Goal: Information Seeking & Learning: Learn about a topic

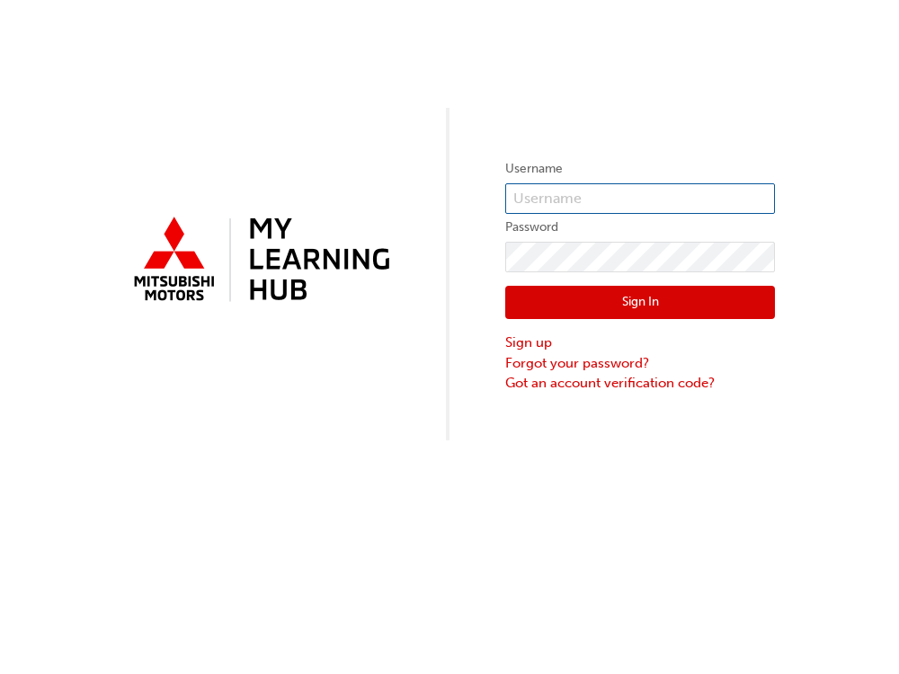
type input "0005881258"
click at [619, 198] on input "0005881258" at bounding box center [640, 198] width 270 height 31
click at [639, 301] on button "Sign In" at bounding box center [640, 303] width 270 height 34
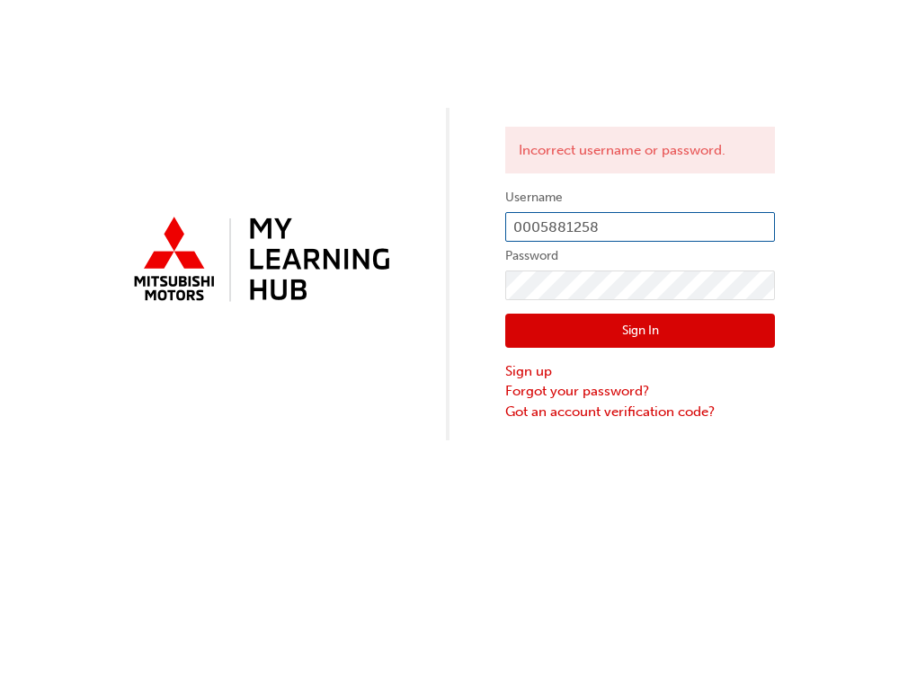
click at [635, 223] on input "0005881258" at bounding box center [640, 227] width 270 height 31
click at [860, 210] on div "Incorrect username or password. Username 0005881258 Password Sign In Sign up Fo…" at bounding box center [449, 220] width 899 height 441
click at [639, 218] on input "0005881258" at bounding box center [640, 227] width 270 height 31
click at [515, 245] on label "Password" at bounding box center [640, 256] width 270 height 22
click at [631, 338] on button "Sign In" at bounding box center [640, 331] width 270 height 34
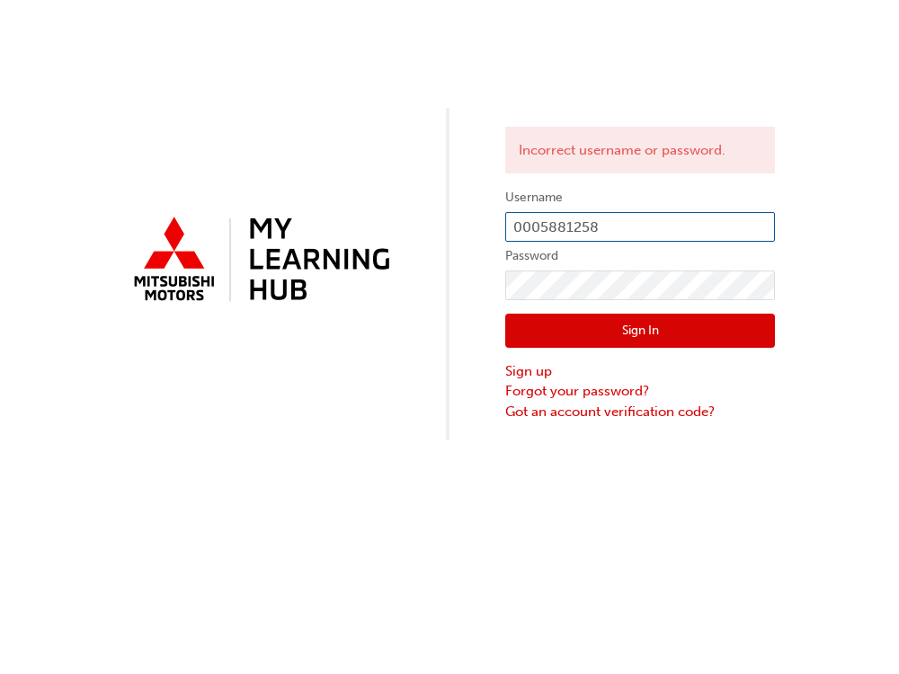
click at [626, 218] on input "0005881258" at bounding box center [640, 227] width 270 height 31
click at [517, 227] on input "0005881258" at bounding box center [640, 227] width 270 height 31
type input "00005881258"
click at [557, 326] on button "Sign In" at bounding box center [640, 331] width 270 height 34
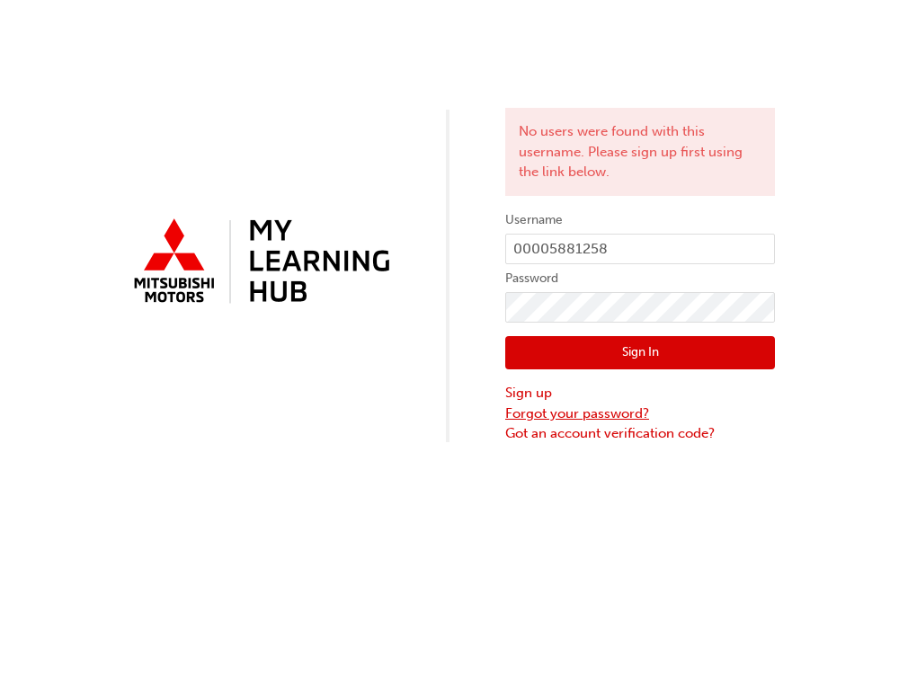
click at [581, 407] on link "Forgot your password?" at bounding box center [640, 414] width 270 height 21
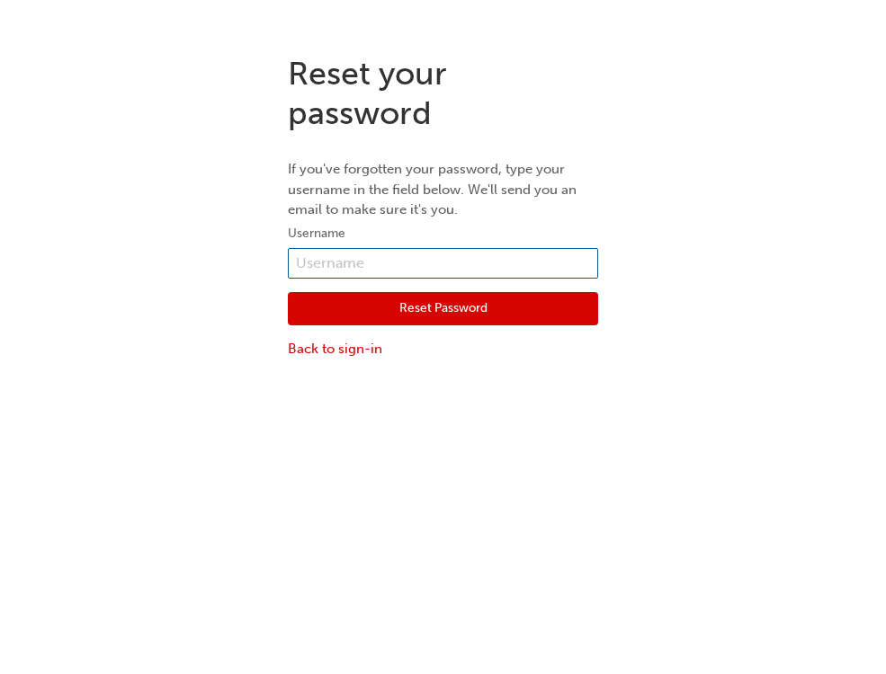
click at [395, 255] on input "text" at bounding box center [443, 263] width 310 height 31
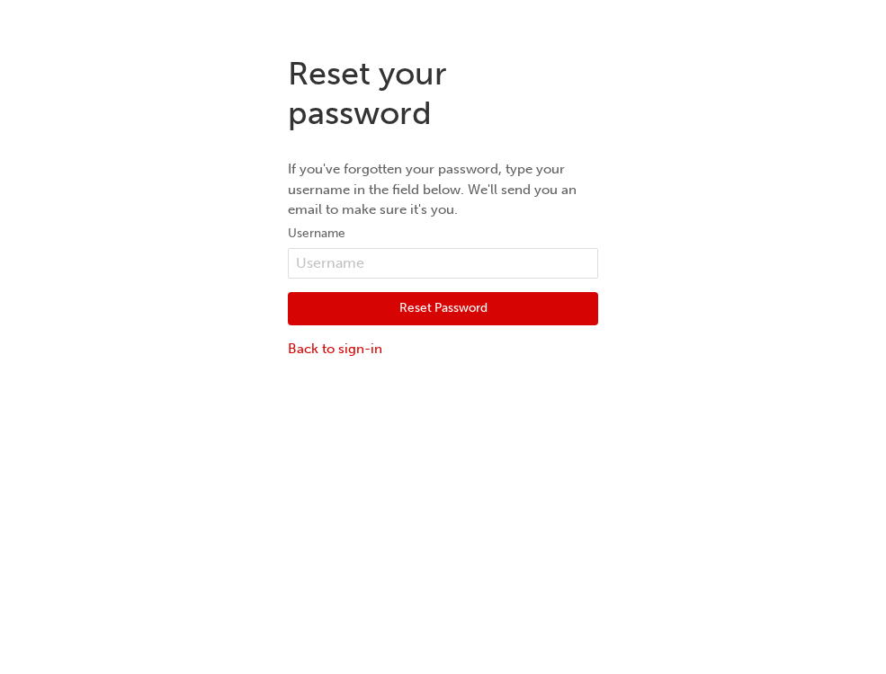
click at [265, 395] on div "Reset your password If you've forgotten your password, type your username in th…" at bounding box center [443, 377] width 886 height 674
click at [341, 345] on link "Back to sign-in" at bounding box center [443, 349] width 310 height 21
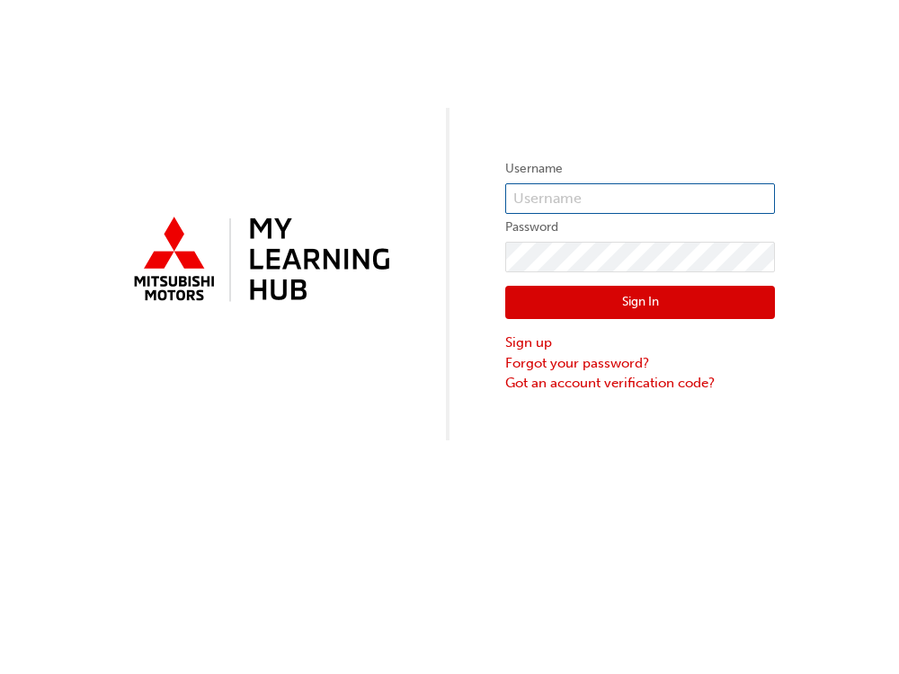
type input "0005881258"
click at [577, 383] on link "Got an account verification code?" at bounding box center [640, 383] width 270 height 21
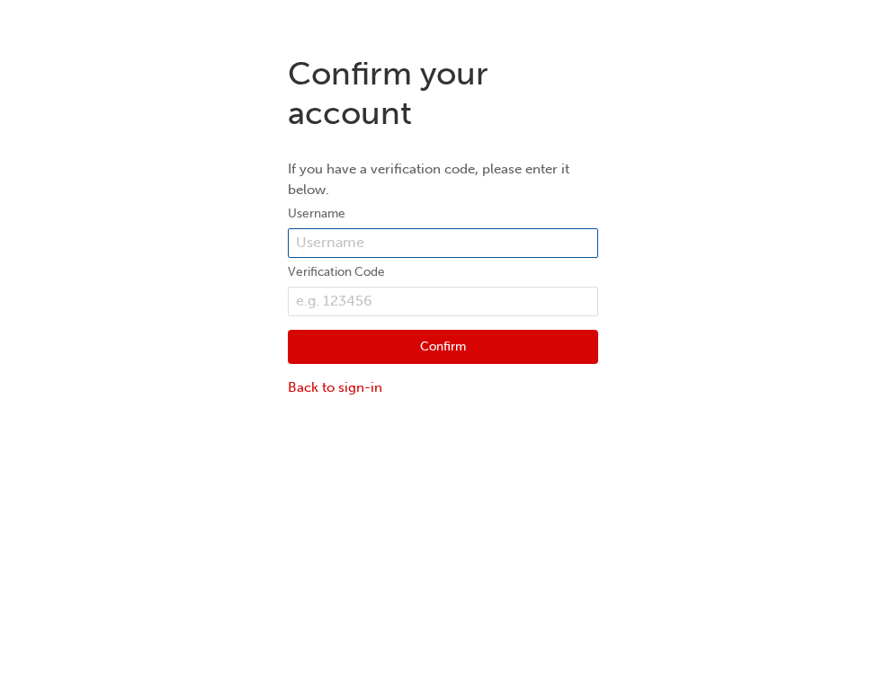
click at [329, 239] on input "text" at bounding box center [443, 243] width 310 height 31
click at [153, 232] on div "Confirm your account If you have a verification code, please enter it below. Us…" at bounding box center [443, 225] width 886 height 370
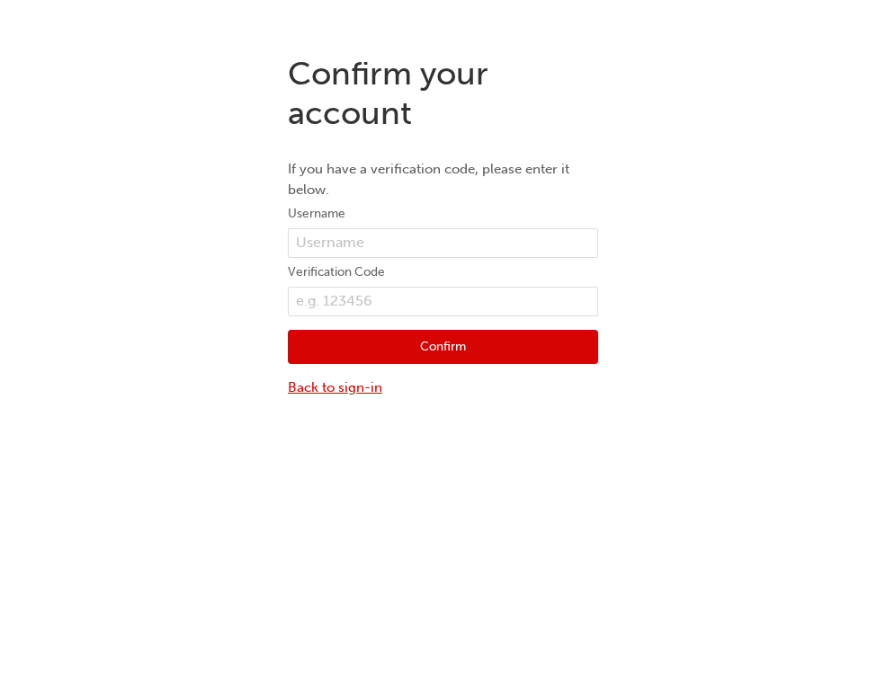
click at [328, 379] on link "Back to sign-in" at bounding box center [443, 388] width 310 height 21
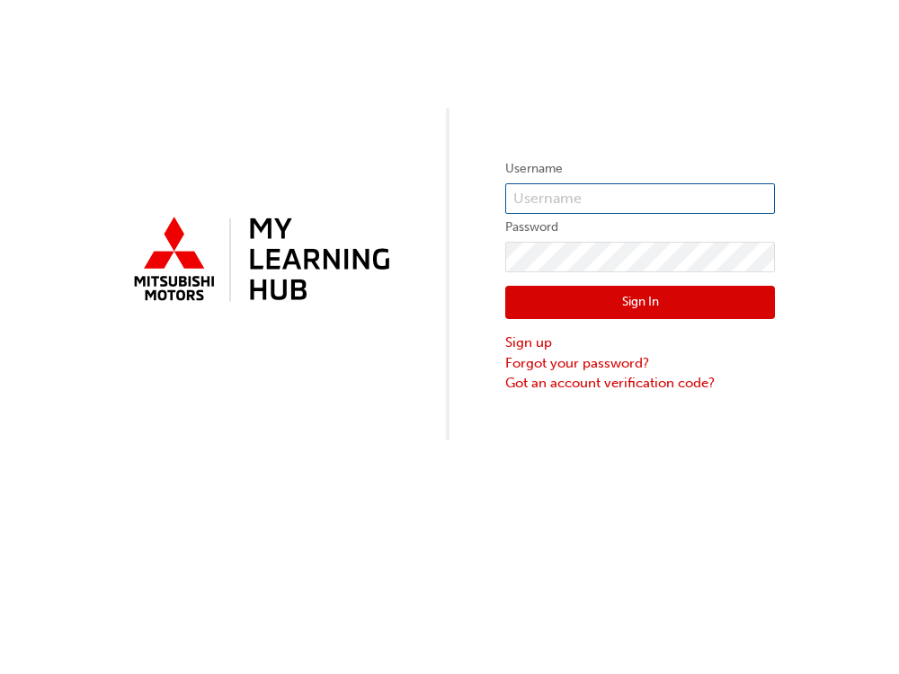
type input "0005881258"
click at [660, 206] on input "0005881258" at bounding box center [640, 198] width 270 height 31
drag, startPoint x: 693, startPoint y: 208, endPoint x: 489, endPoint y: 202, distance: 204.2
click at [489, 202] on div "Username 0005881258 Password Sign In Sign up Forgot your password? Got an accou…" at bounding box center [449, 220] width 899 height 441
click at [578, 365] on link "Forgot your password?" at bounding box center [640, 363] width 270 height 21
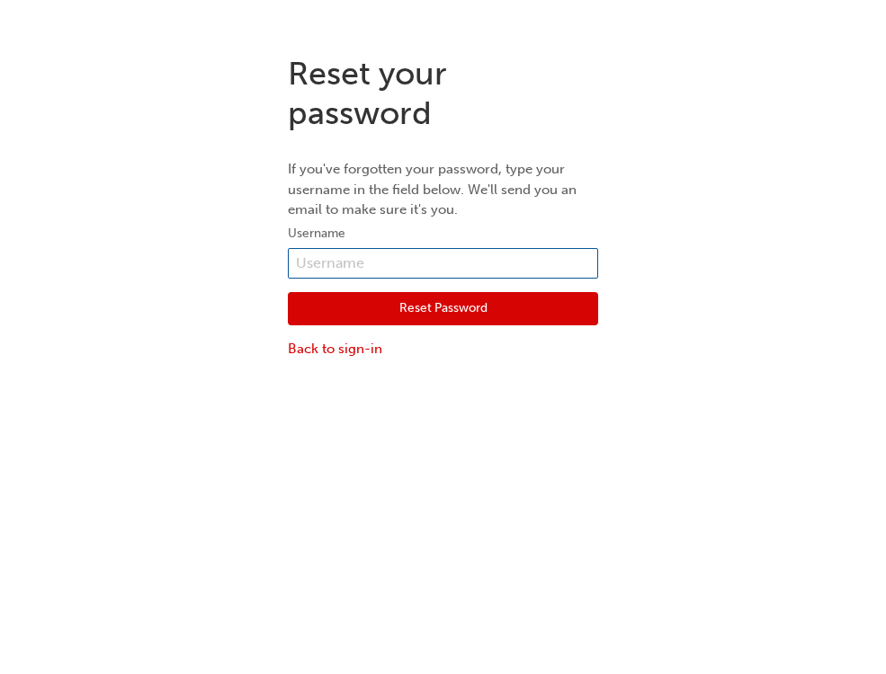
click at [374, 260] on input "text" at bounding box center [443, 263] width 310 height 31
type input "0005881258"
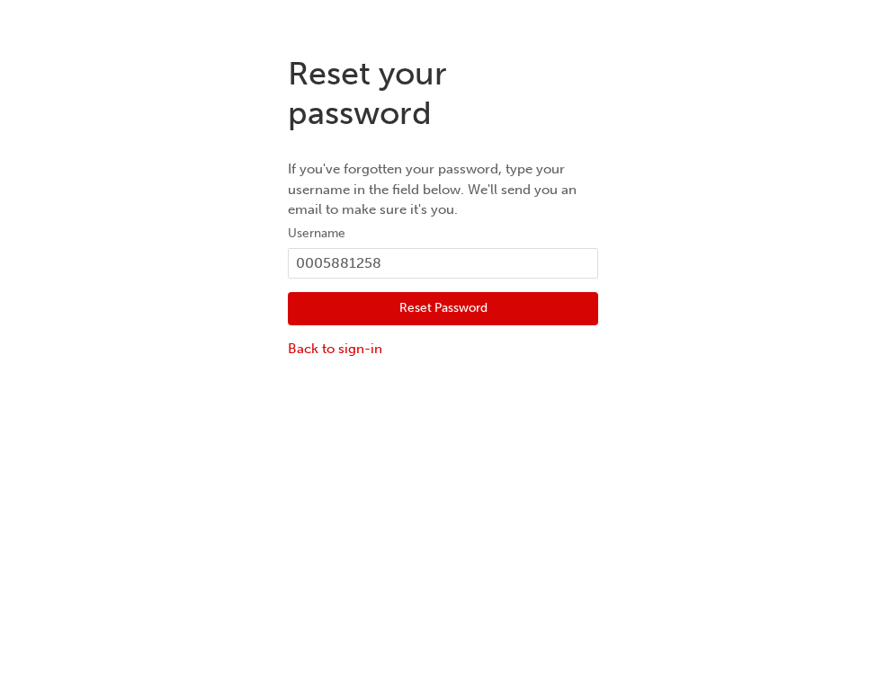
click at [430, 312] on button "Reset Password" at bounding box center [443, 309] width 310 height 34
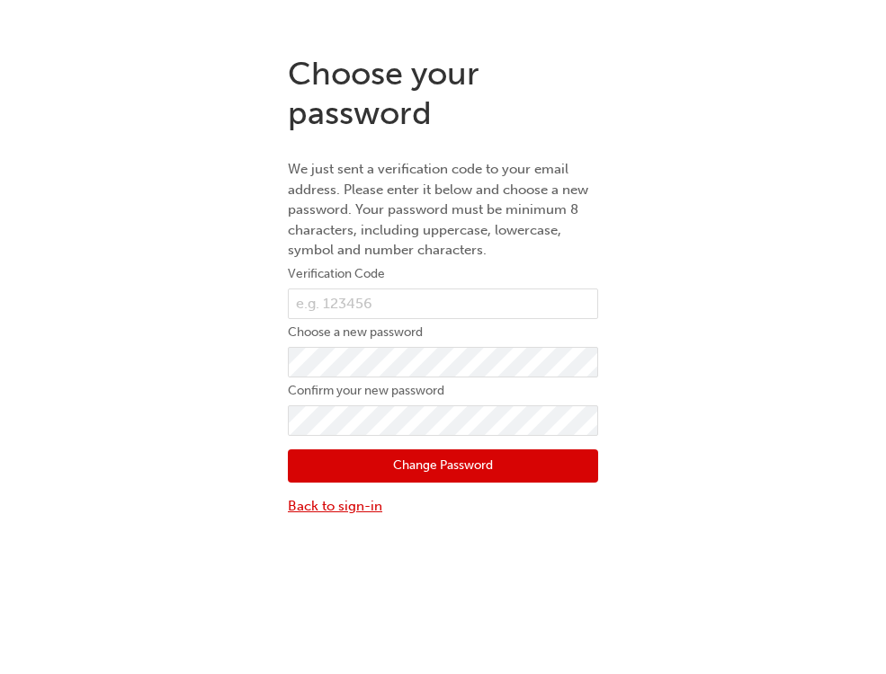
click at [332, 510] on link "Back to sign-in" at bounding box center [443, 506] width 310 height 21
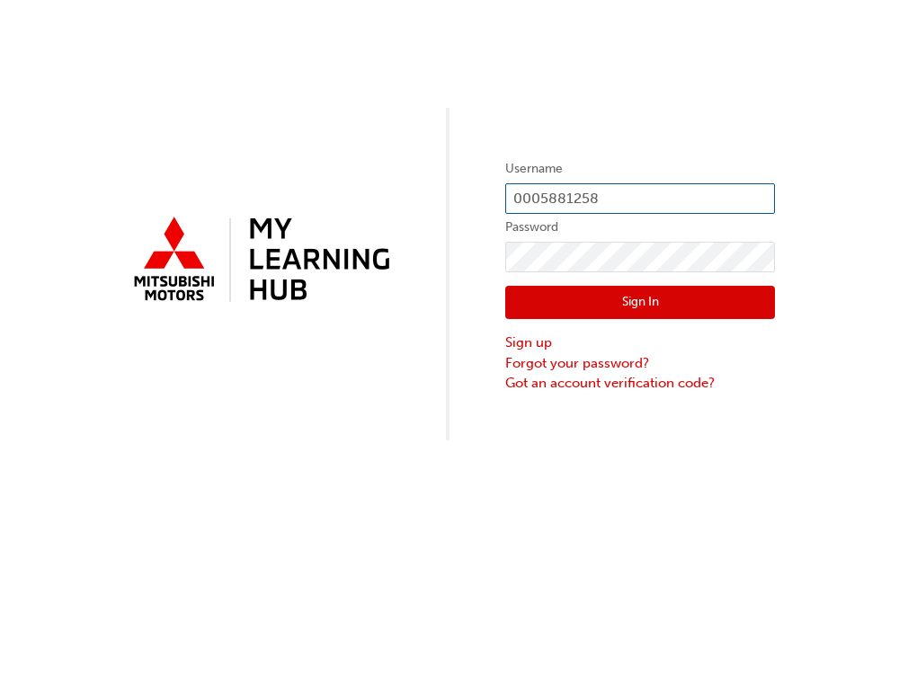
click at [629, 197] on input "0005881258" at bounding box center [640, 198] width 270 height 31
click at [655, 497] on div "Username 0005881258 Password Sign In Sign up Forgot your password? Got an accou…" at bounding box center [449, 337] width 899 height 674
drag, startPoint x: 632, startPoint y: 200, endPoint x: 405, endPoint y: 211, distance: 226.8
click at [405, 211] on div "Username 0005881258 Password Sign In Sign up Forgot your password? Got an accou…" at bounding box center [449, 220] width 899 height 441
type input "0005881261"
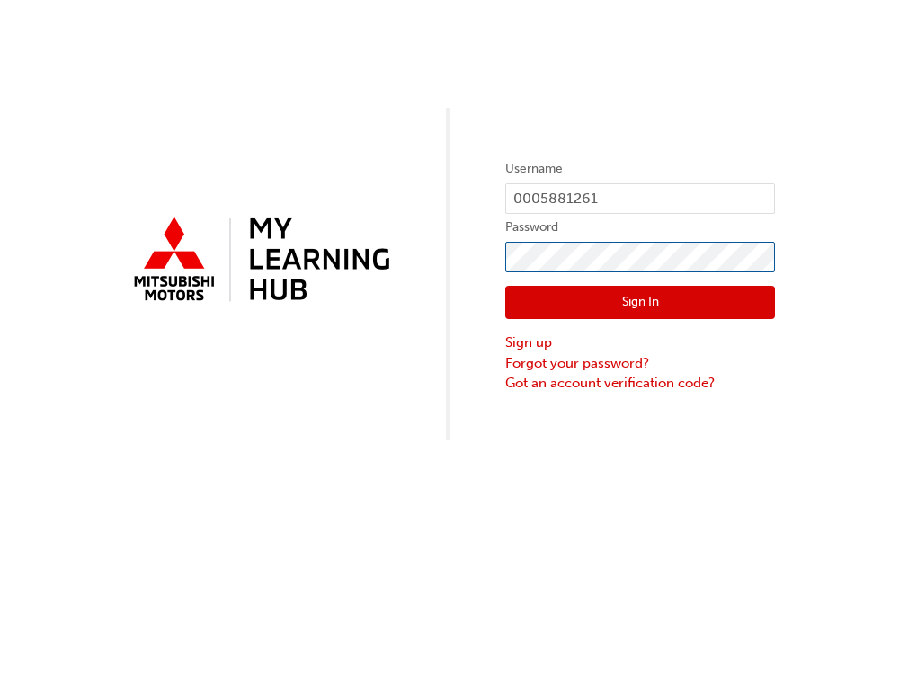
click at [306, 275] on div "Username 0005881261 Password Sign In Sign up Forgot your password? Got an accou…" at bounding box center [449, 220] width 899 height 441
click button "Sign In" at bounding box center [640, 303] width 270 height 34
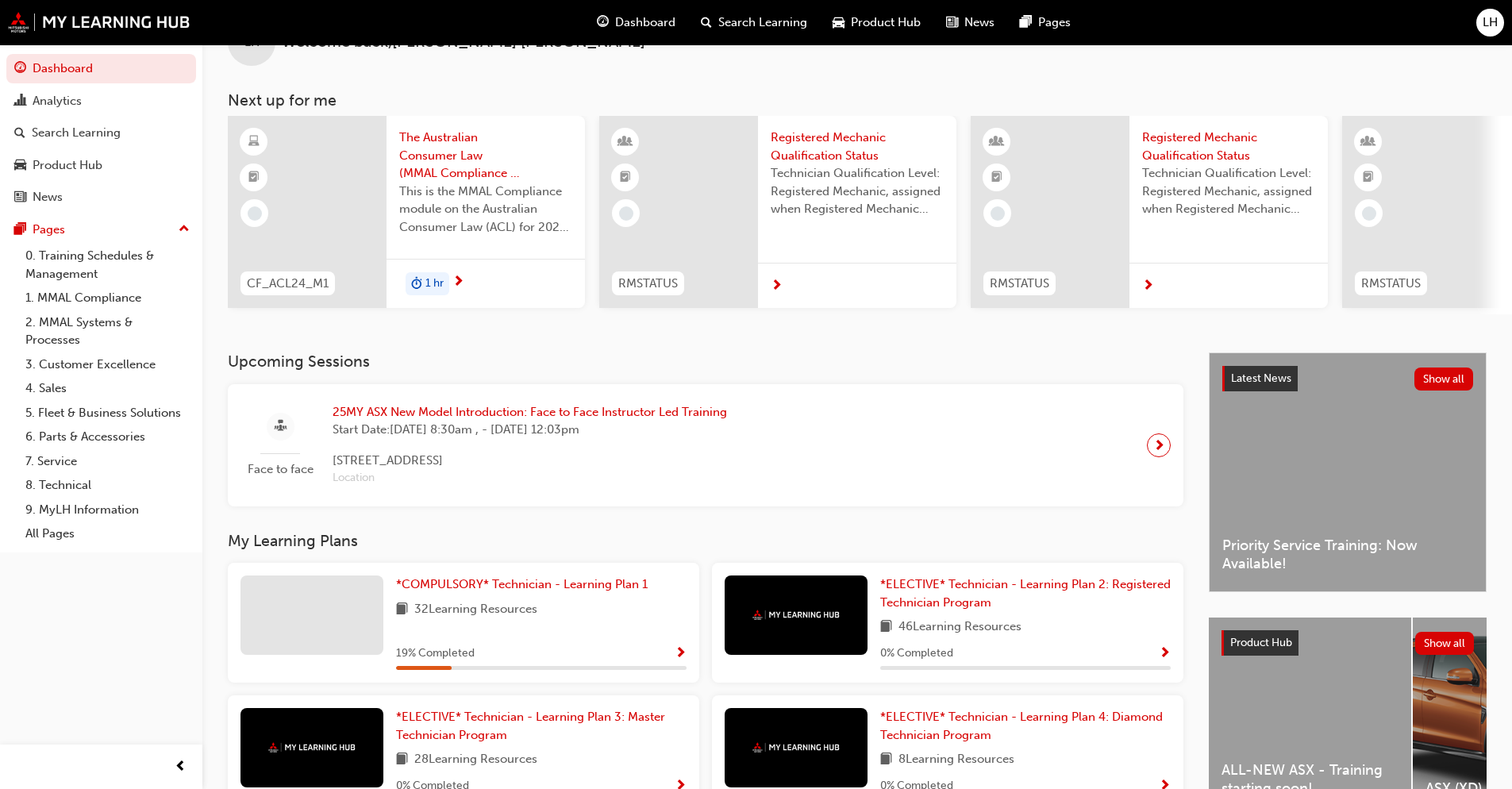
scroll to position [79, 0]
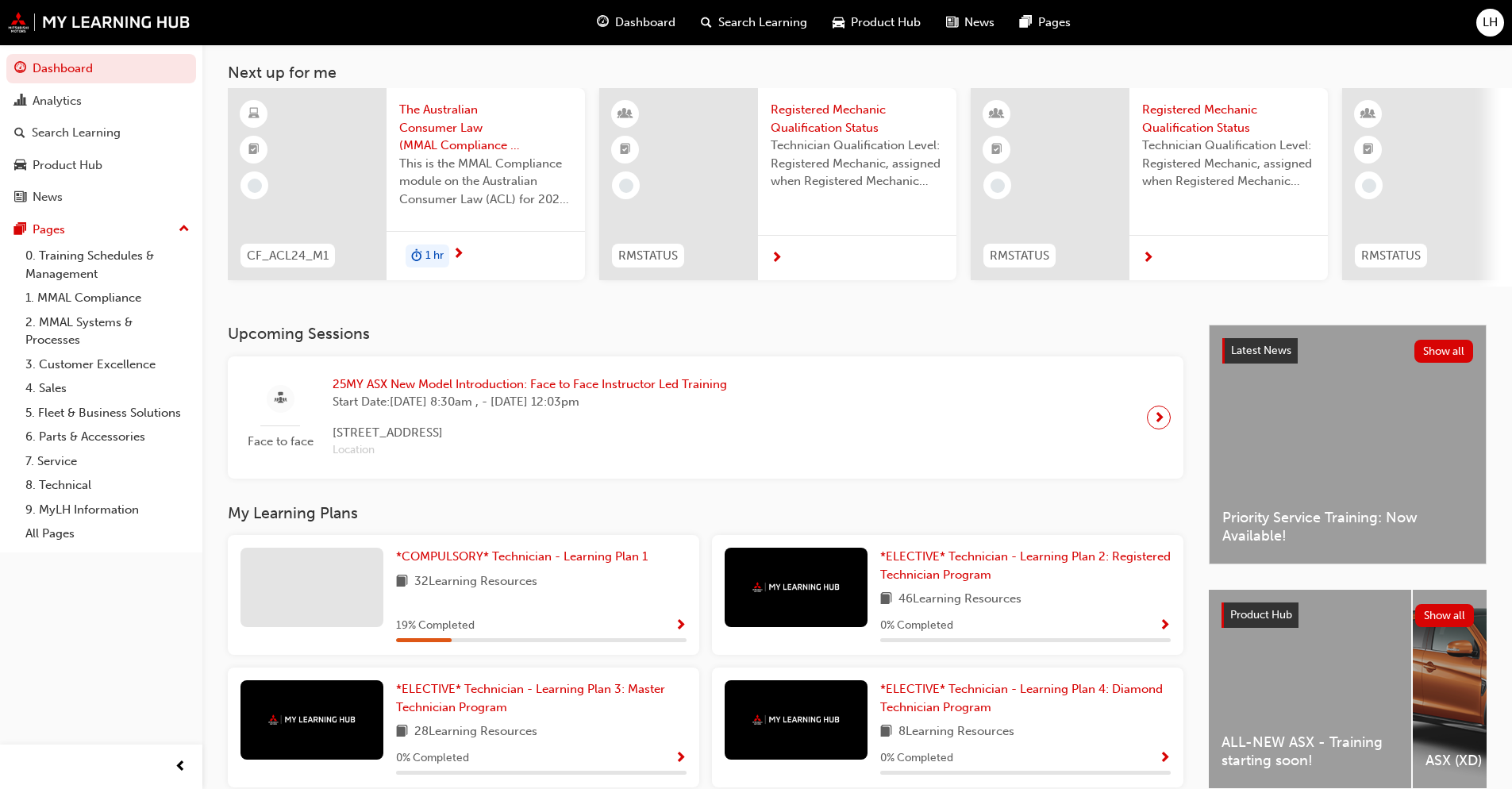
click at [412, 406] on span "Start Date: Tue 7 Oct 2025, 8:30am , - Fri 10 Oct 2025, 12:03pm" at bounding box center [530, 402] width 395 height 19
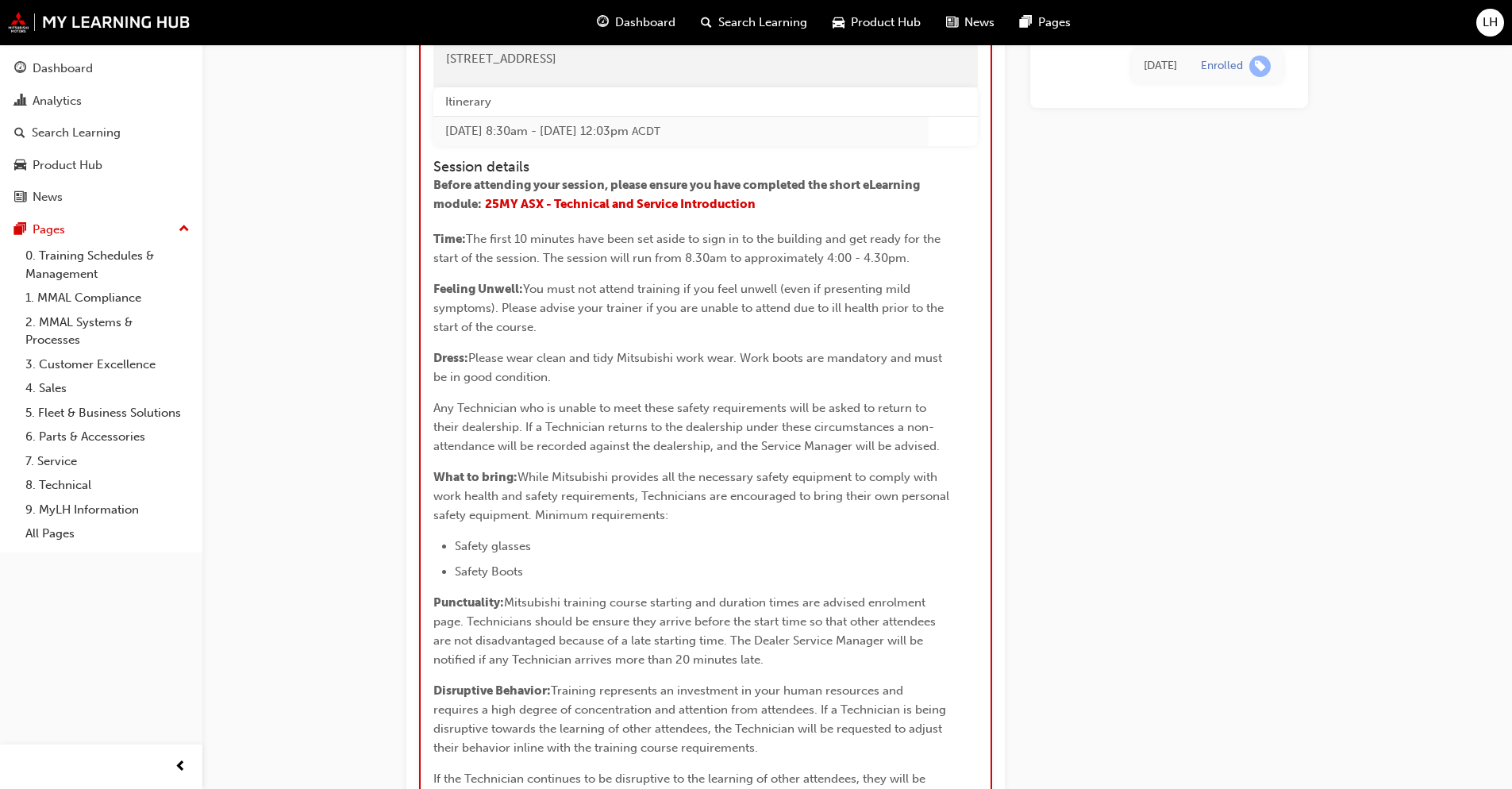
scroll to position [2466, 0]
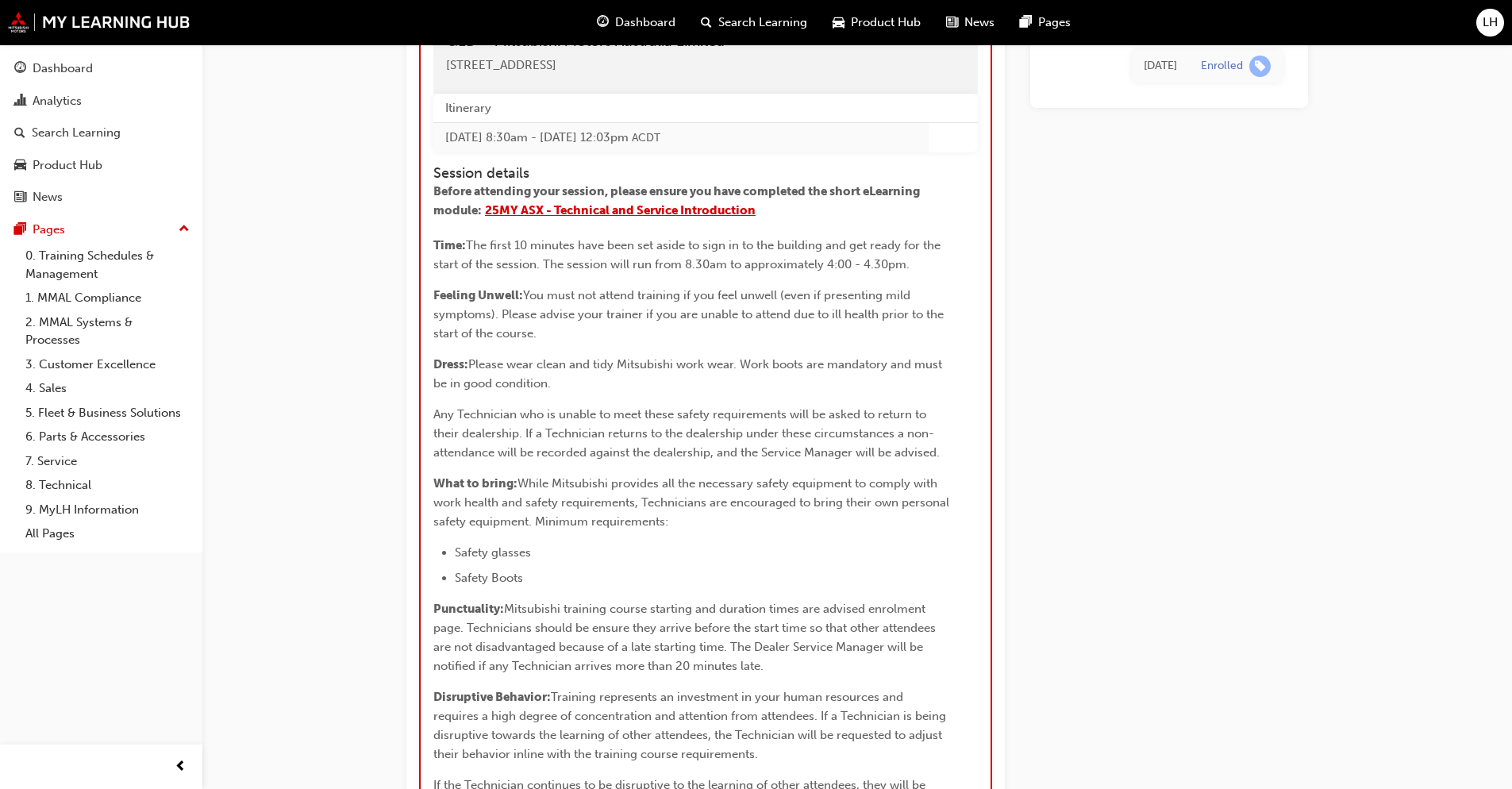
click at [660, 217] on span "25MY ASX - Technical and Service Introduction" at bounding box center [620, 210] width 271 height 14
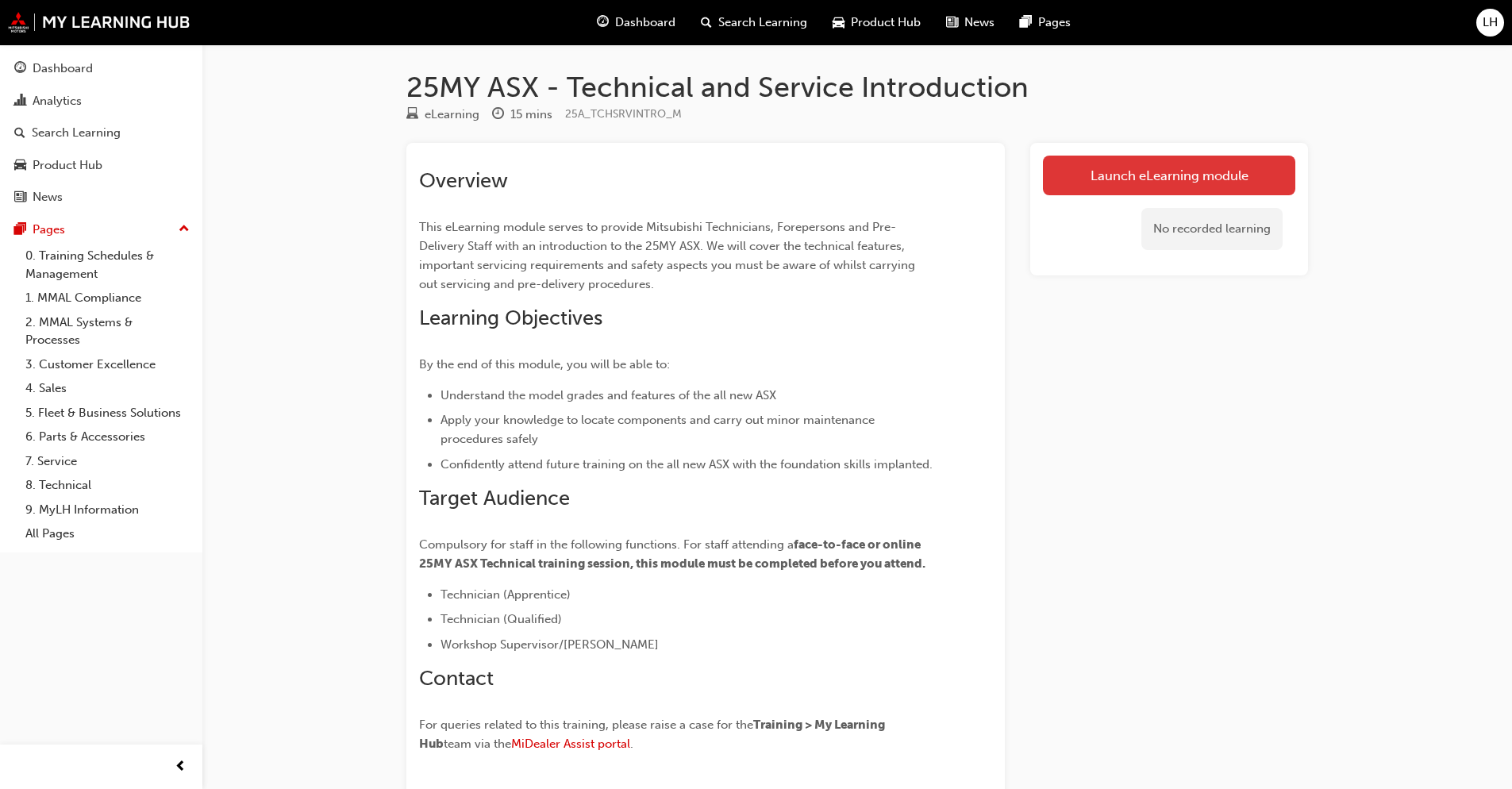
click at [1182, 188] on link "Launch eLearning module" at bounding box center [1169, 175] width 252 height 40
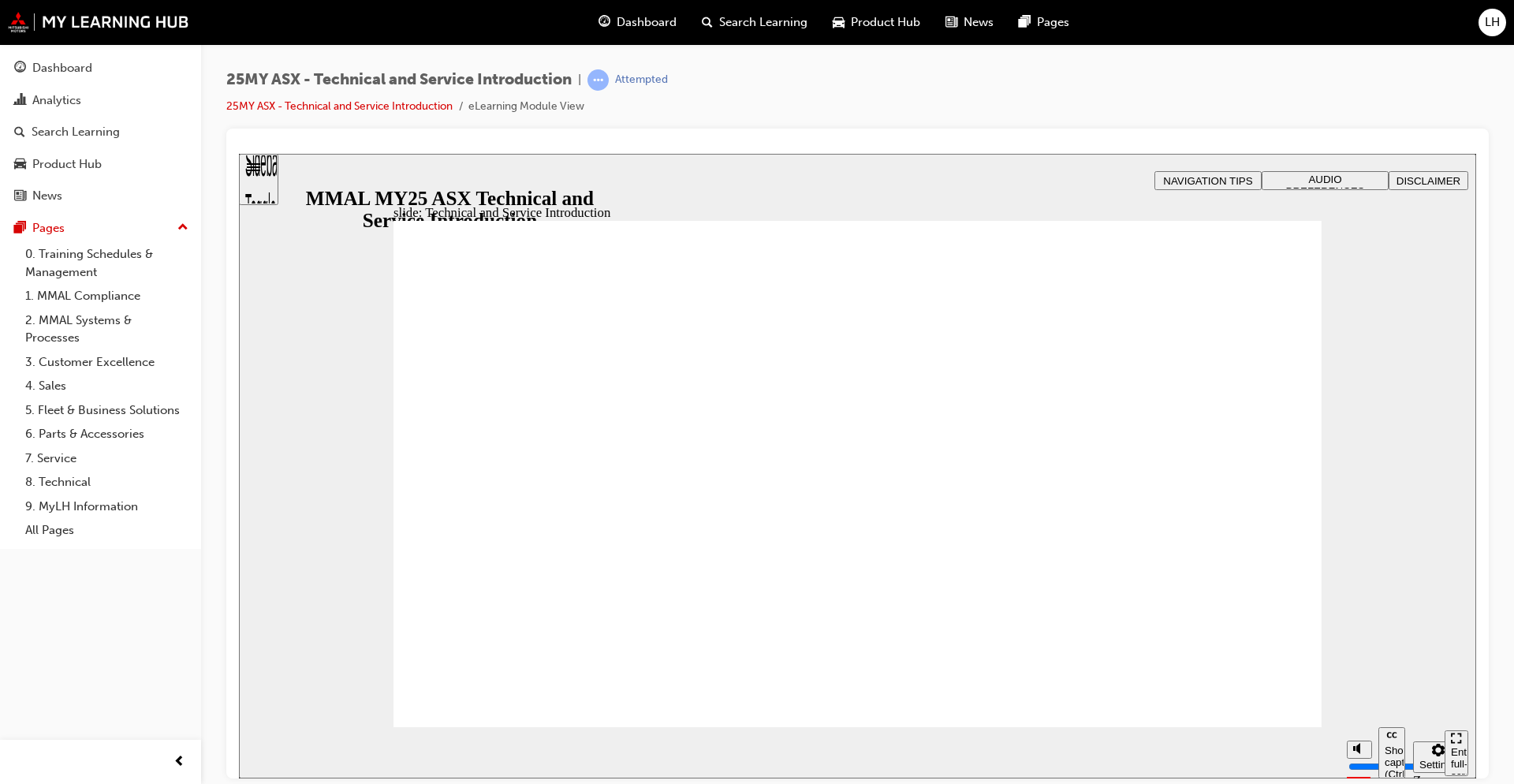
click at [1504, 568] on div "25MY ASX - Technical and Service Introduction | Attempted 25MY ASX - Technical …" at bounding box center [857, 394] width 1313 height 700
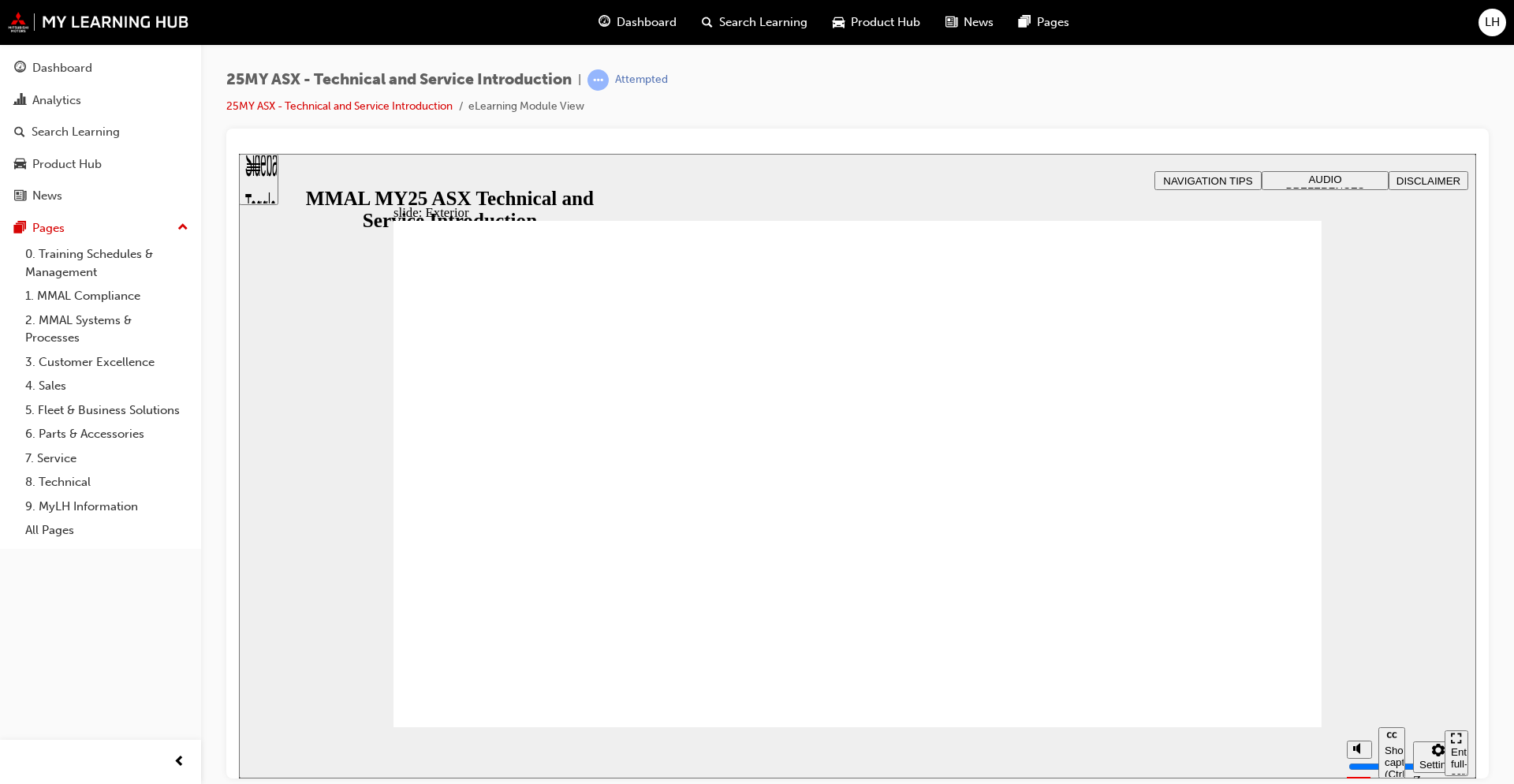
click at [1432, 598] on div "slide: Exterior Rectangle 2 Freeform 2 Oval 1 Oval 1 Oval 1 Freeform pause icon…" at bounding box center [857, 465] width 1238 height 624
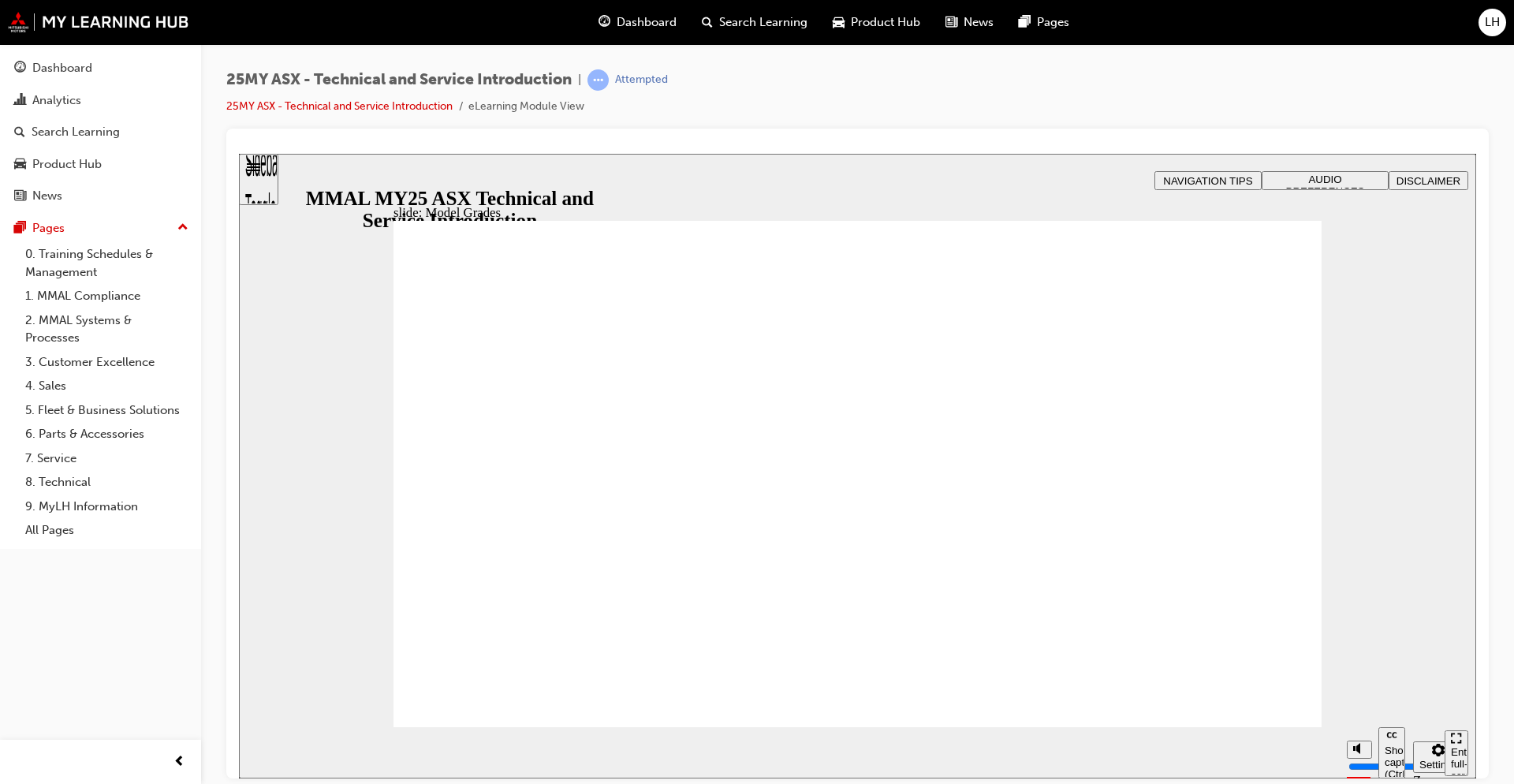
drag, startPoint x: 1280, startPoint y: 216, endPoint x: 1281, endPoint y: 225, distance: 9.1
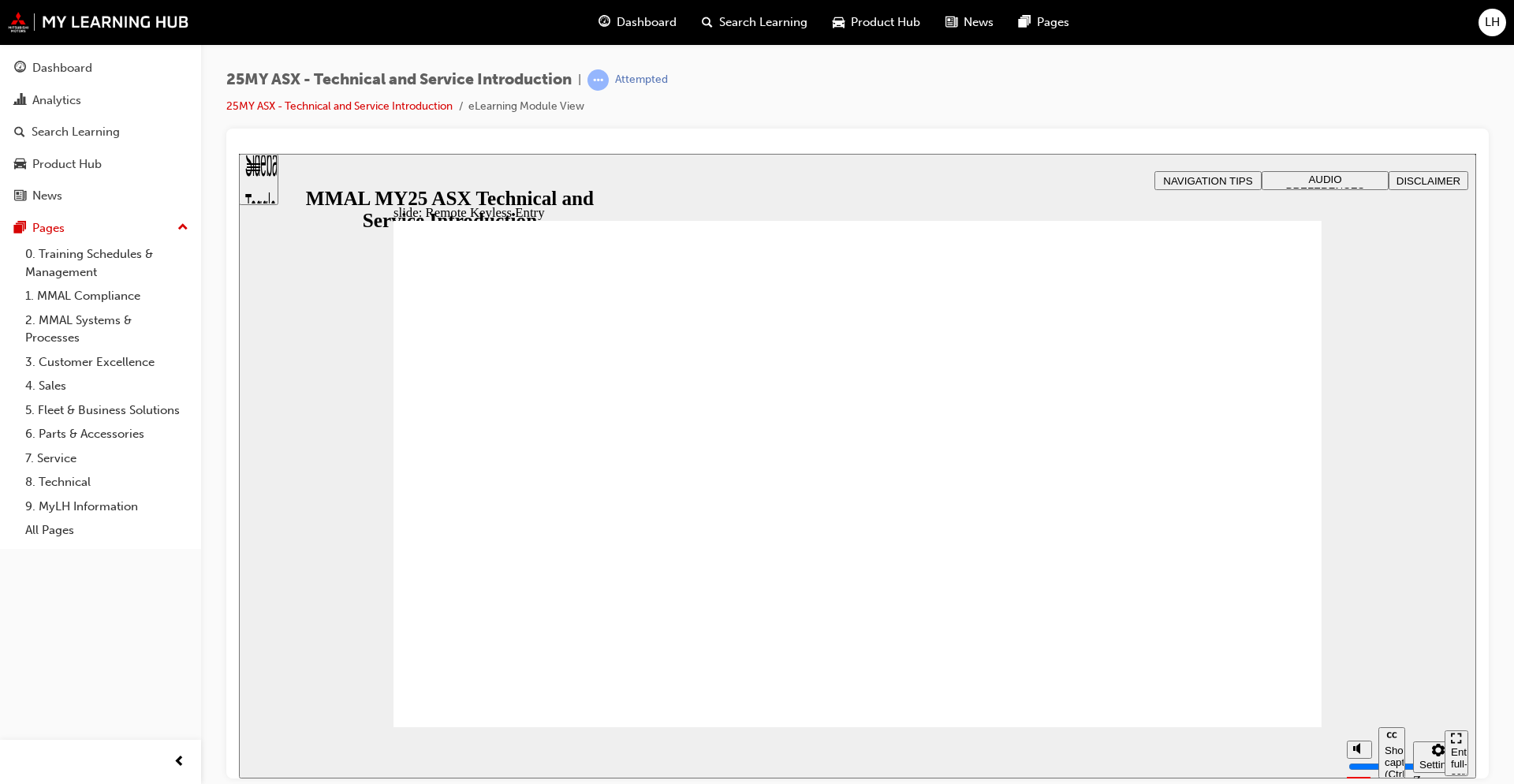
type input "8"
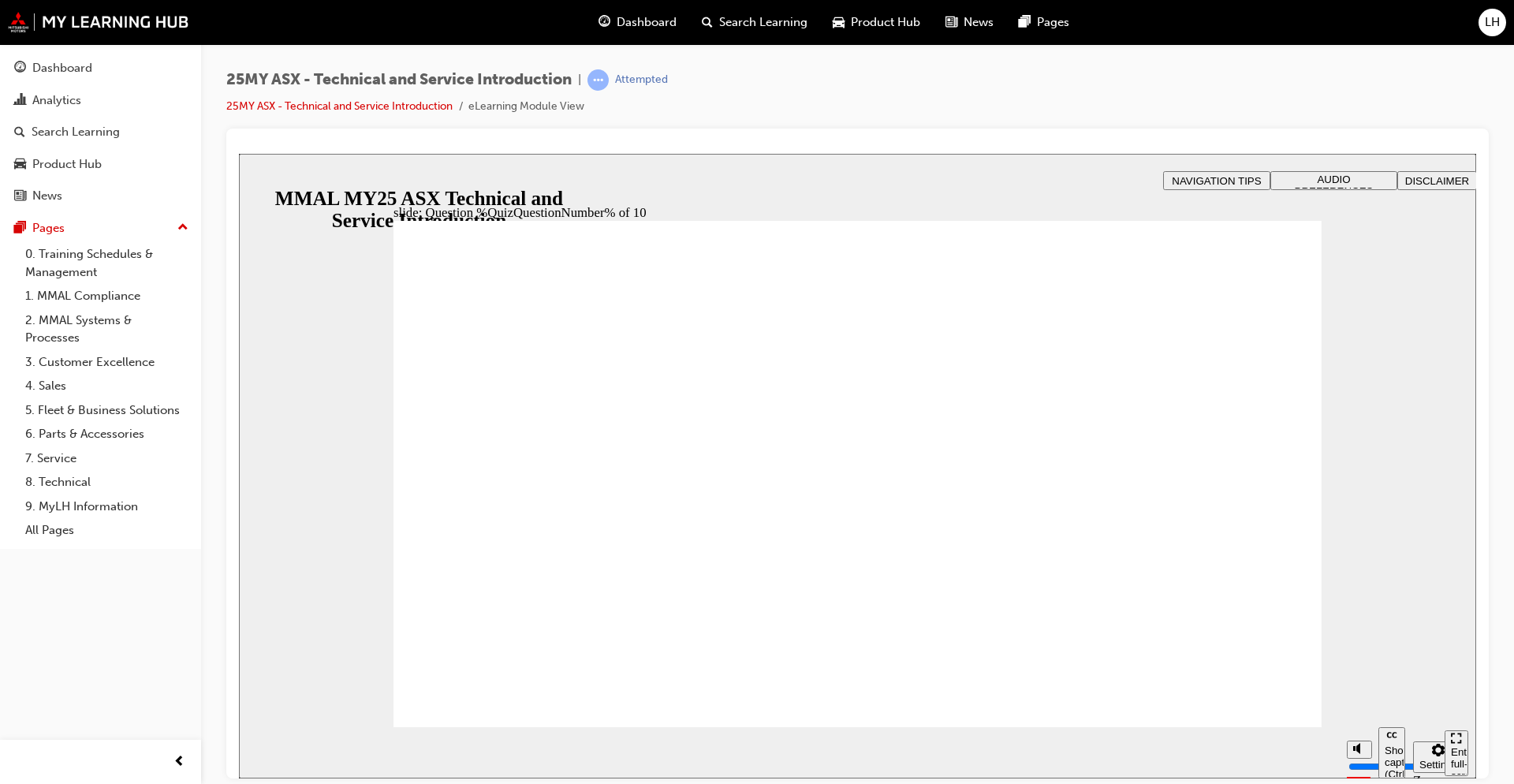
radio input "true"
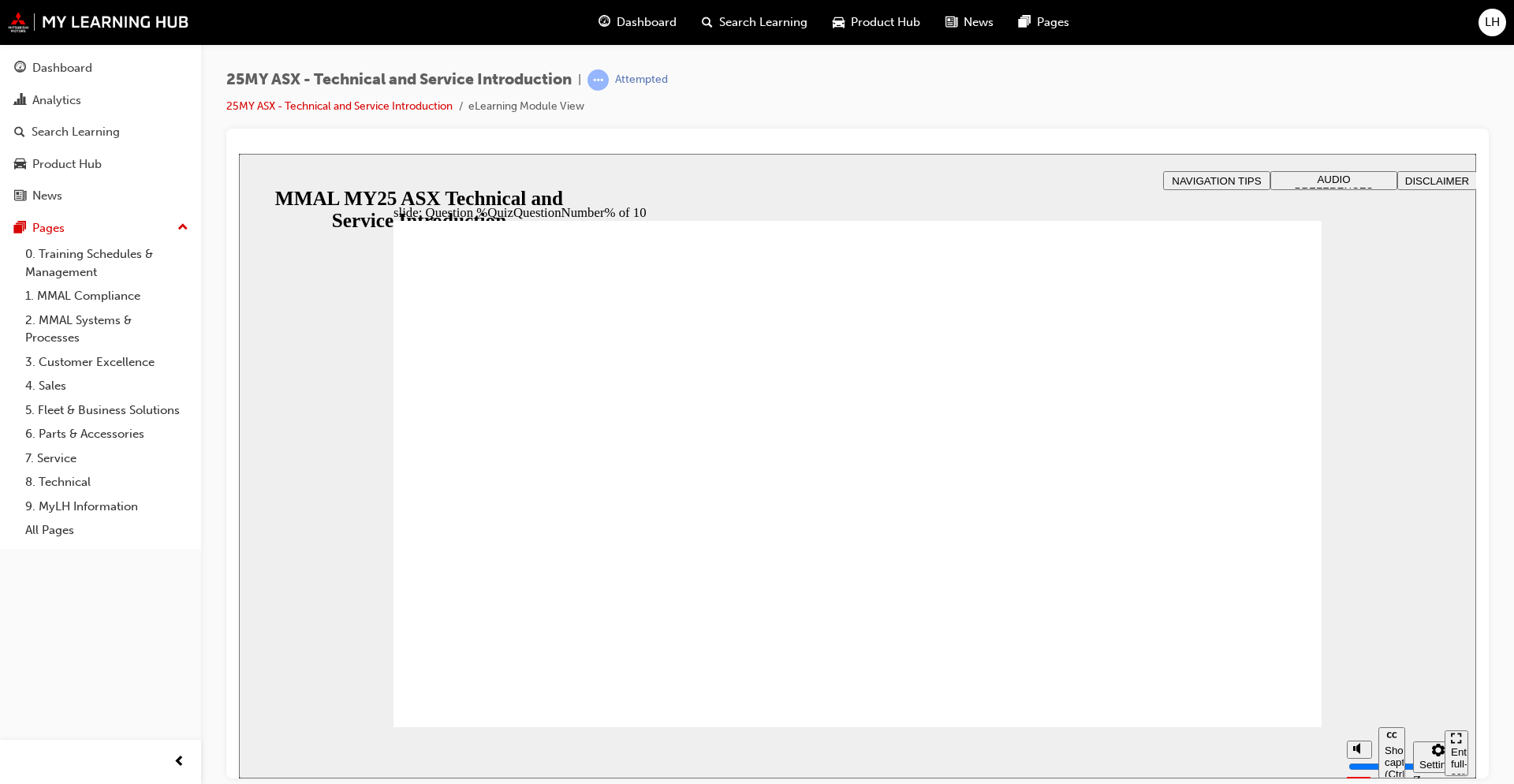
radio input "true"
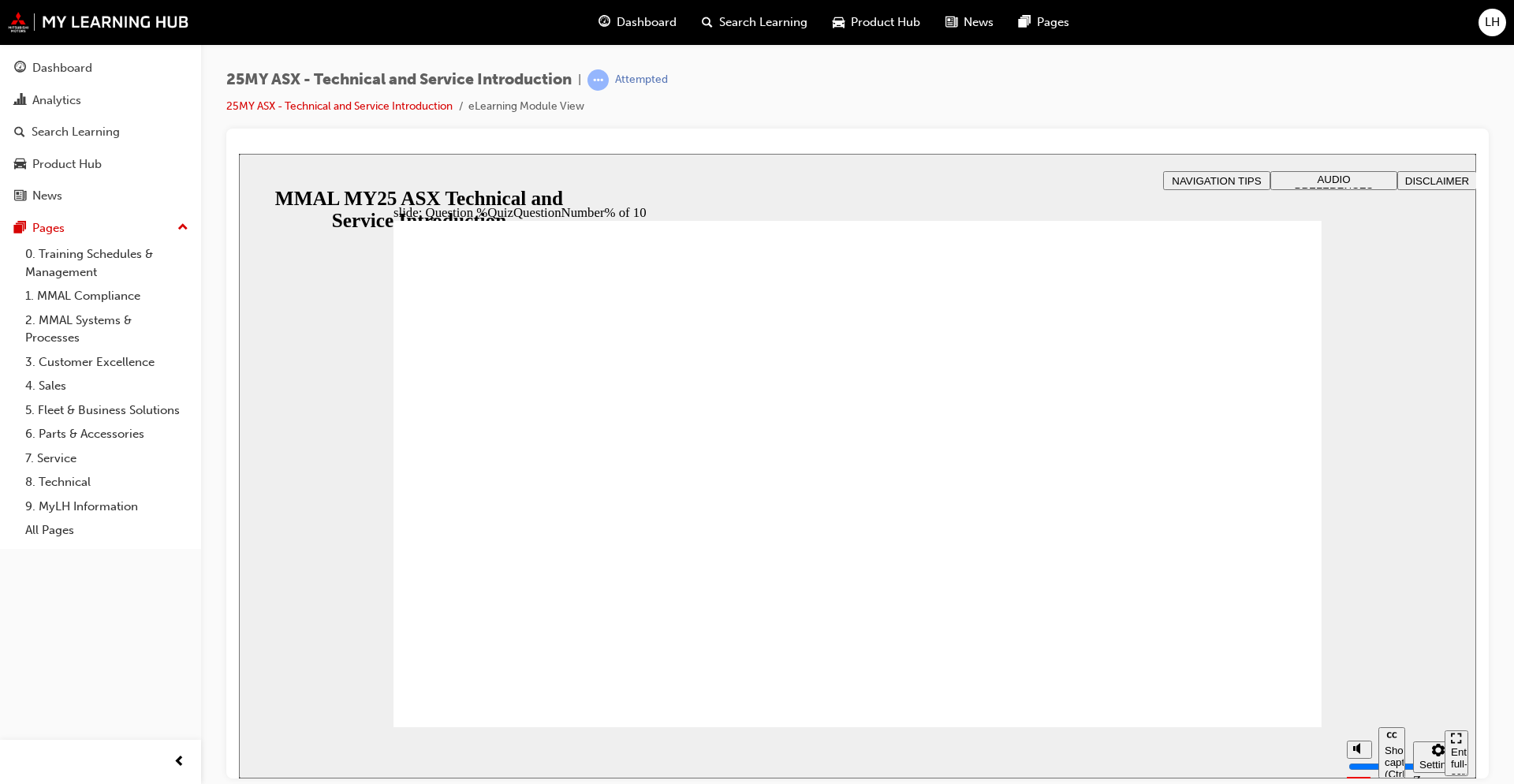
drag, startPoint x: 438, startPoint y: 383, endPoint x: 1168, endPoint y: 695, distance: 793.9
radio input "true"
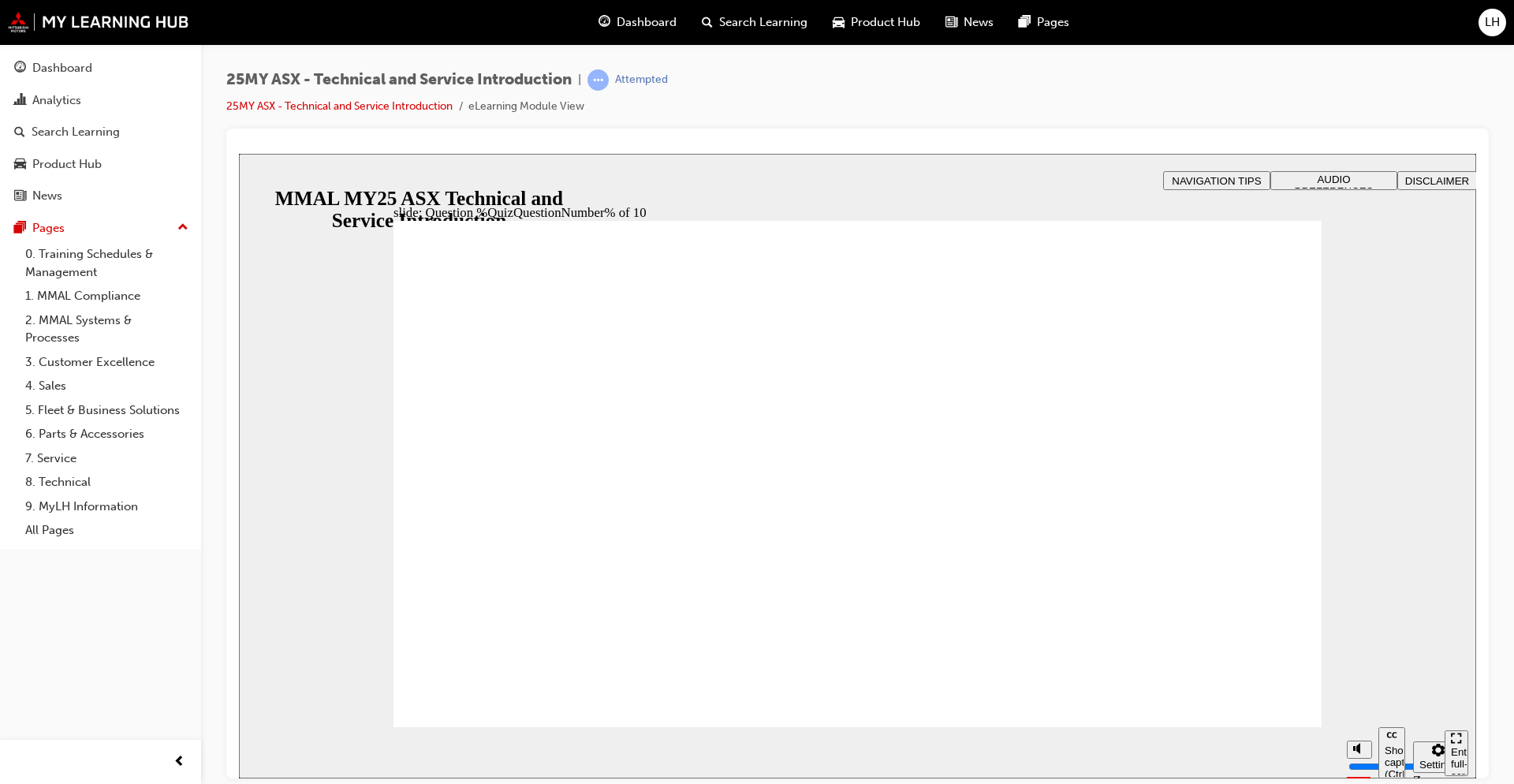
radio input "true"
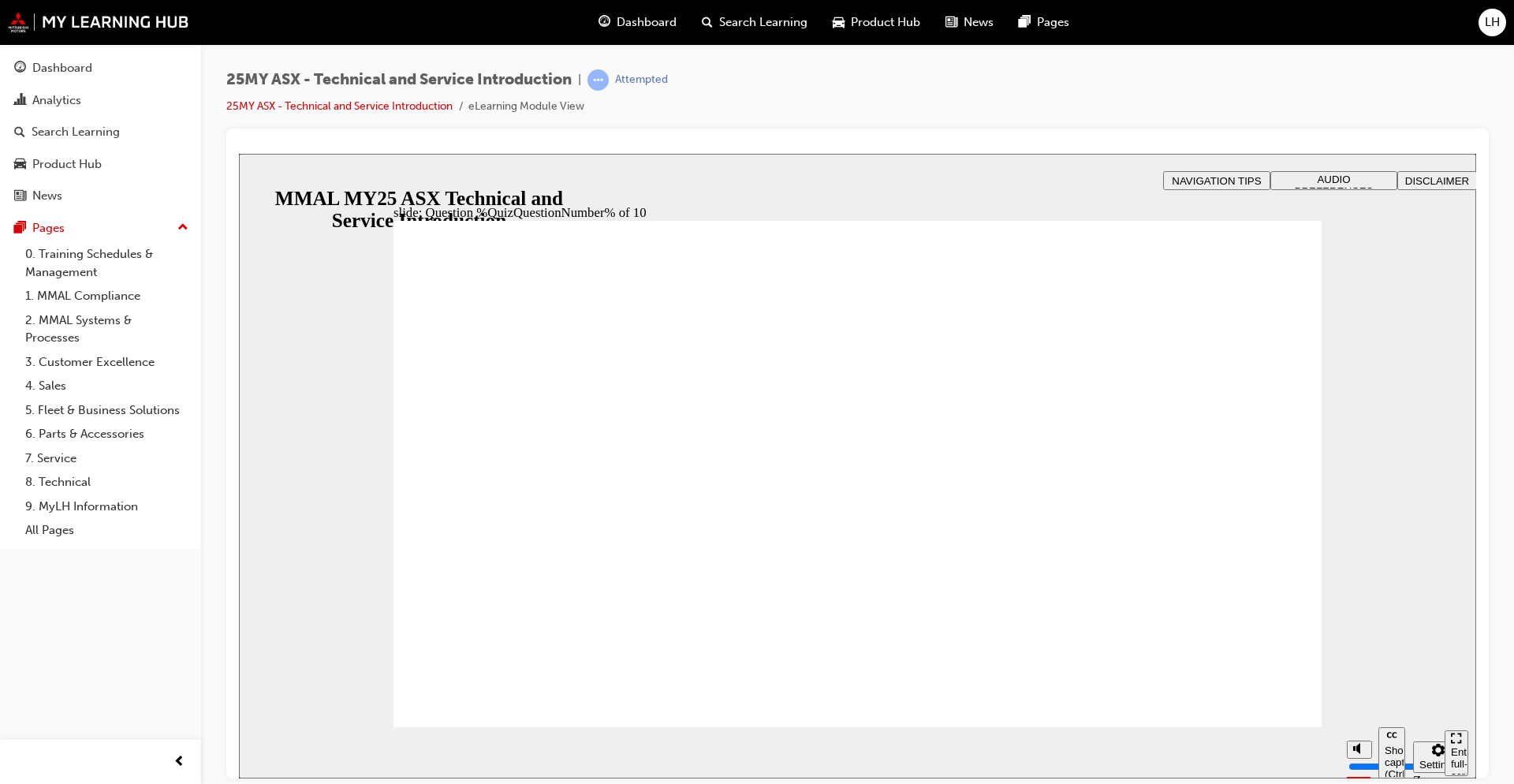
radio input "true"
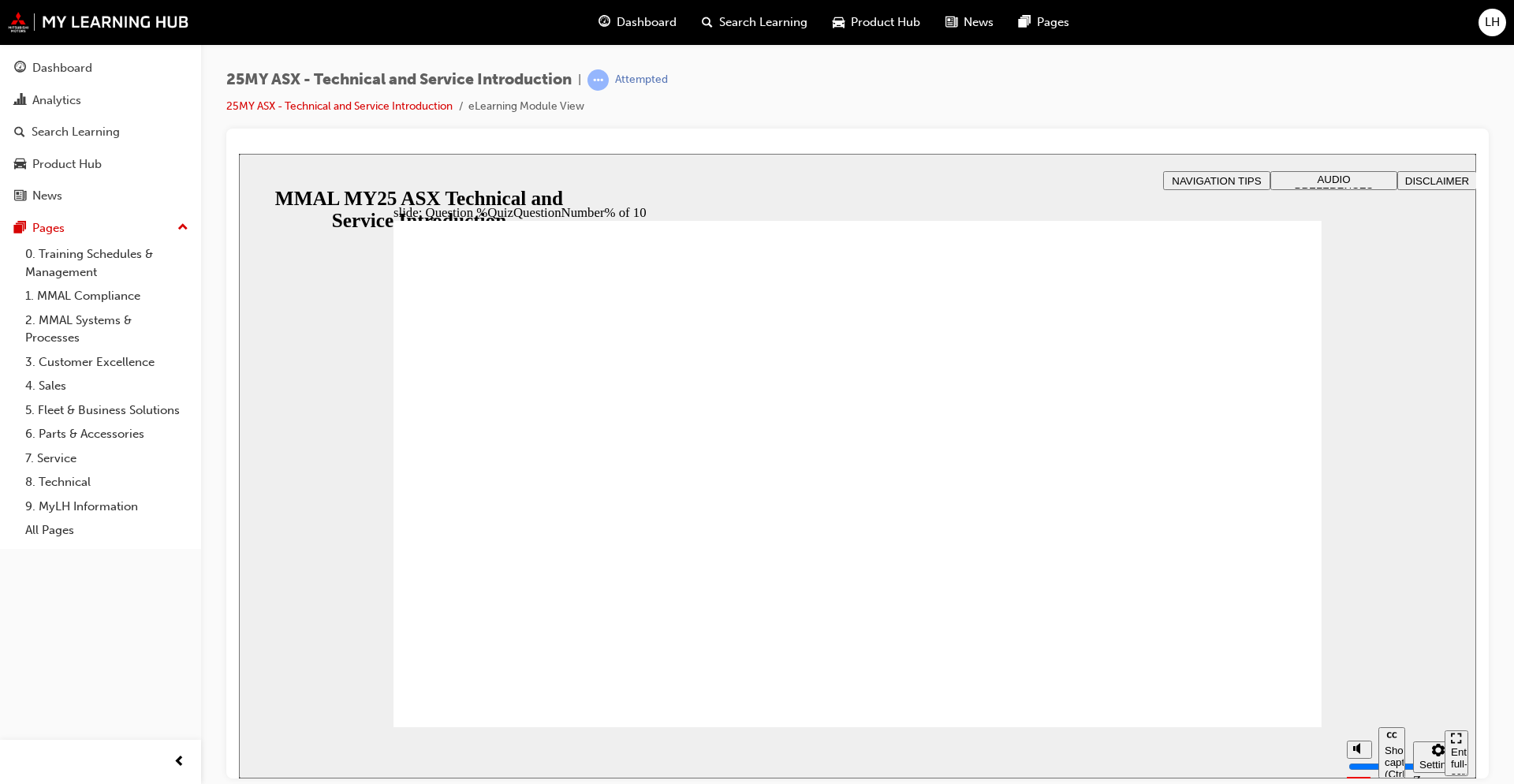
radio input "true"
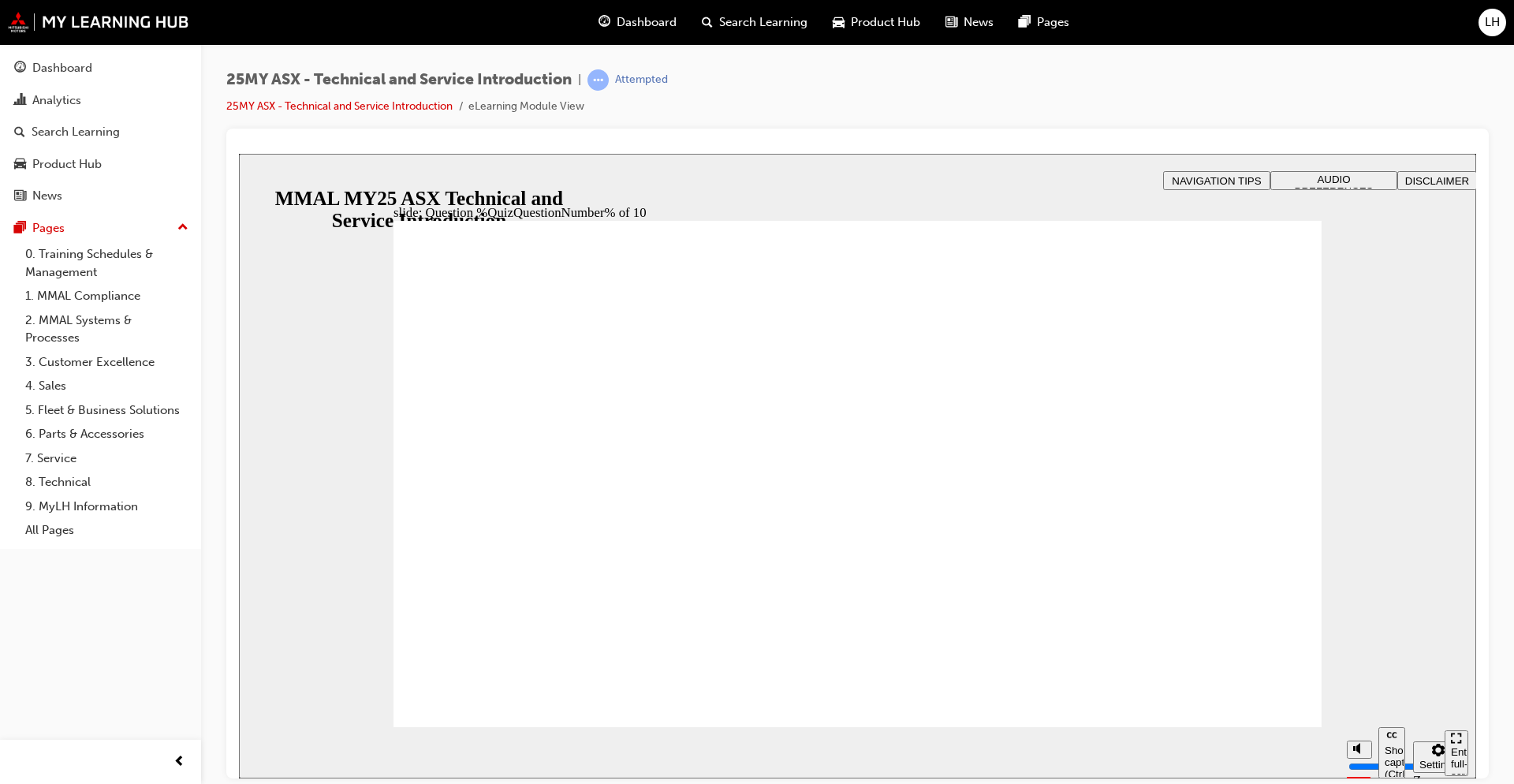
radio input "true"
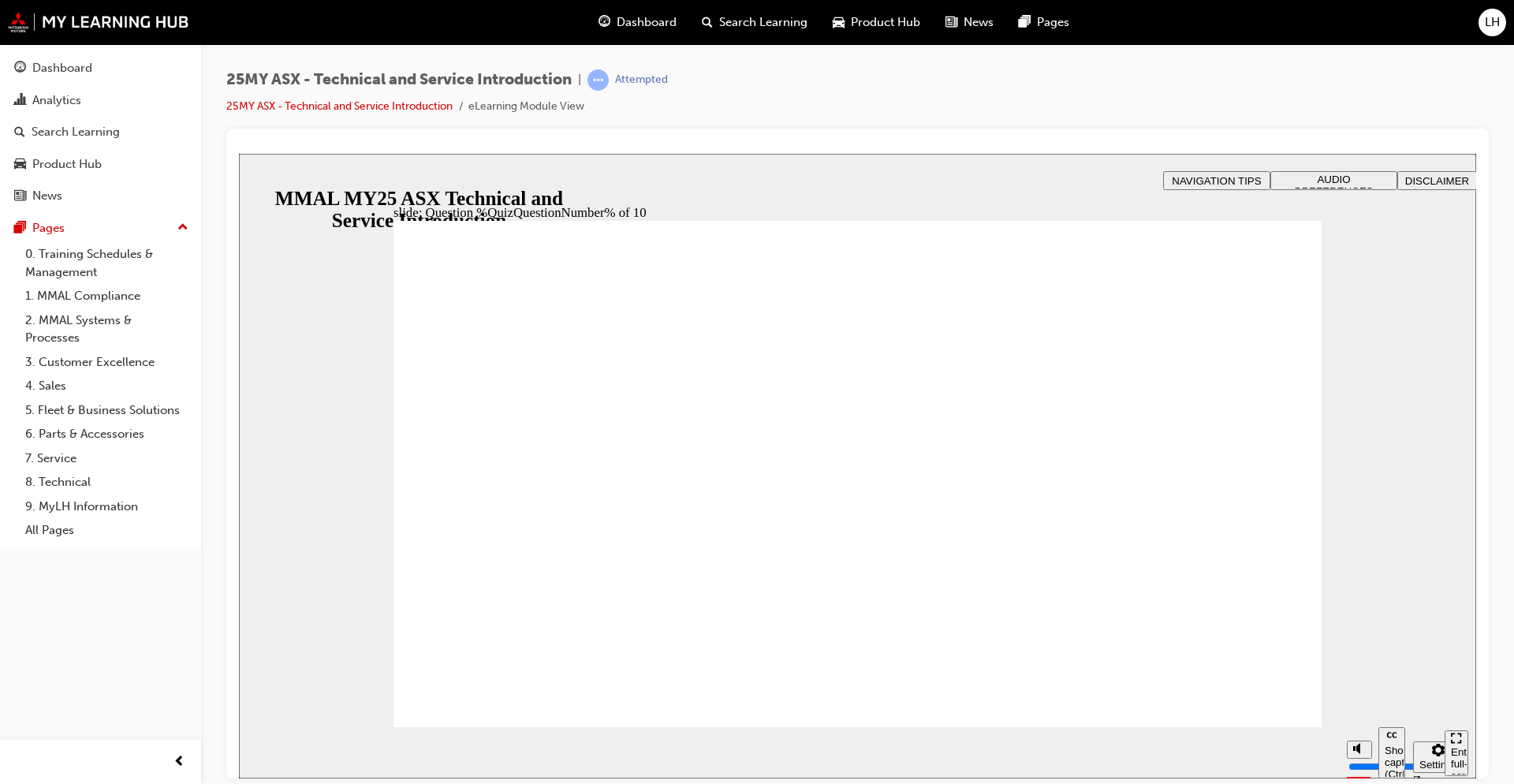
radio input "true"
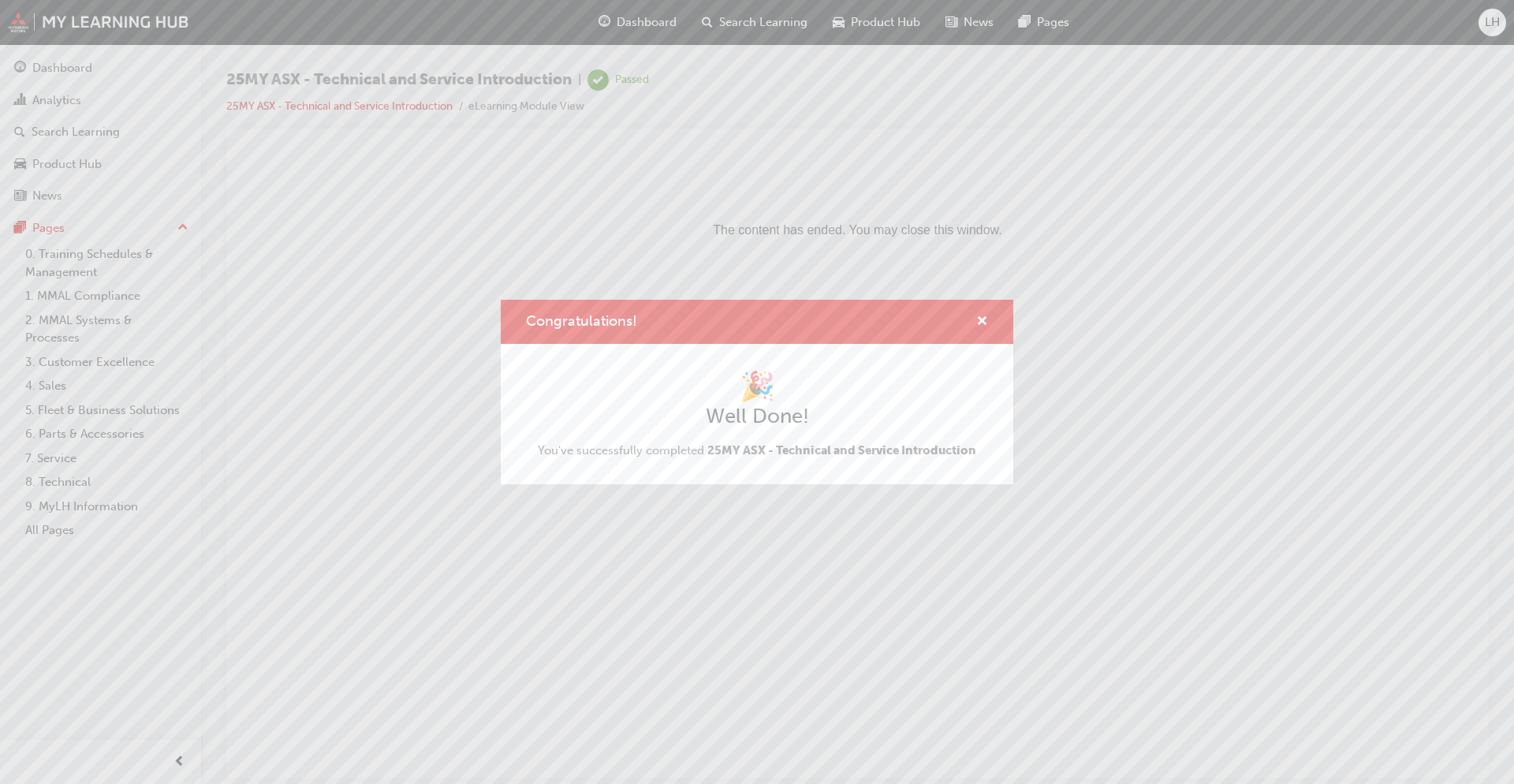
click at [974, 324] on div "Congratulations!" at bounding box center [976, 322] width 25 height 19
click at [978, 325] on span "cross-icon" at bounding box center [982, 323] width 11 height 14
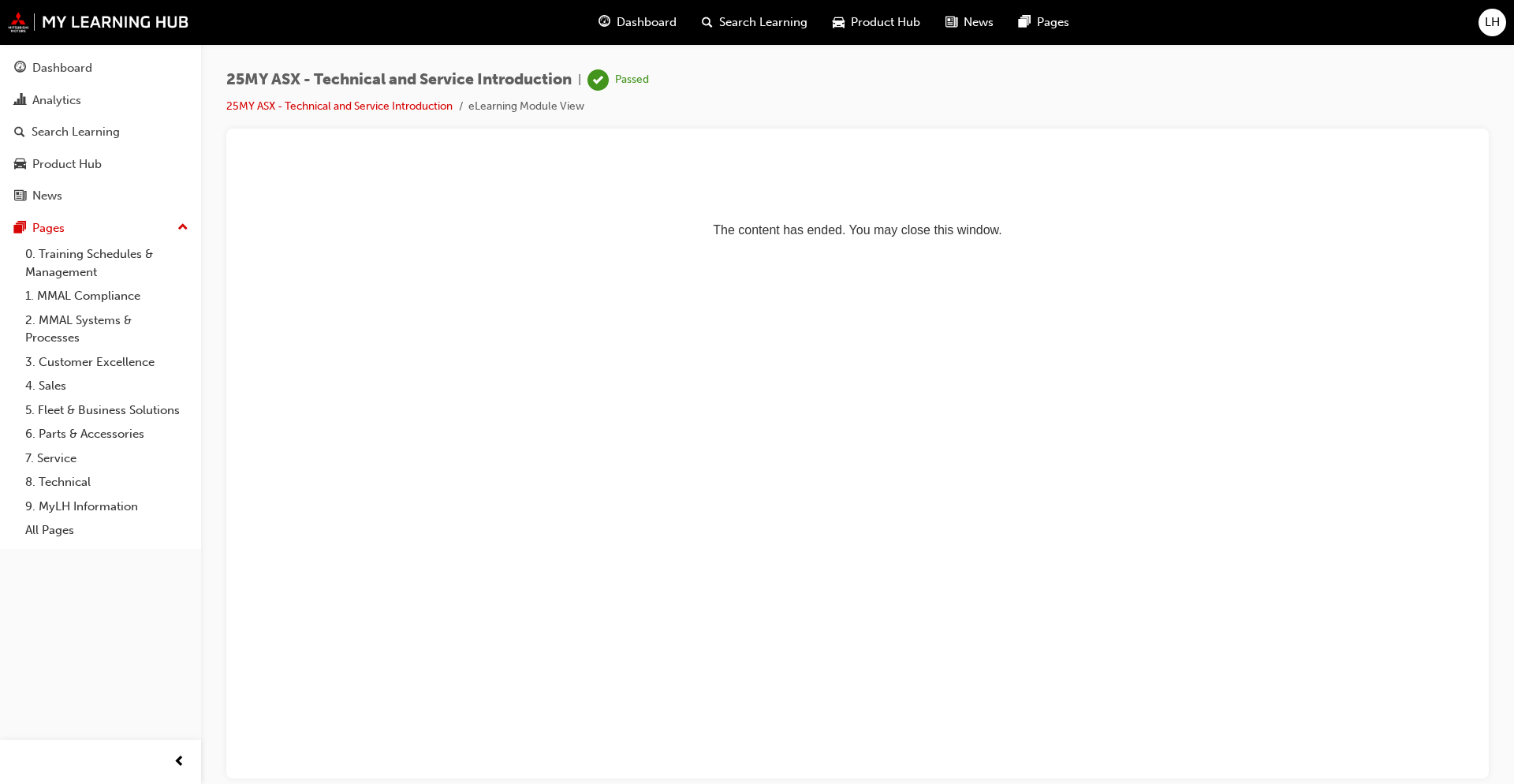
click at [767, 18] on span "Search Learning" at bounding box center [763, 22] width 89 height 18
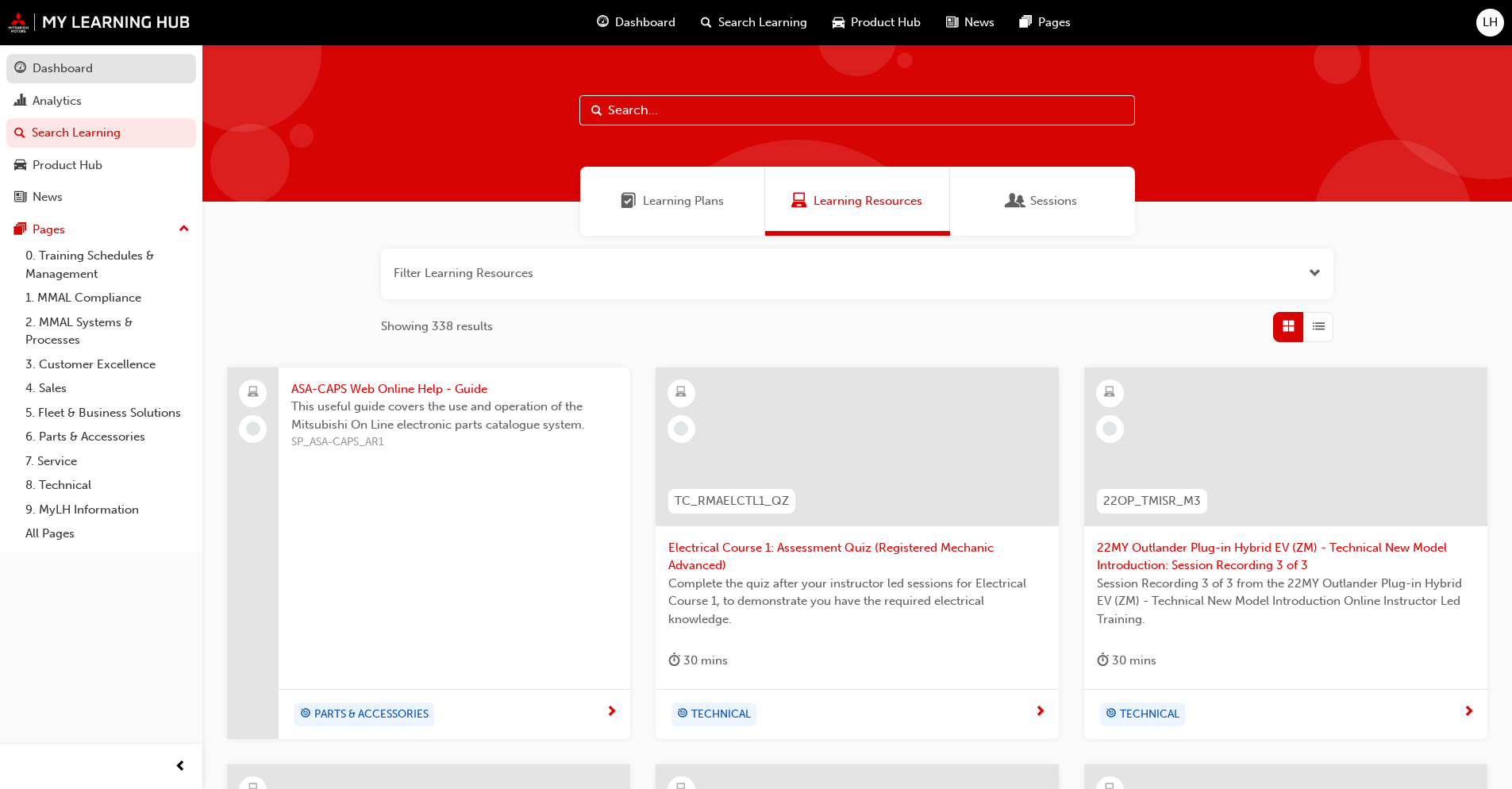
click at [78, 63] on div "Dashboard" at bounding box center [63, 68] width 60 height 19
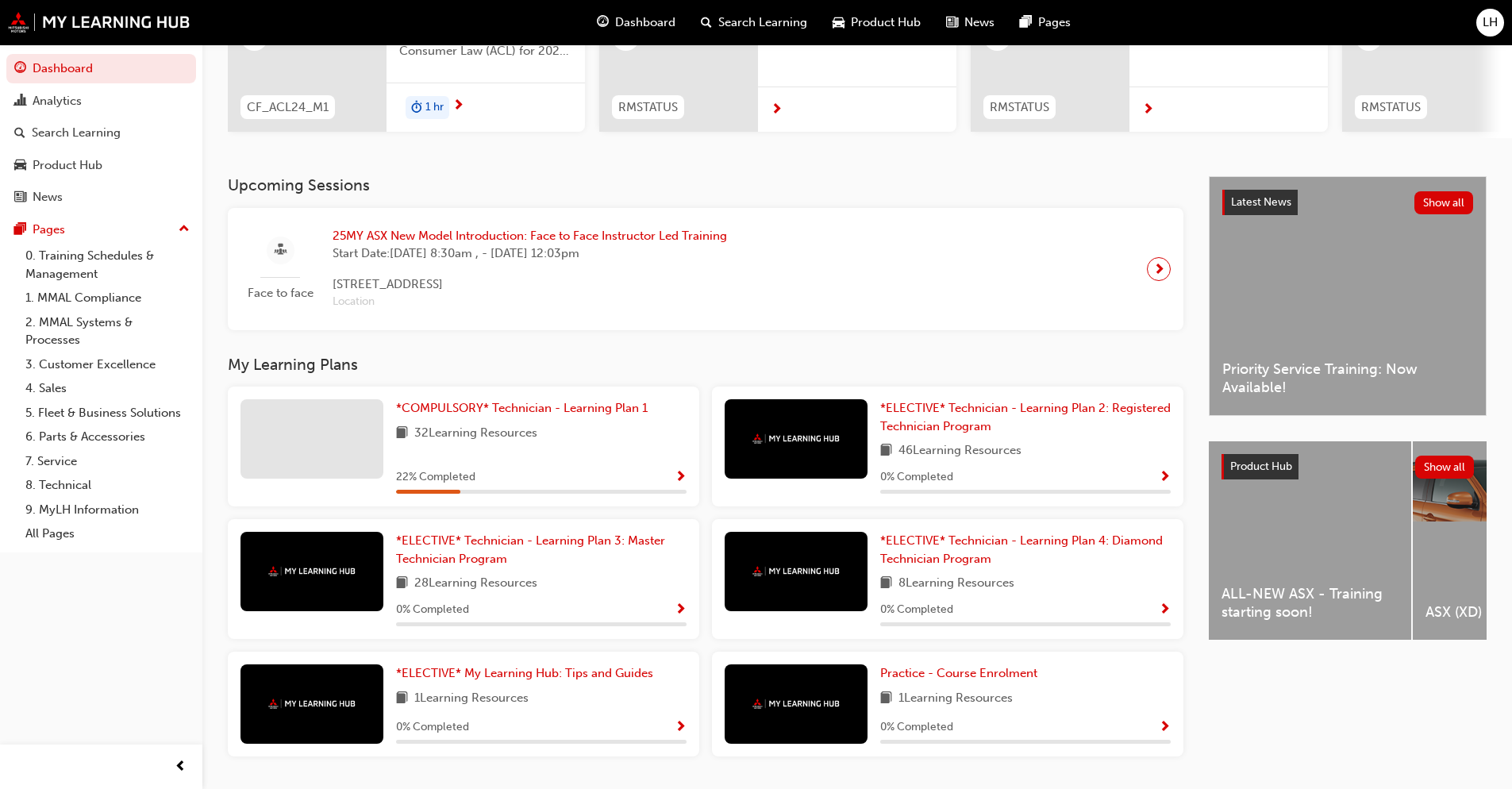
scroll to position [200, 0]
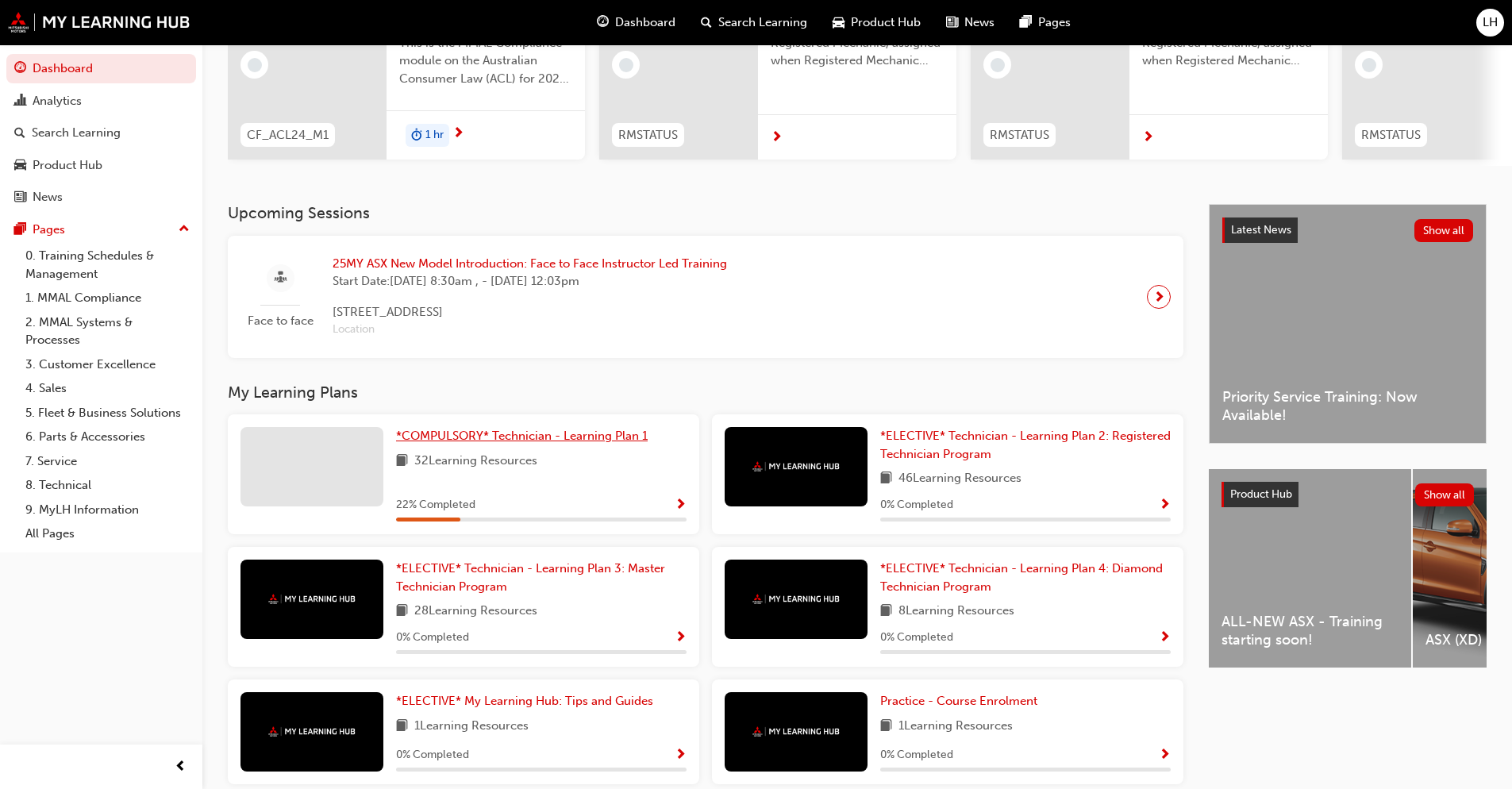
click at [511, 445] on link "*COMPULSORY* Technician - Learning Plan 1" at bounding box center [525, 436] width 258 height 19
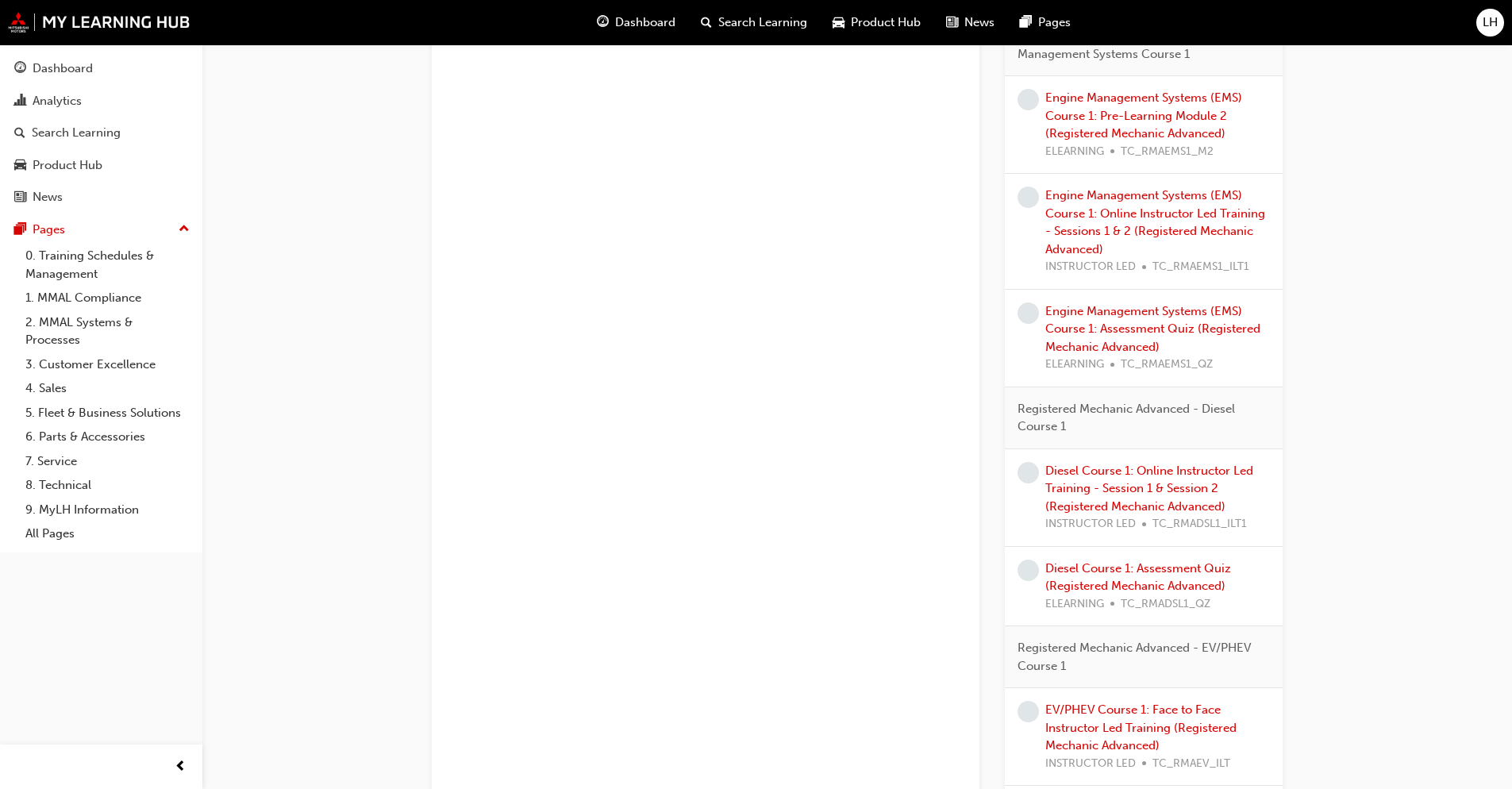
scroll to position [1829, 0]
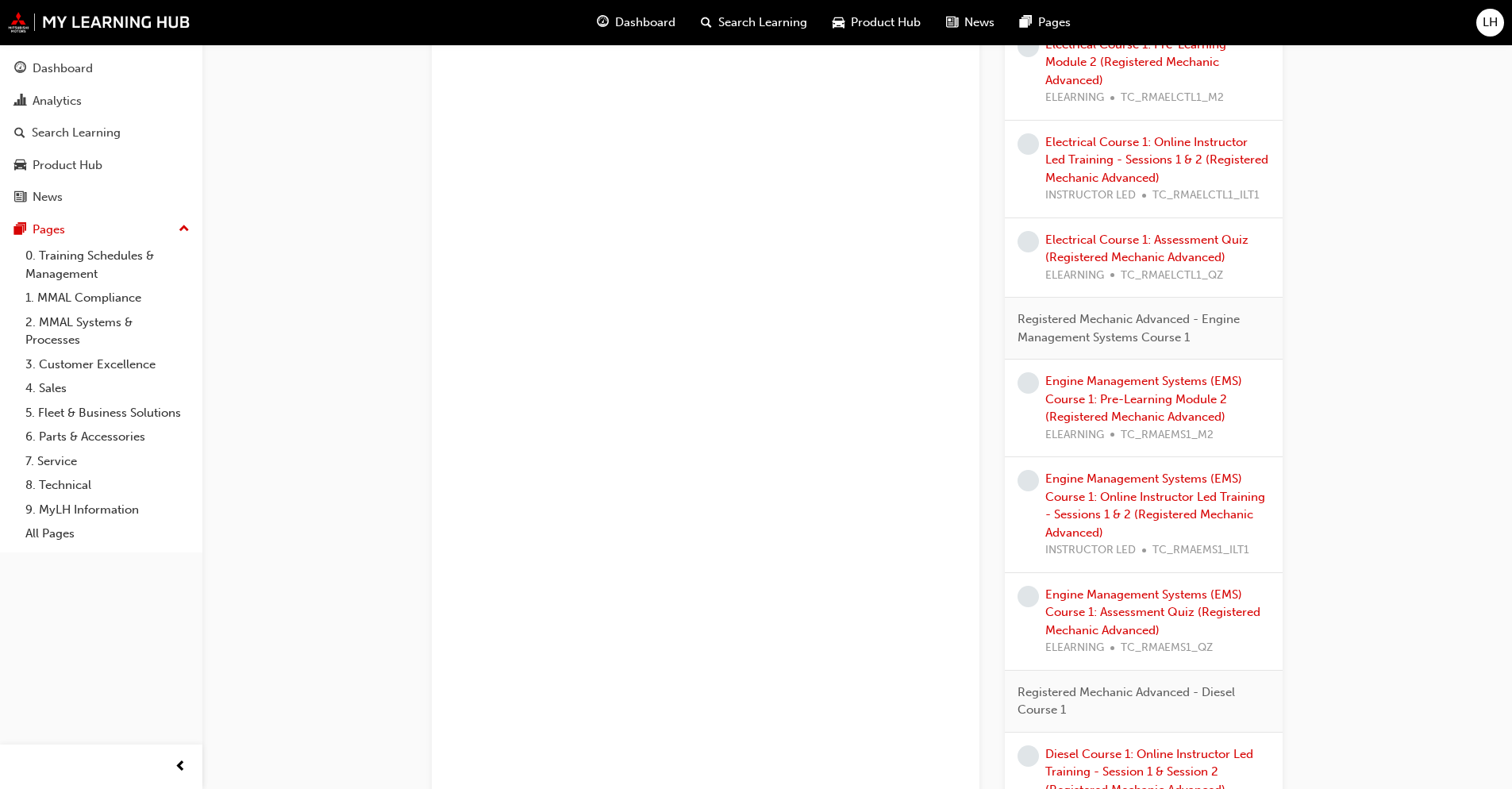
click at [861, 26] on span "Product Hub" at bounding box center [885, 22] width 70 height 19
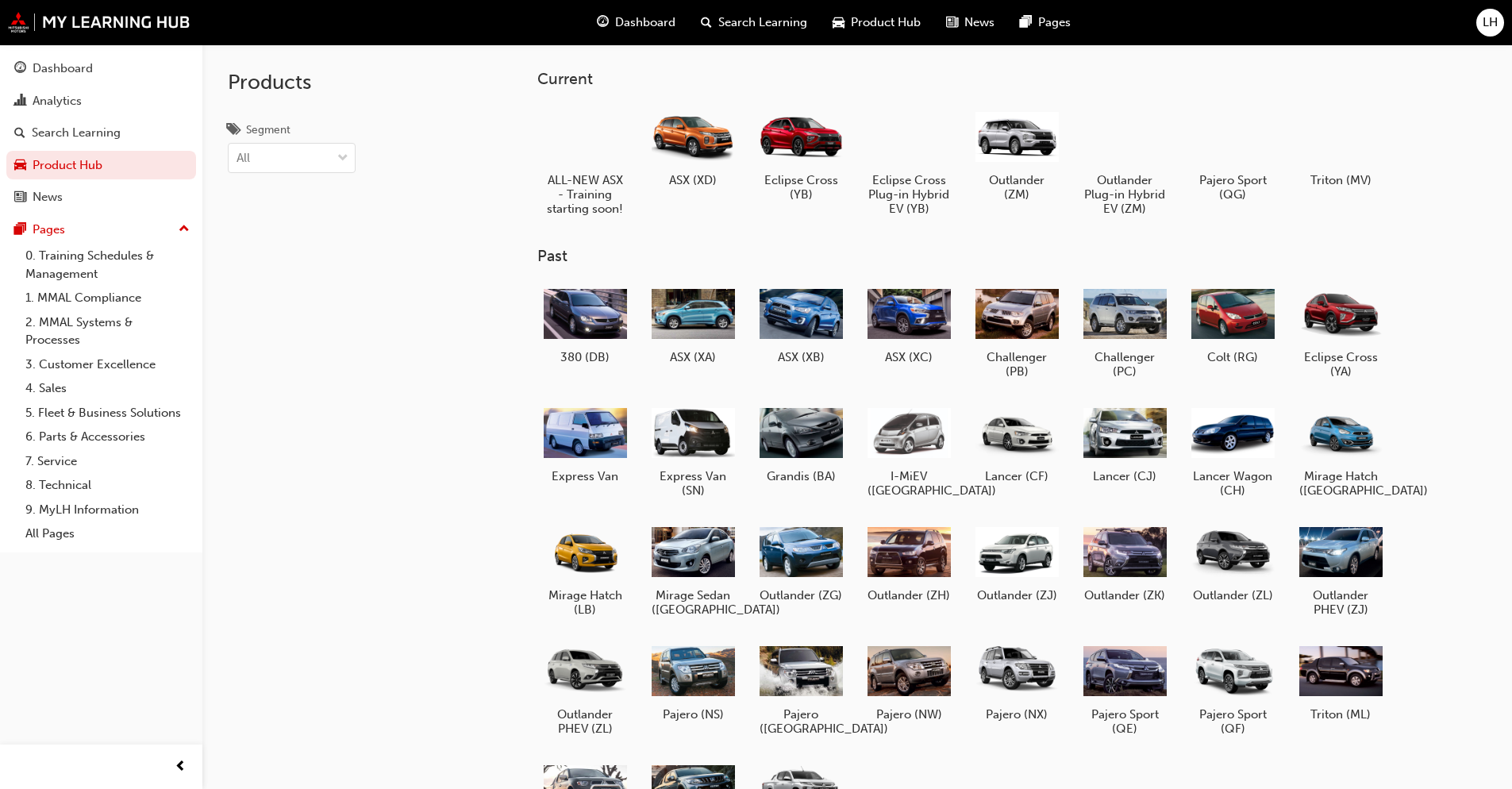
click at [786, 21] on span "Search Learning" at bounding box center [763, 22] width 89 height 19
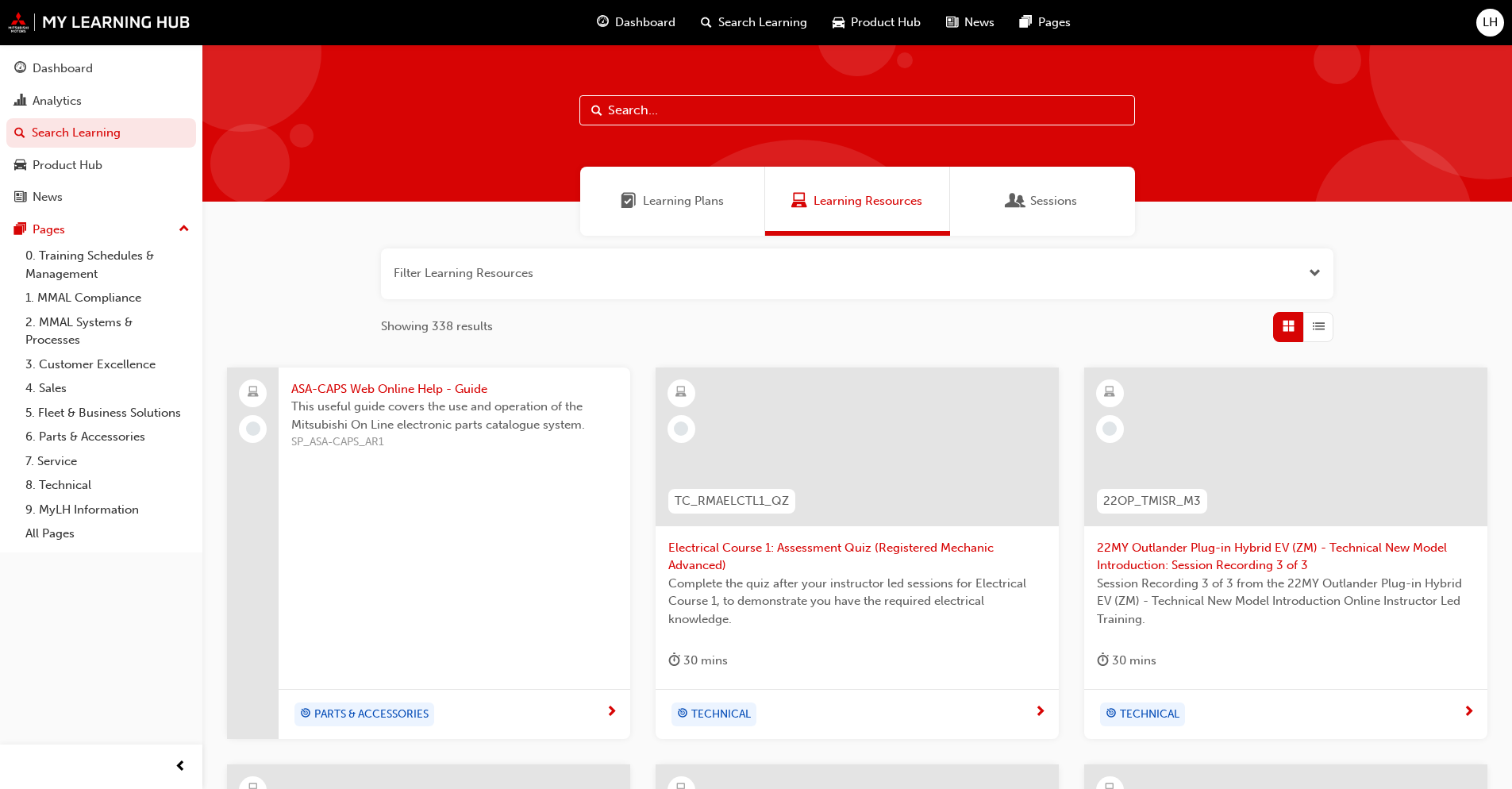
click at [744, 114] on input "text" at bounding box center [856, 110] width 555 height 30
type input "CLIP"
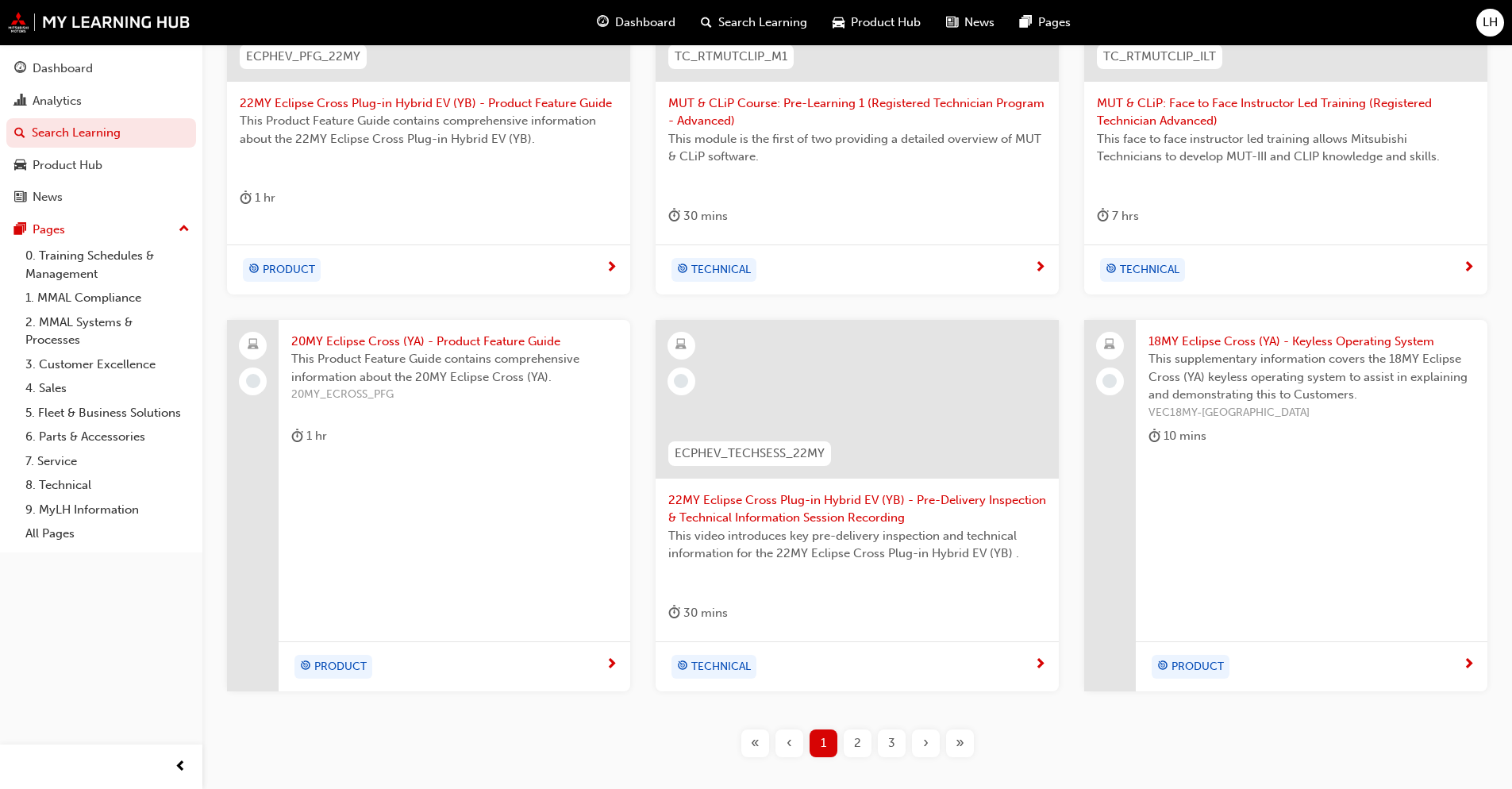
scroll to position [541, 0]
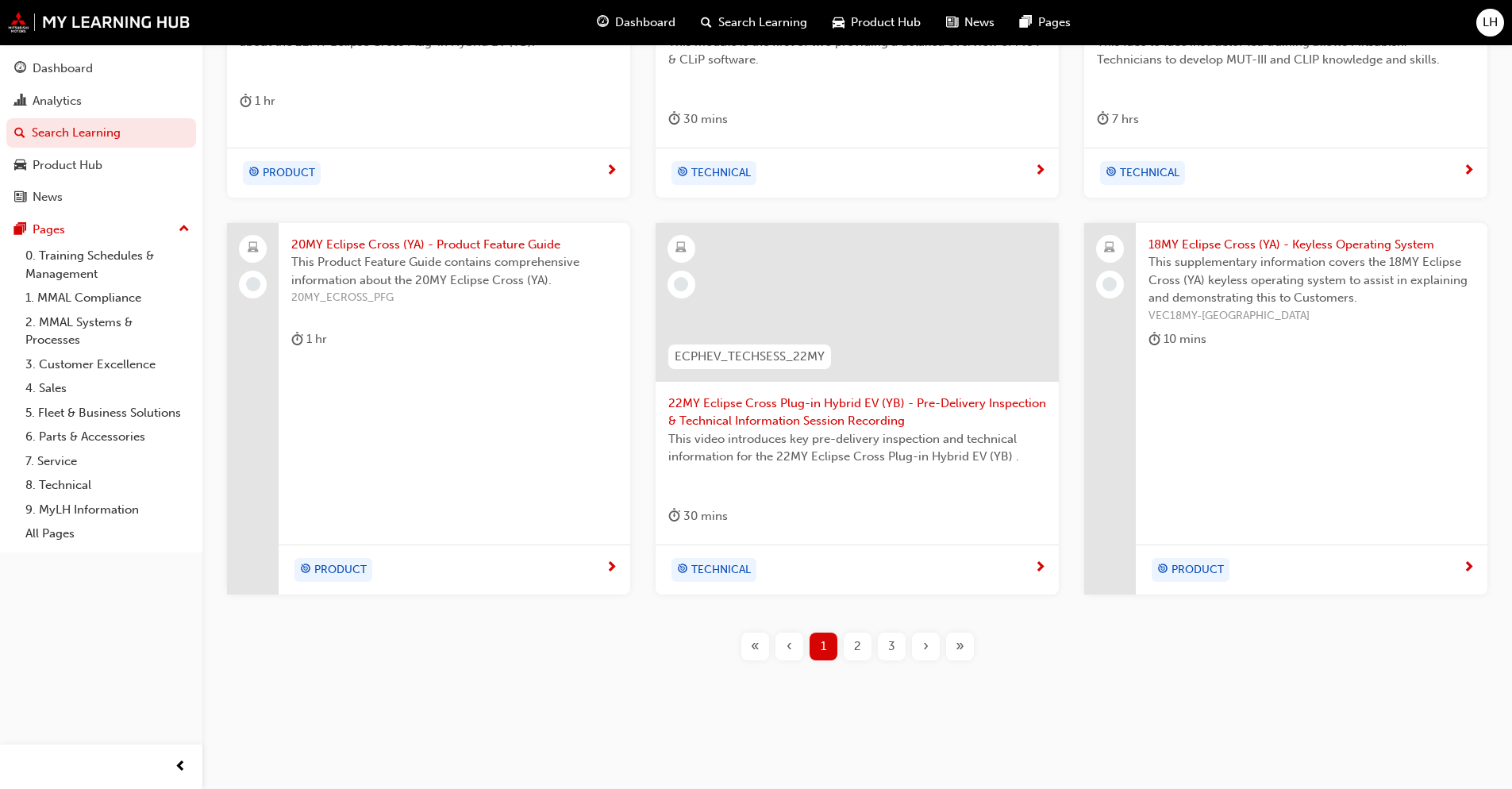
click at [851, 646] on div "2" at bounding box center [857, 646] width 27 height 27
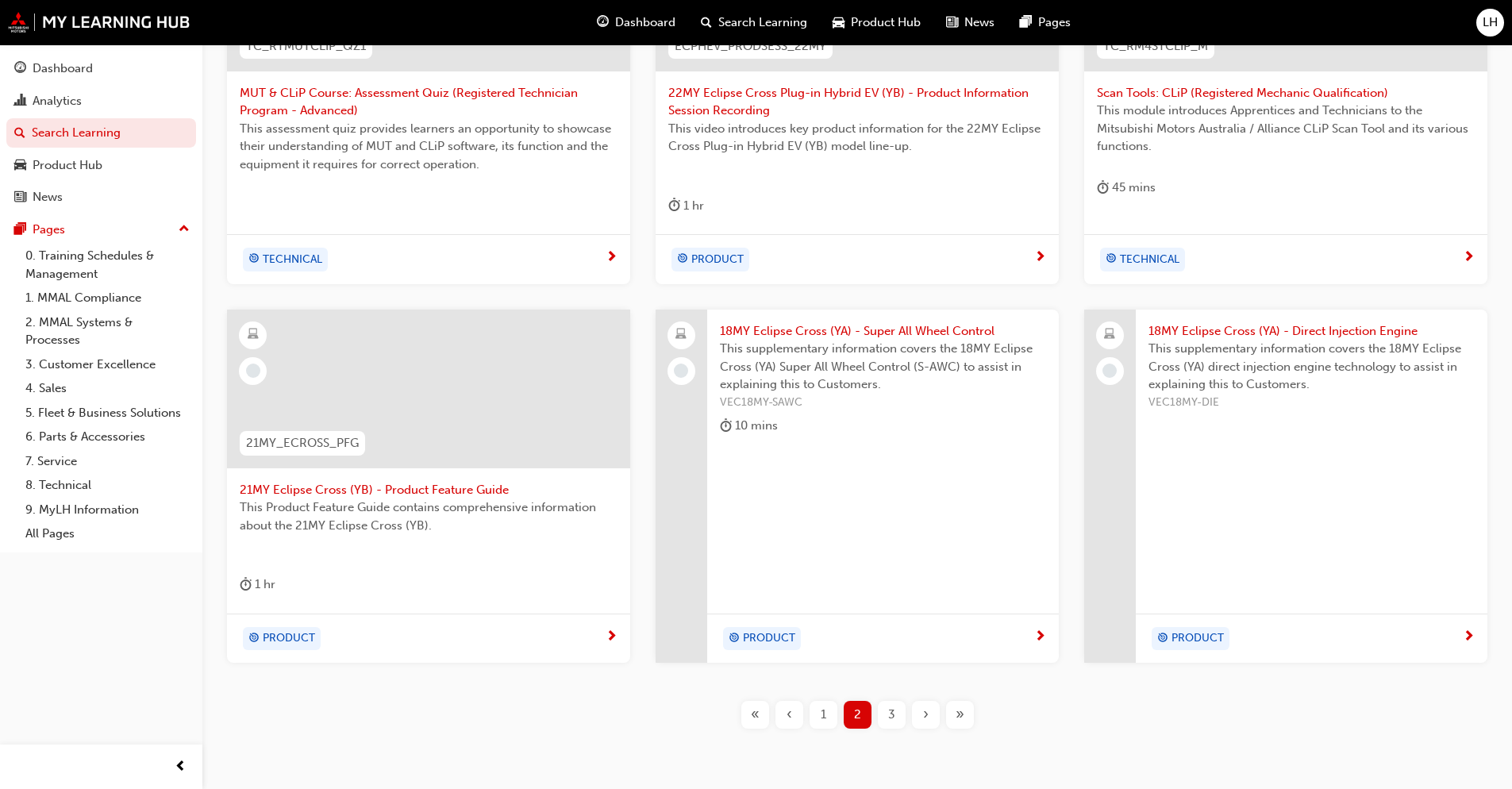
scroll to position [523, 0]
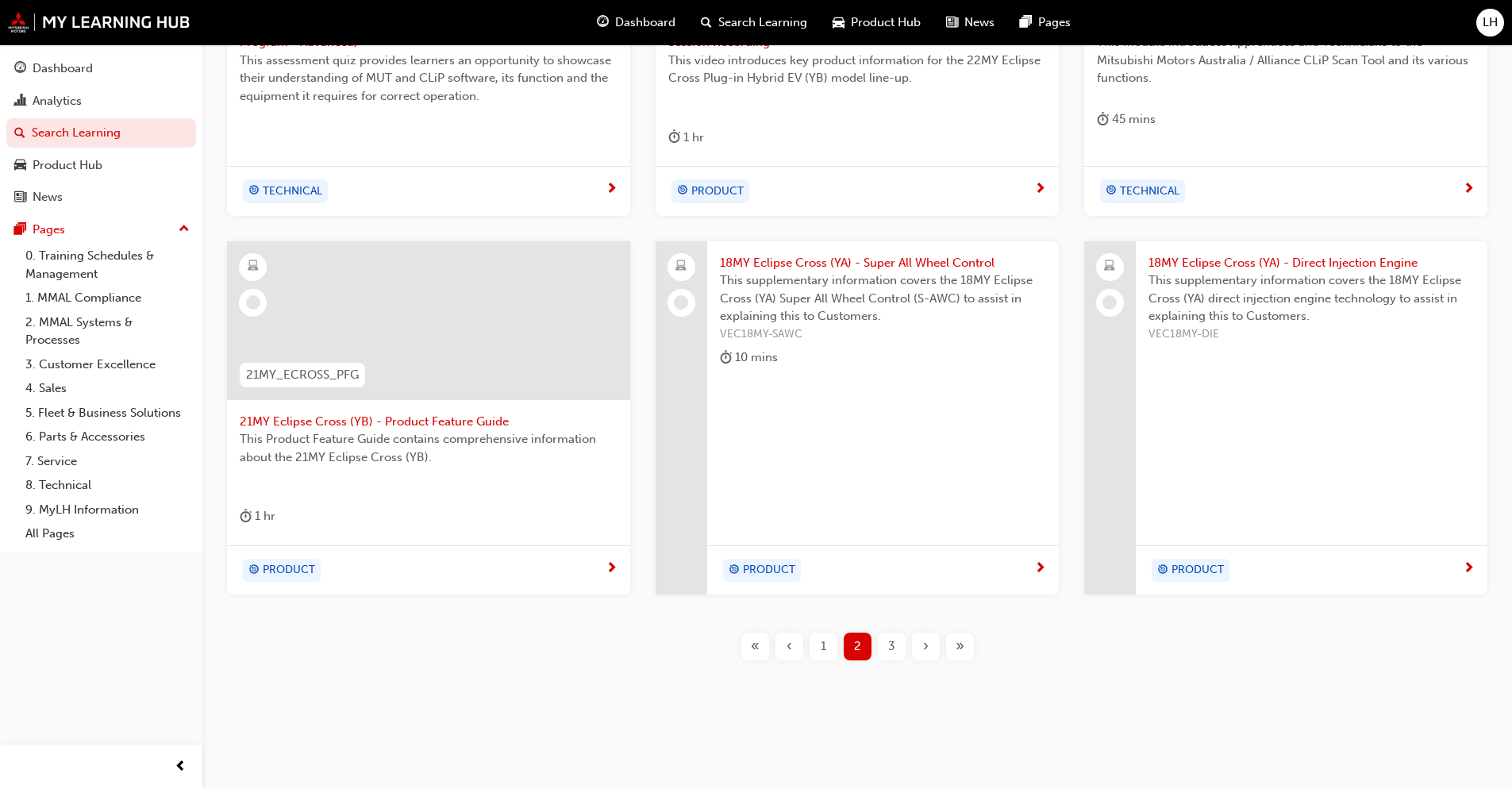
click at [840, 660] on div "TC_RTMUTCLIP_QZ1 MUT & CLiP Course: Assessment Quiz (Registered Technician Prog…" at bounding box center [857, 266] width 1259 height 842
click at [831, 642] on div "1" at bounding box center [823, 646] width 27 height 27
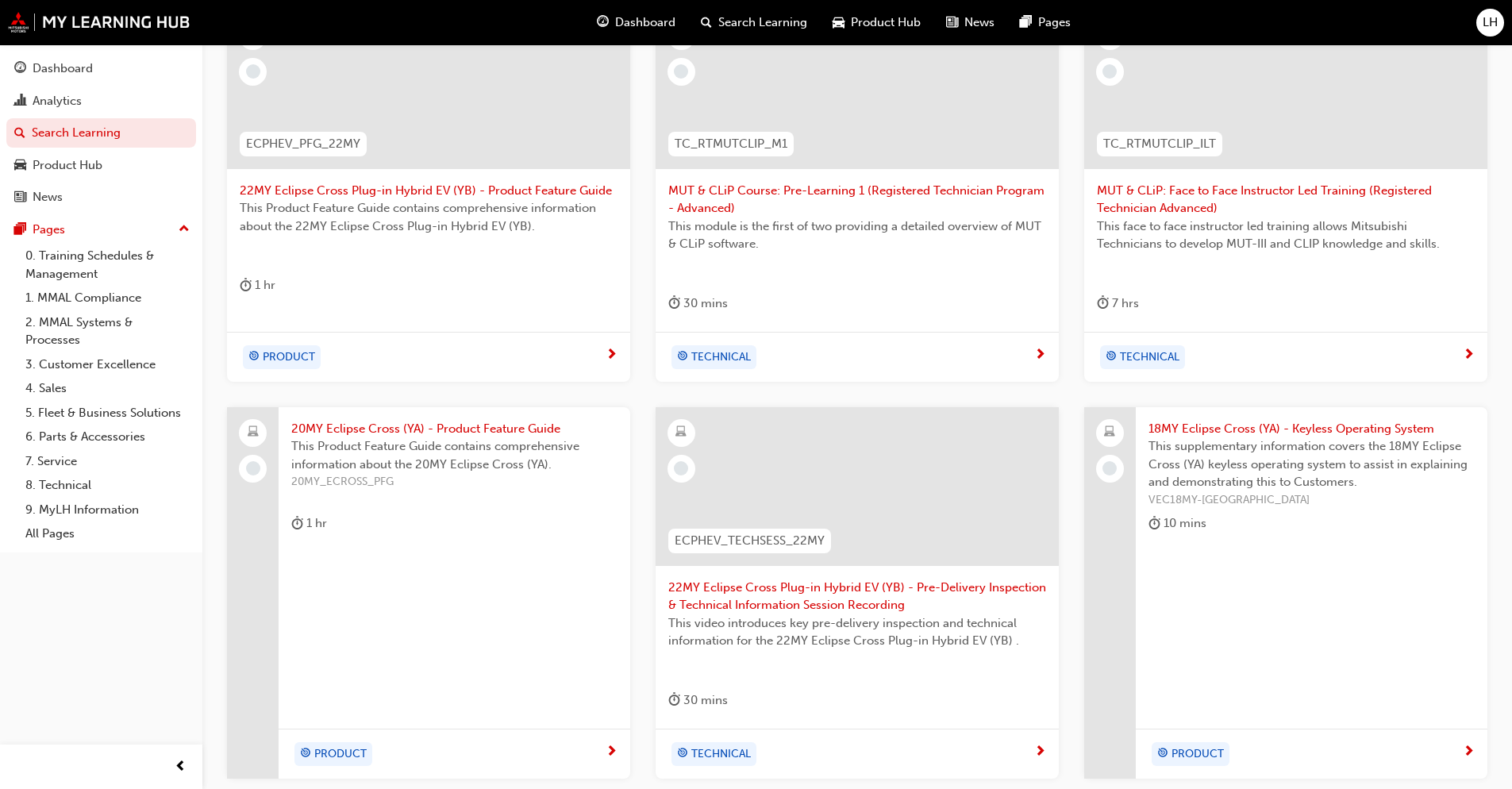
scroll to position [47, 0]
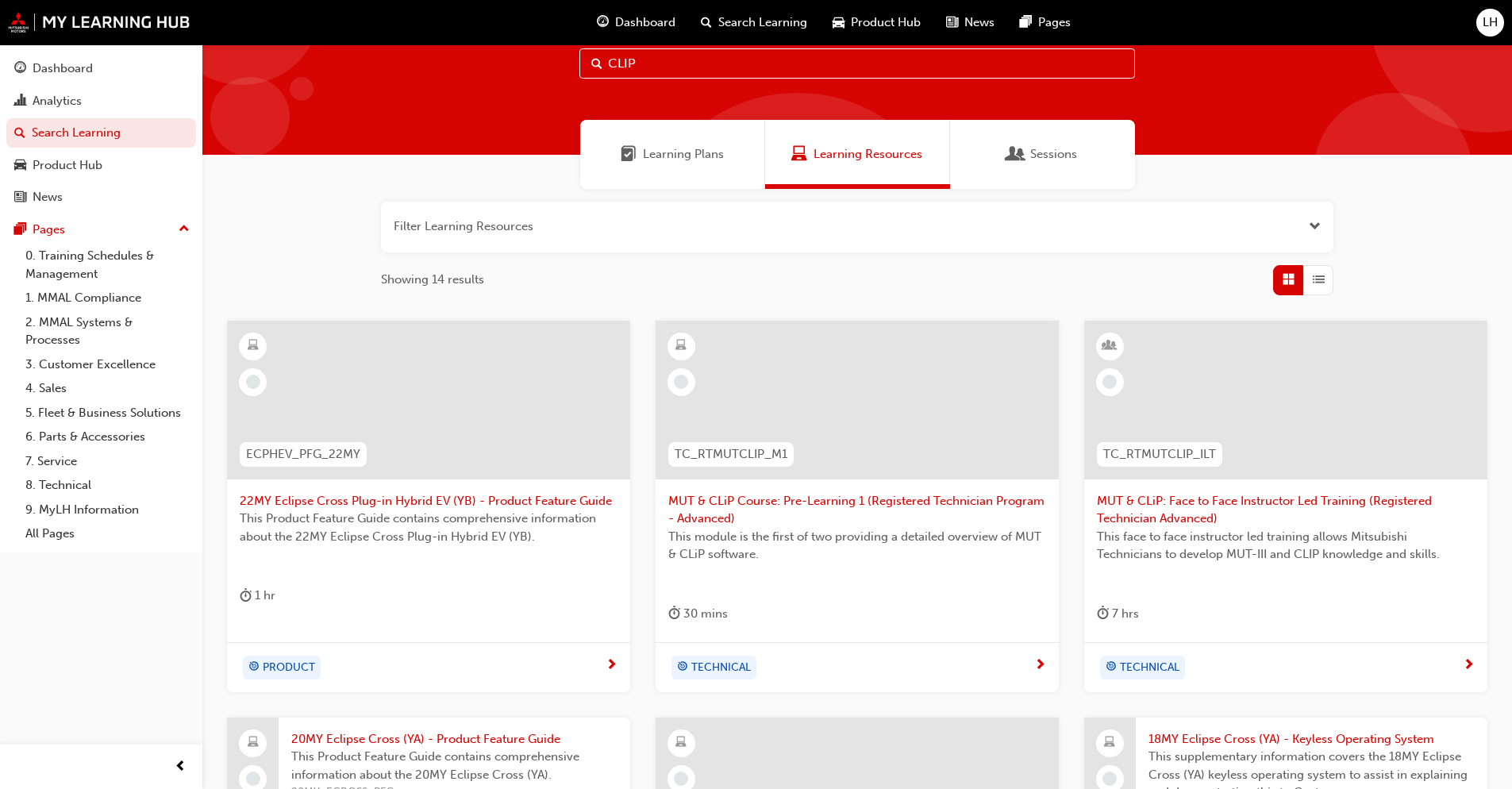
click at [822, 498] on span "MUT & CLiP Course: Pre-Learning 1 (Registered Technician Program - Advanced)" at bounding box center [857, 509] width 378 height 35
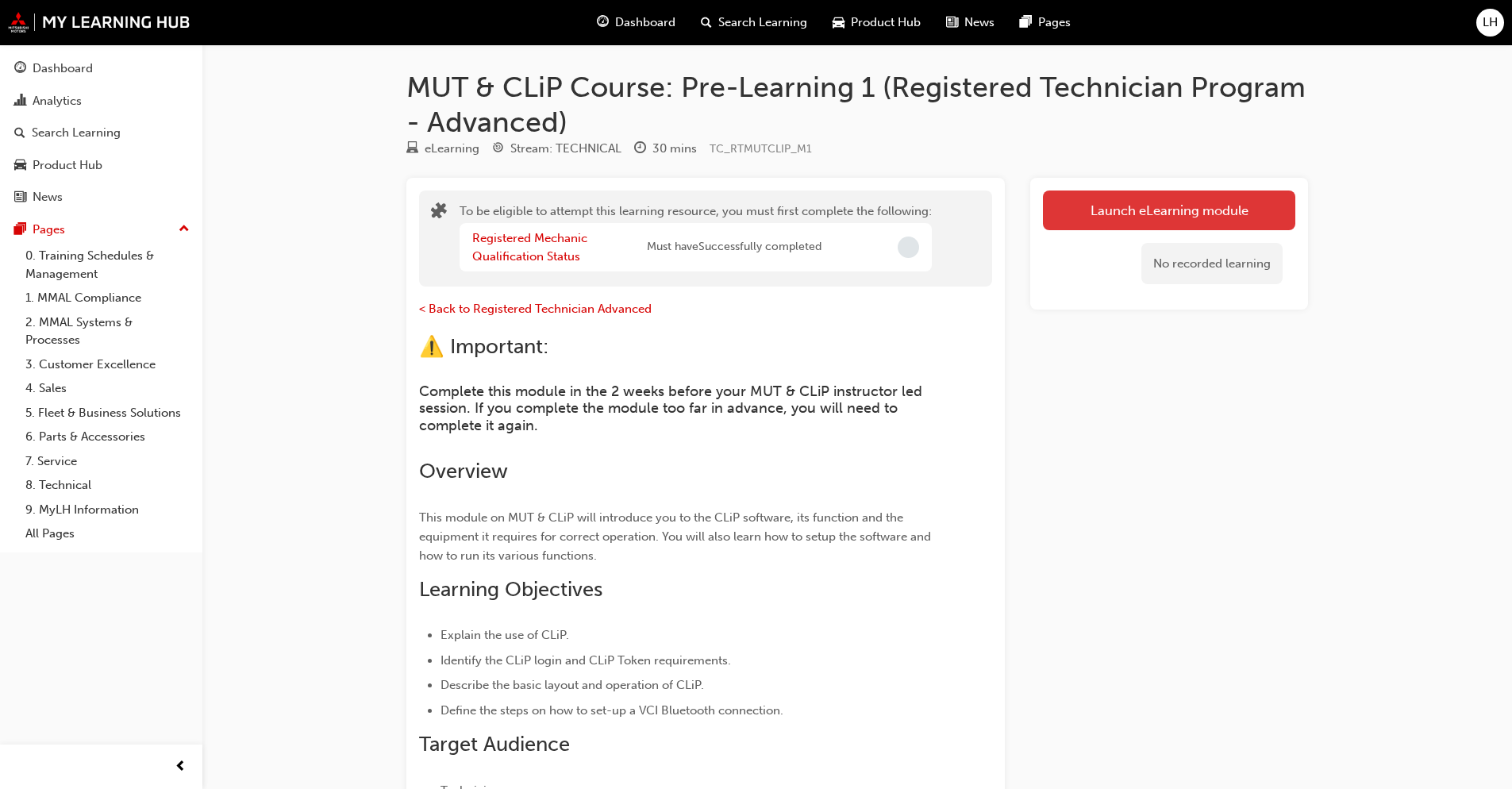
click at [1160, 215] on button "Launch eLearning module" at bounding box center [1169, 210] width 252 height 40
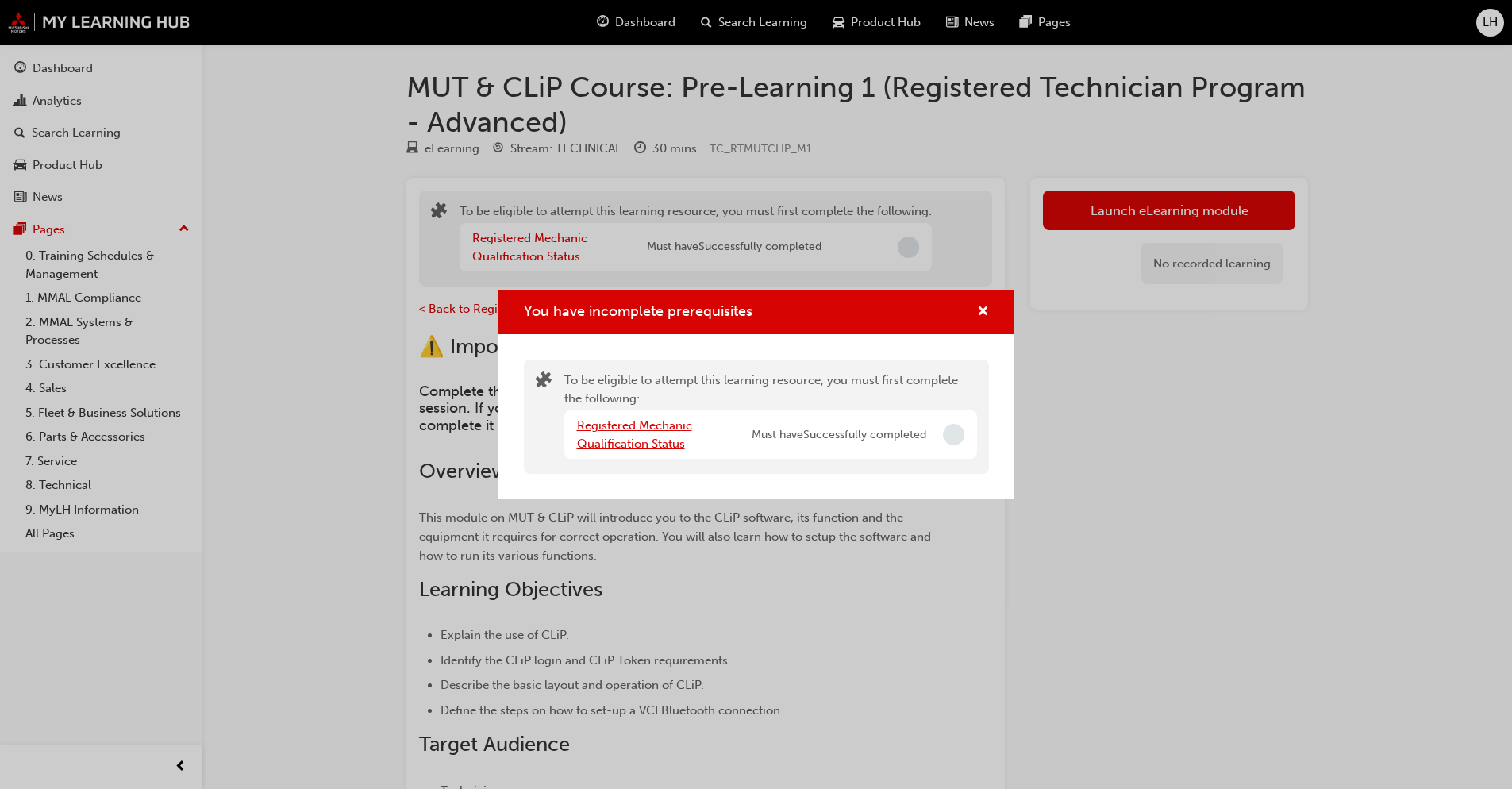
click at [633, 427] on link "Registered Mechanic Qualification Status" at bounding box center [635, 434] width 115 height 33
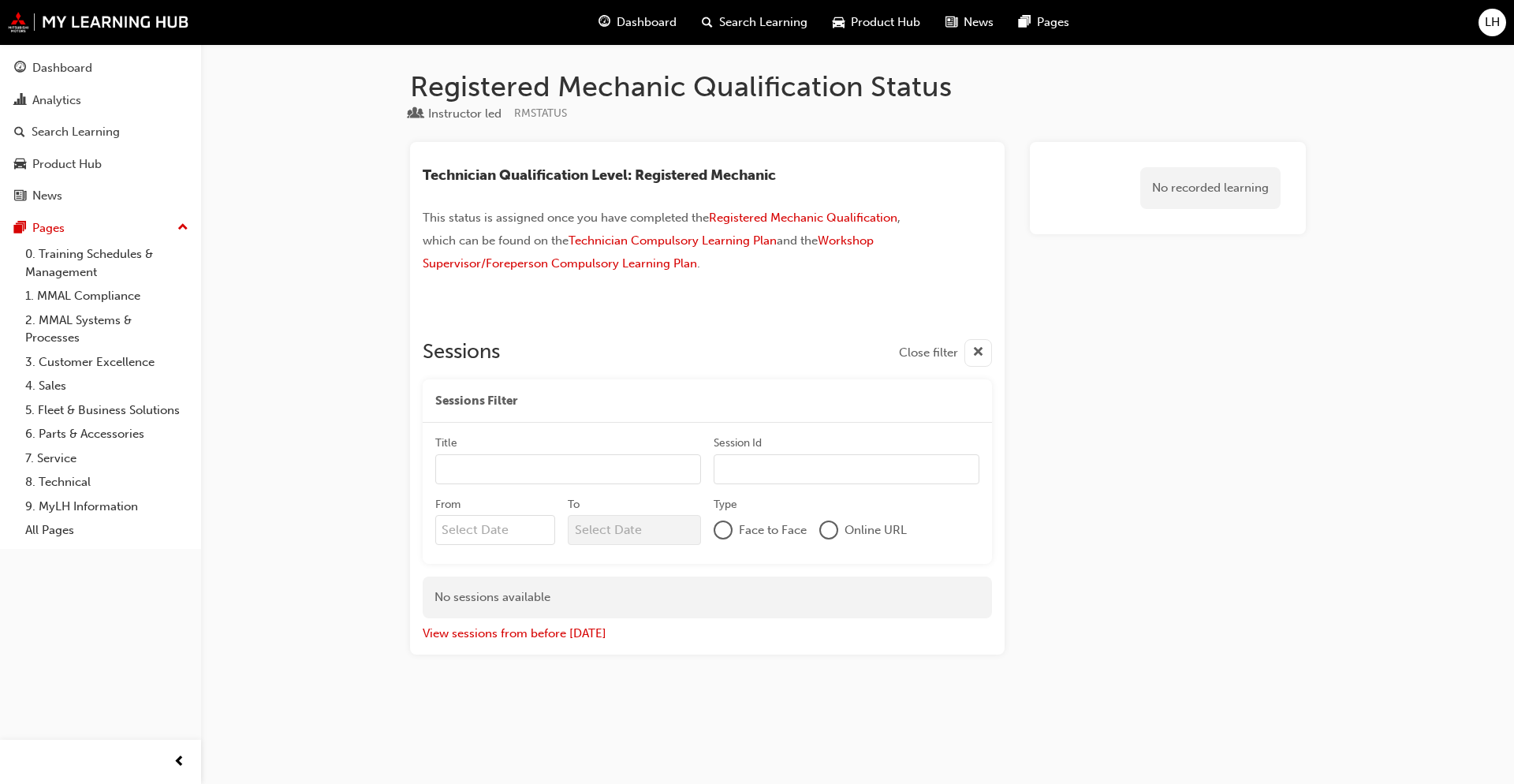
click at [565, 481] on input "Title" at bounding box center [568, 469] width 266 height 30
click at [982, 352] on span "cross-icon" at bounding box center [978, 353] width 11 height 19
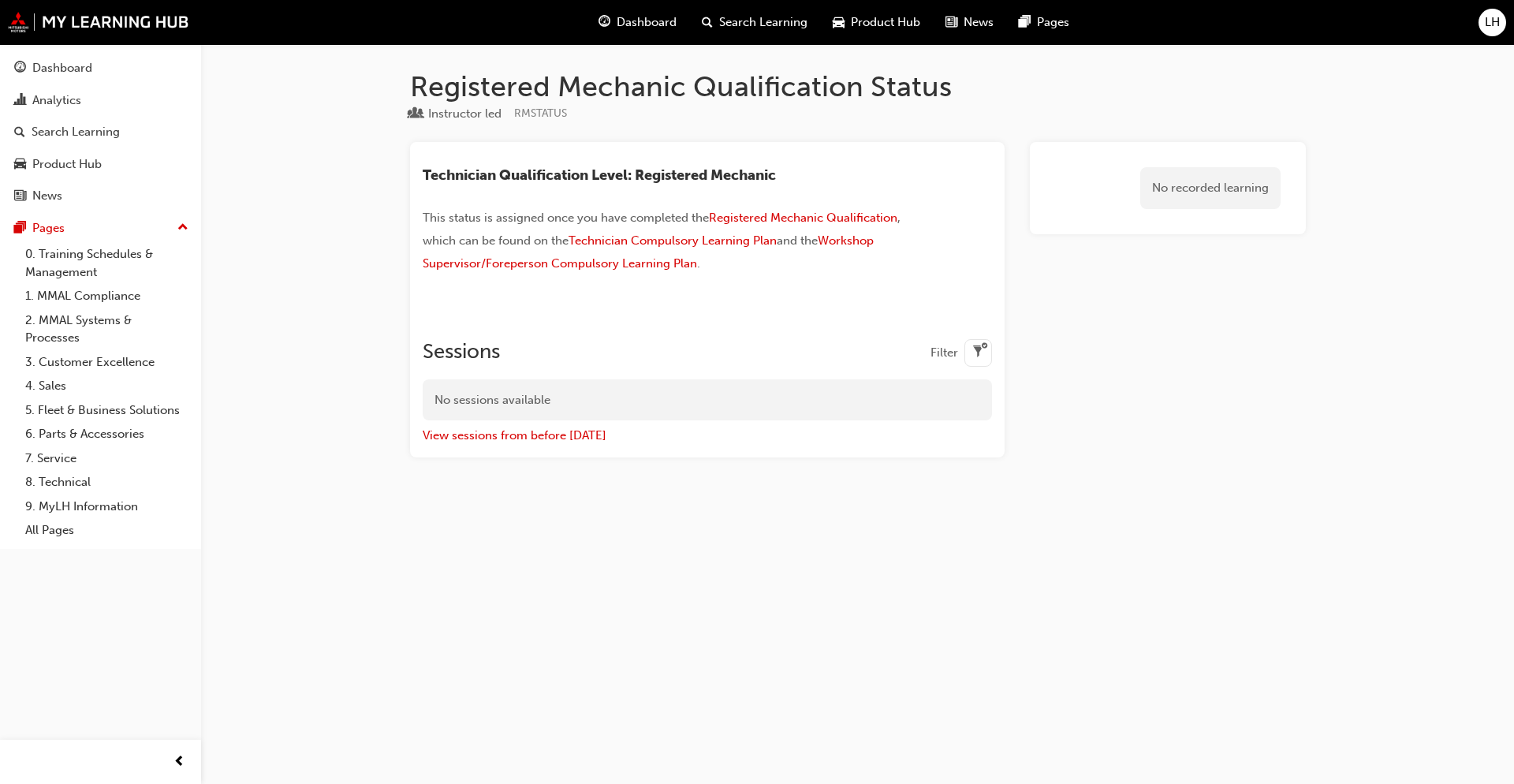
click at [785, 27] on span "Search Learning" at bounding box center [763, 22] width 89 height 18
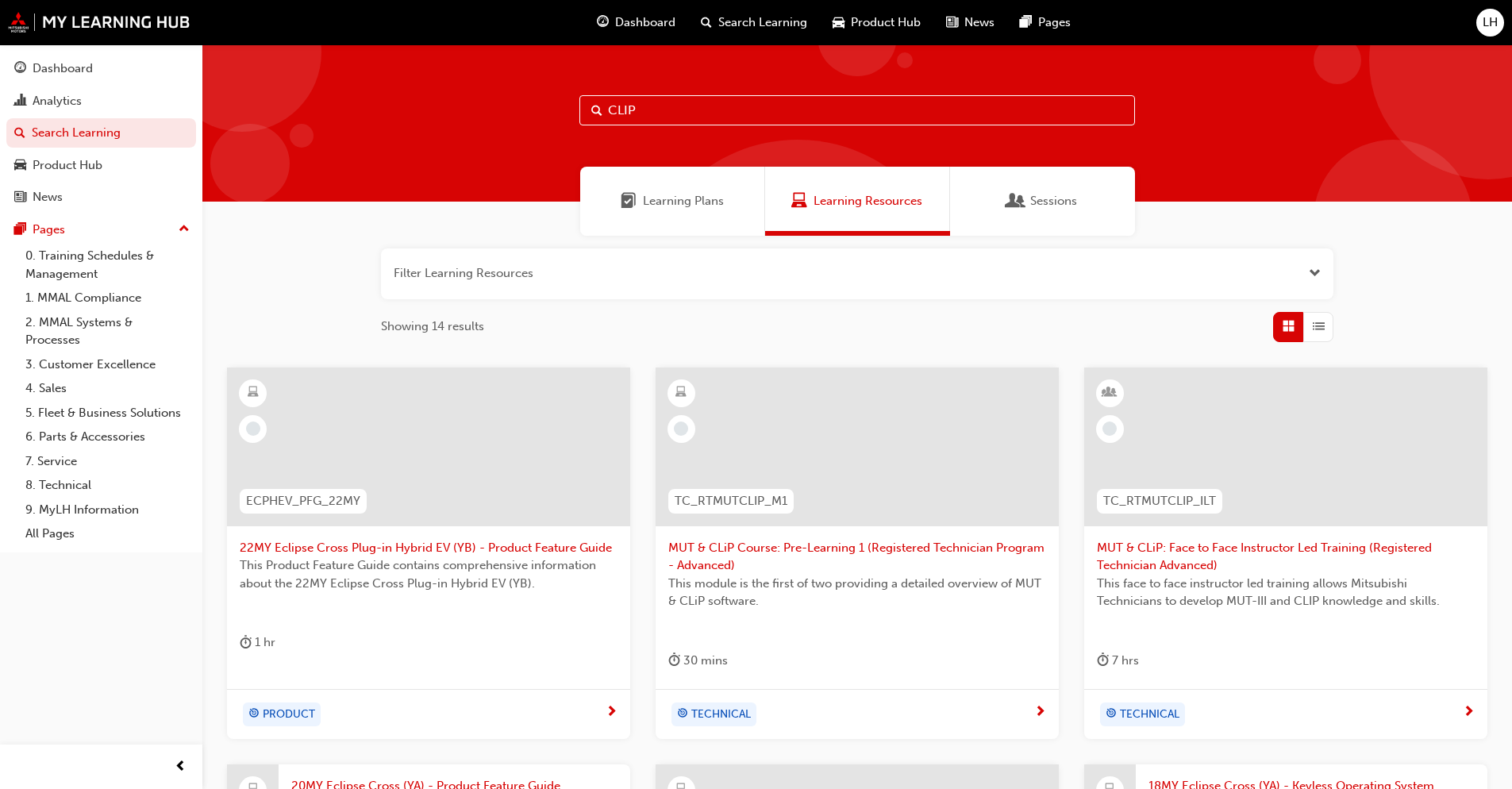
click at [916, 539] on span "MUT & CLiP Course: Pre-Learning 1 (Registered Technician Program - Advanced)" at bounding box center [857, 556] width 378 height 35
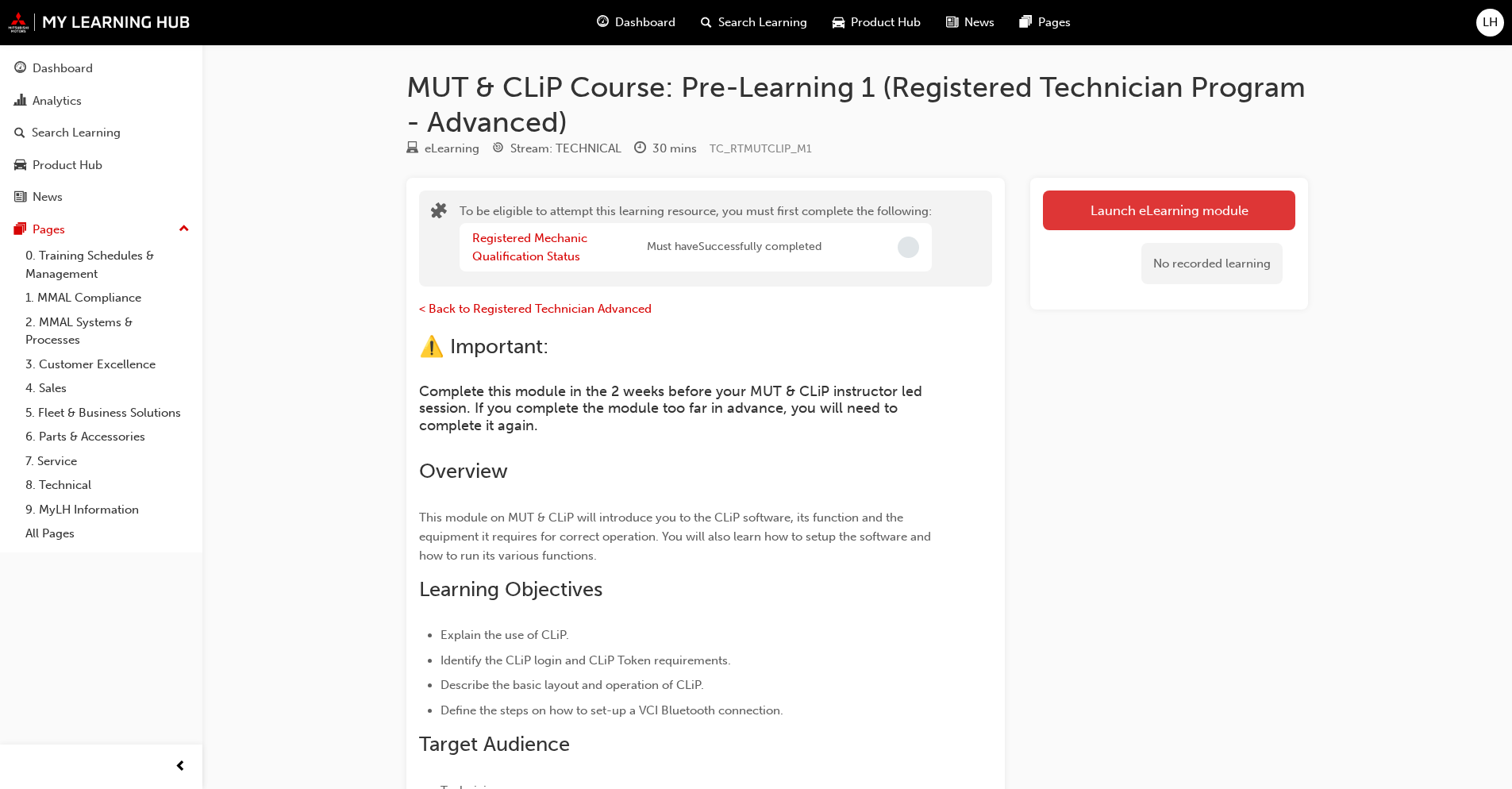
click at [1242, 212] on button "Launch eLearning module" at bounding box center [1169, 210] width 252 height 40
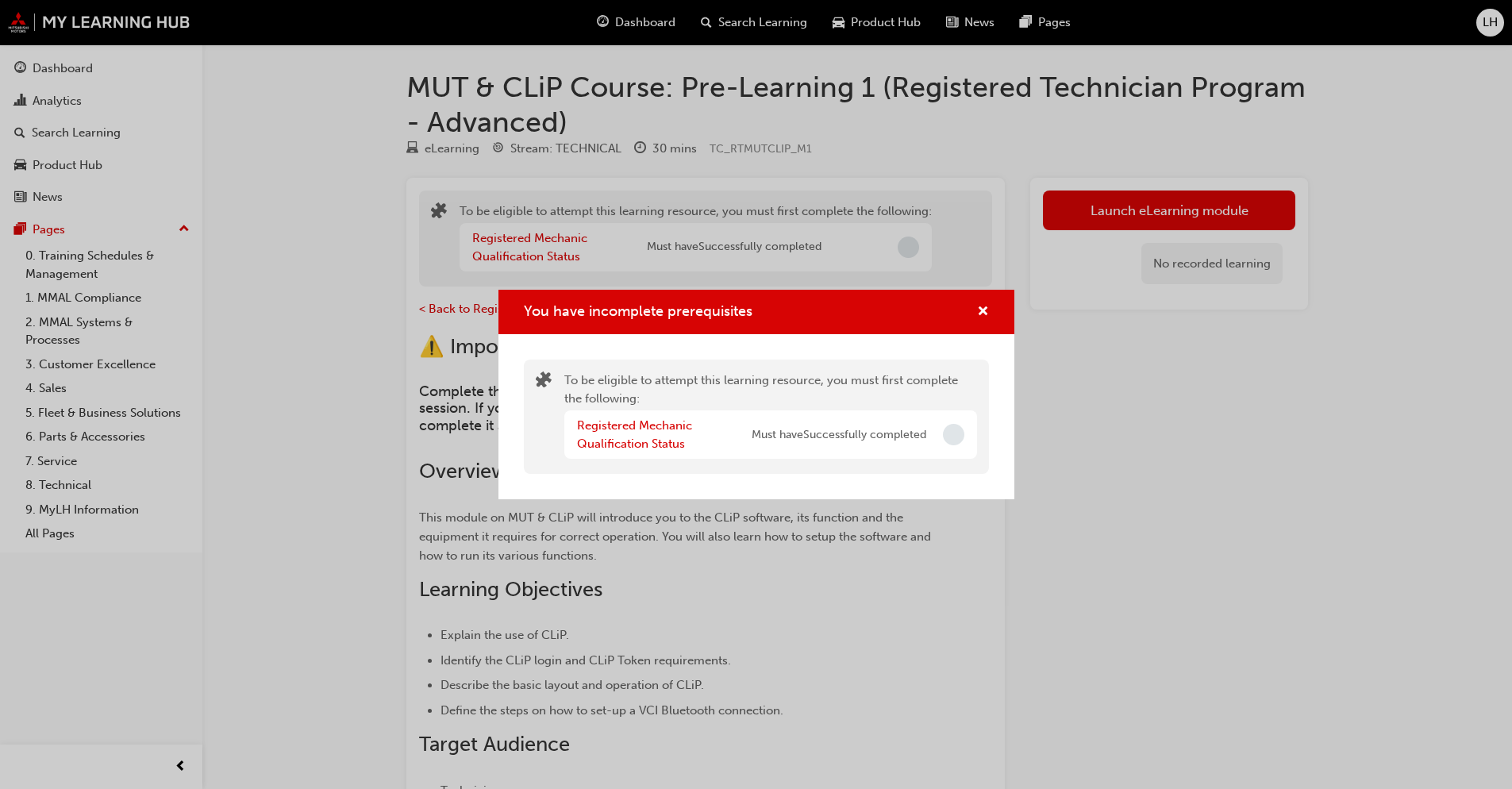
click at [959, 437] on span "Incomplete" at bounding box center [953, 434] width 21 height 21
click at [986, 305] on span "cross-icon" at bounding box center [982, 312] width 11 height 14
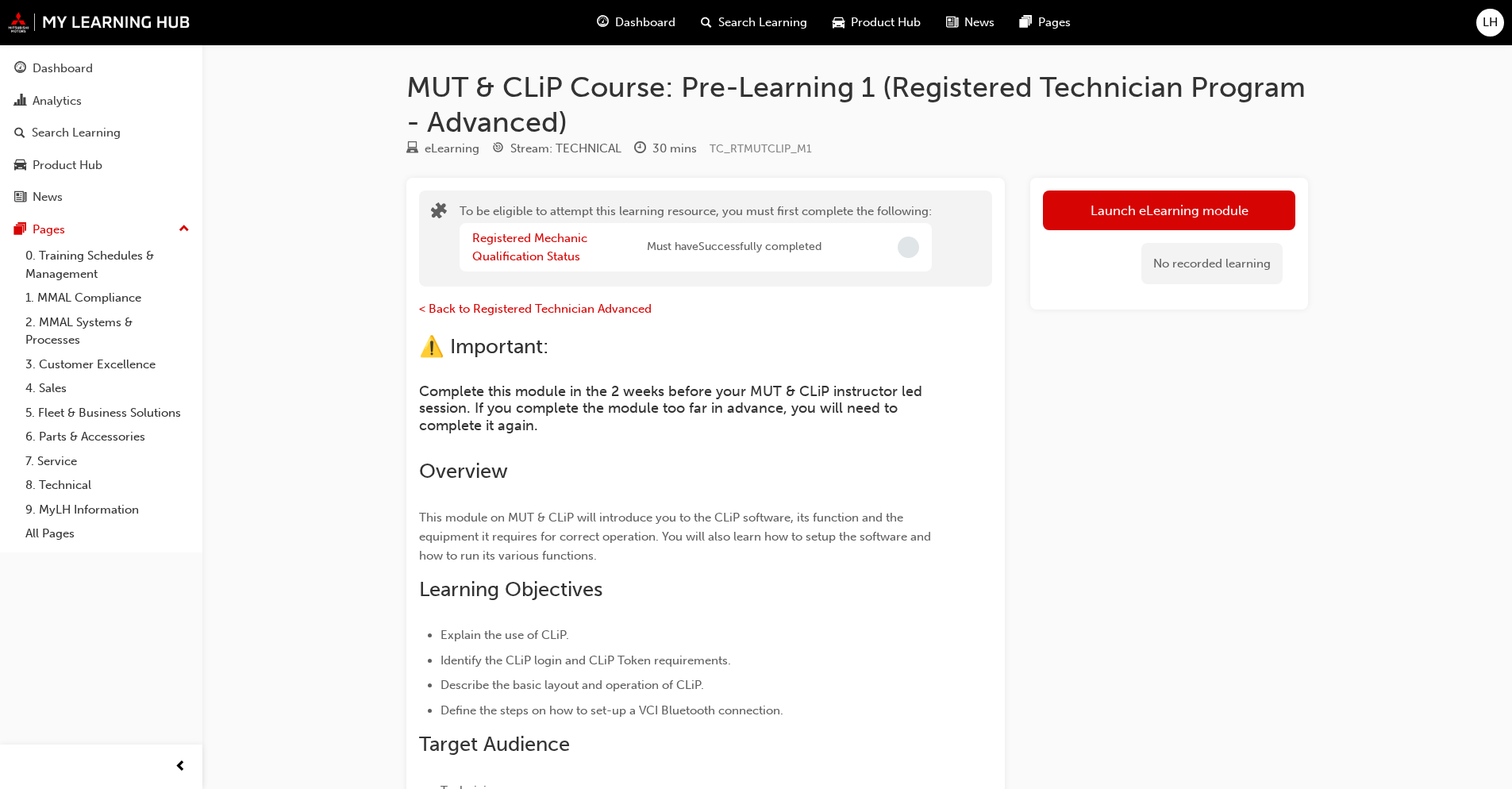
click at [658, 19] on span "Dashboard" at bounding box center [645, 22] width 60 height 19
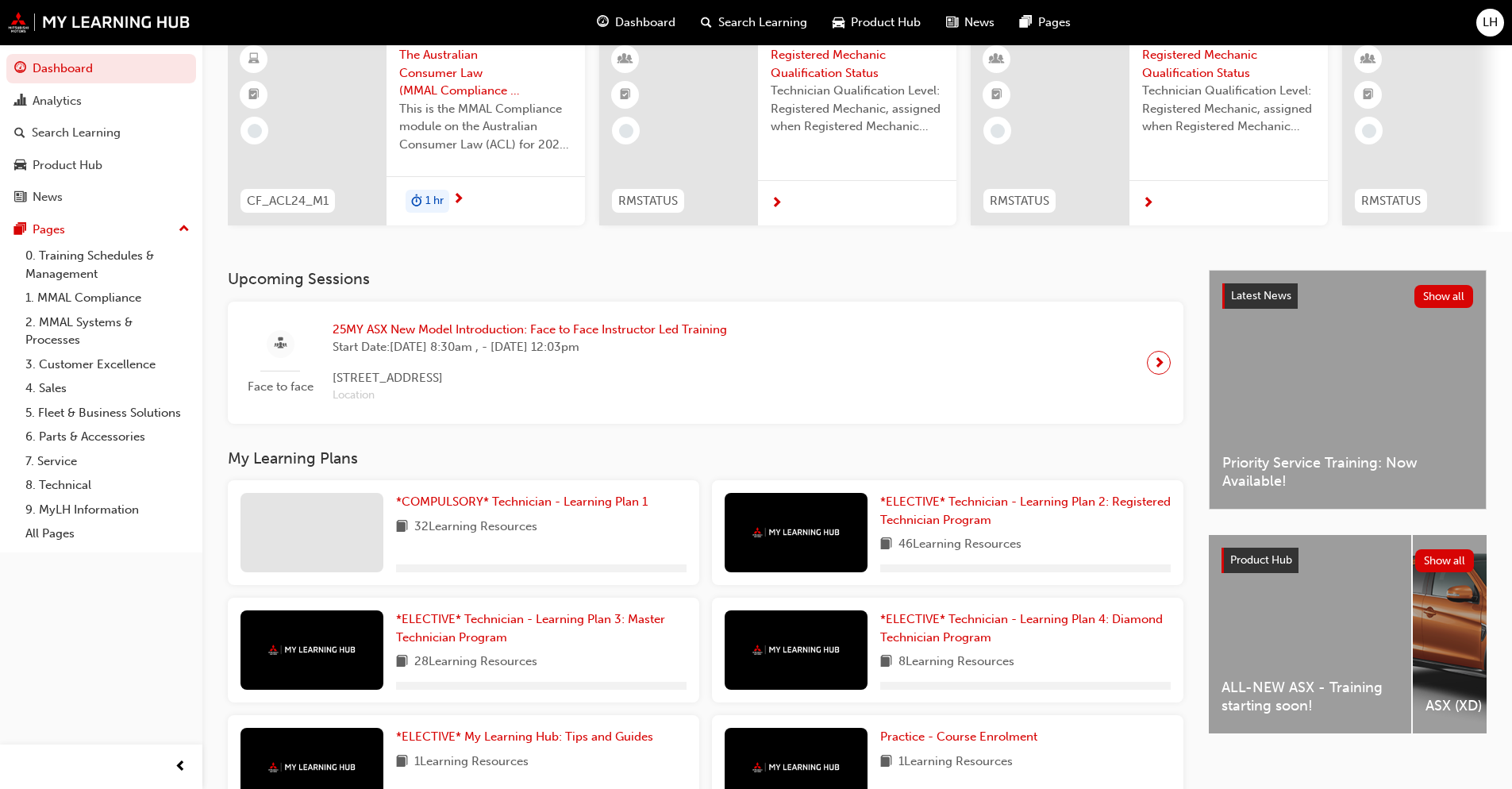
scroll to position [238, 0]
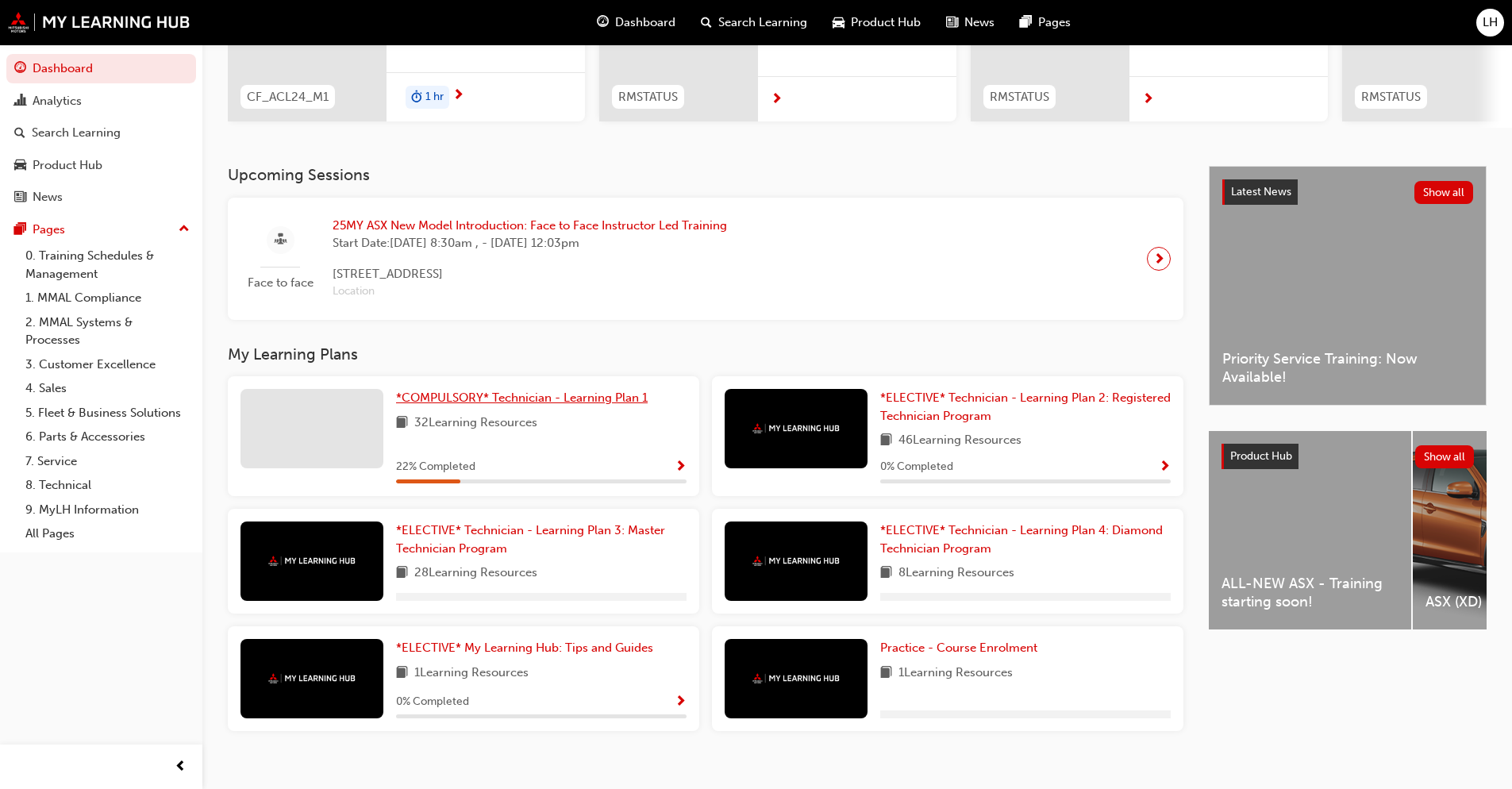
click at [515, 398] on span "*COMPULSORY* Technician - Learning Plan 1" at bounding box center [522, 397] width 252 height 14
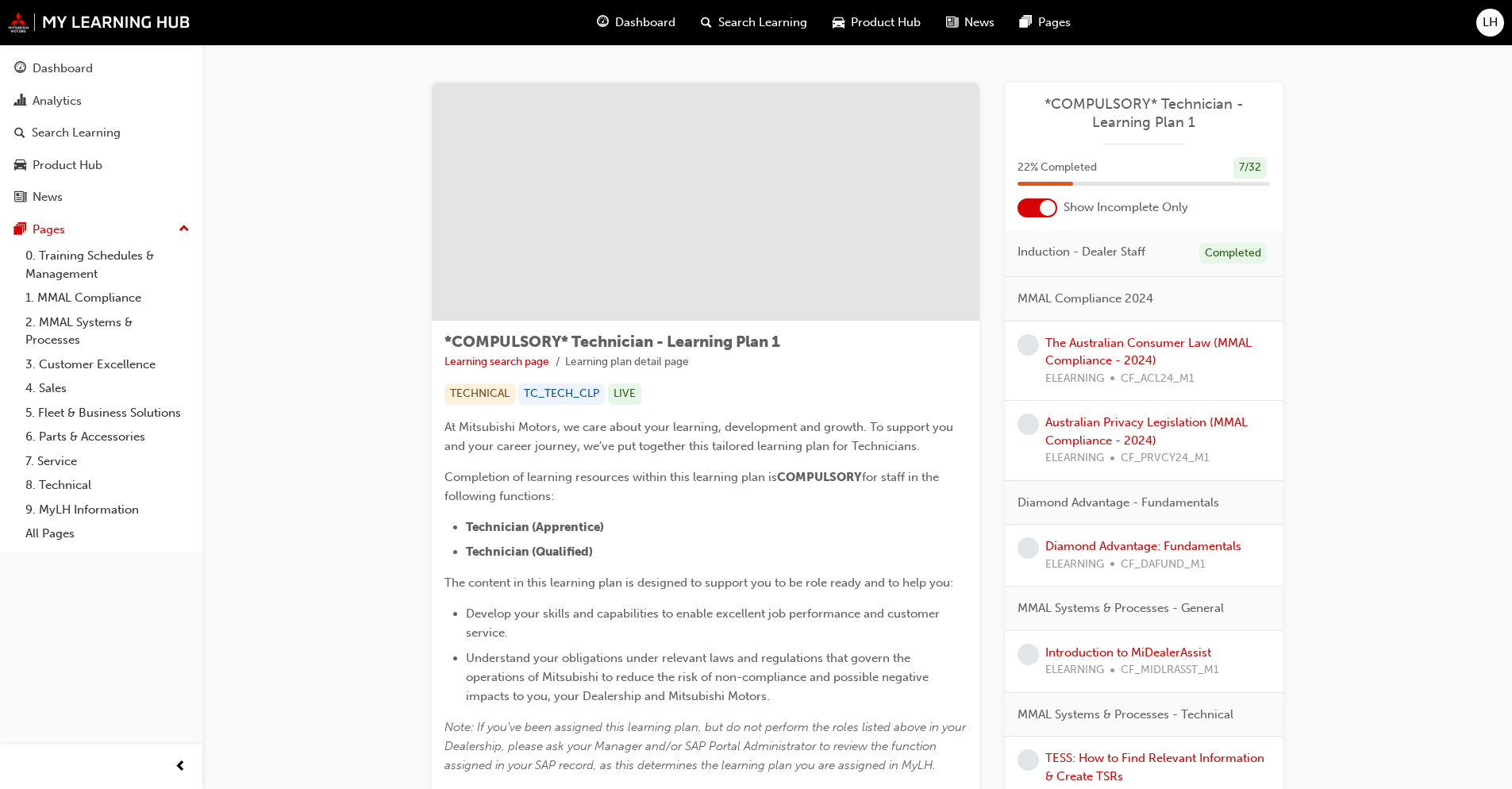
click at [575, 398] on div "TC_TECH_CLP" at bounding box center [561, 394] width 87 height 21
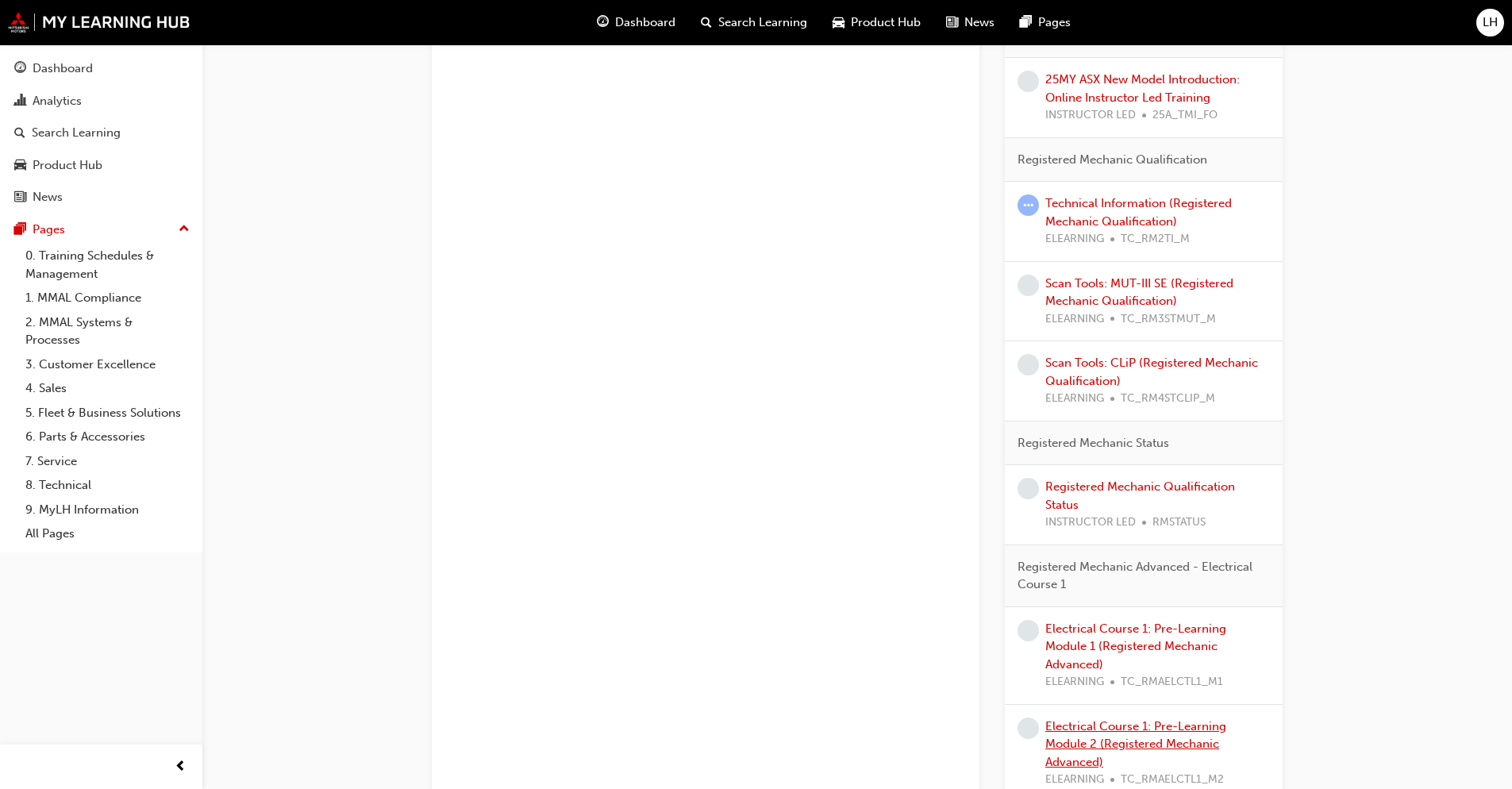
scroll to position [1111, 0]
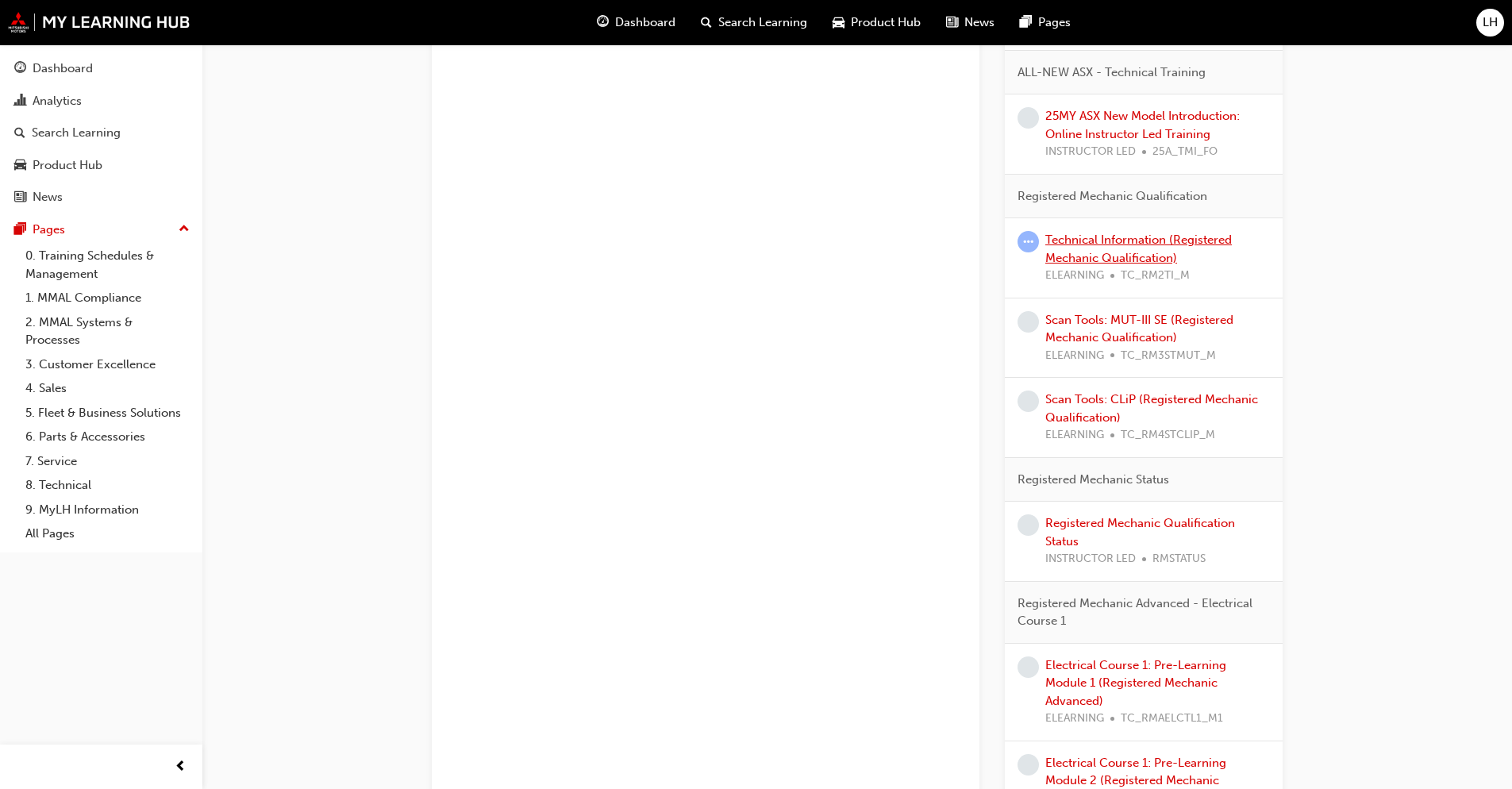
click at [1155, 252] on link "Technical Information (Registered Mechanic Qualification)" at bounding box center [1138, 248] width 186 height 33
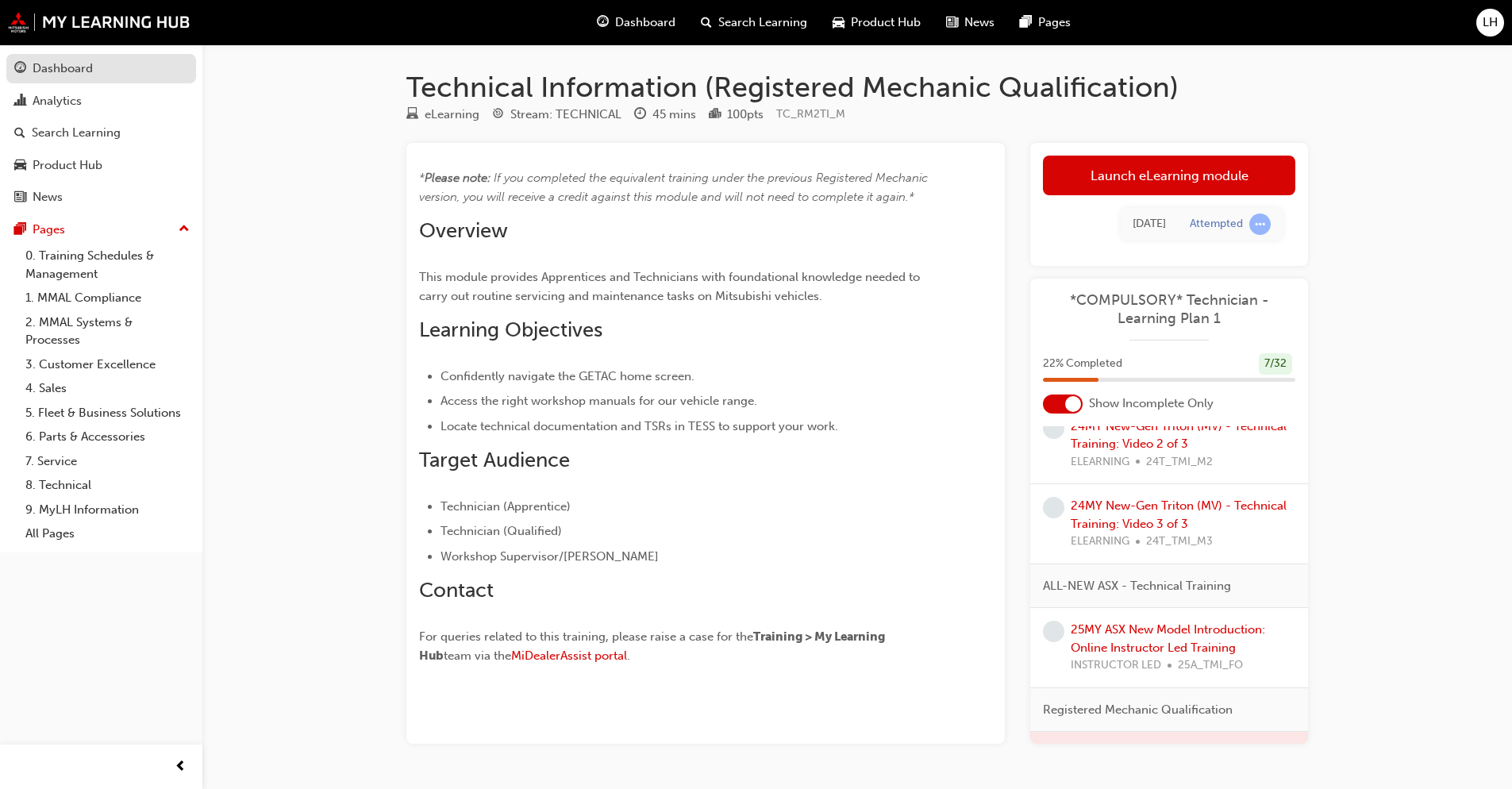
click at [61, 81] on link "Dashboard" at bounding box center [101, 68] width 190 height 29
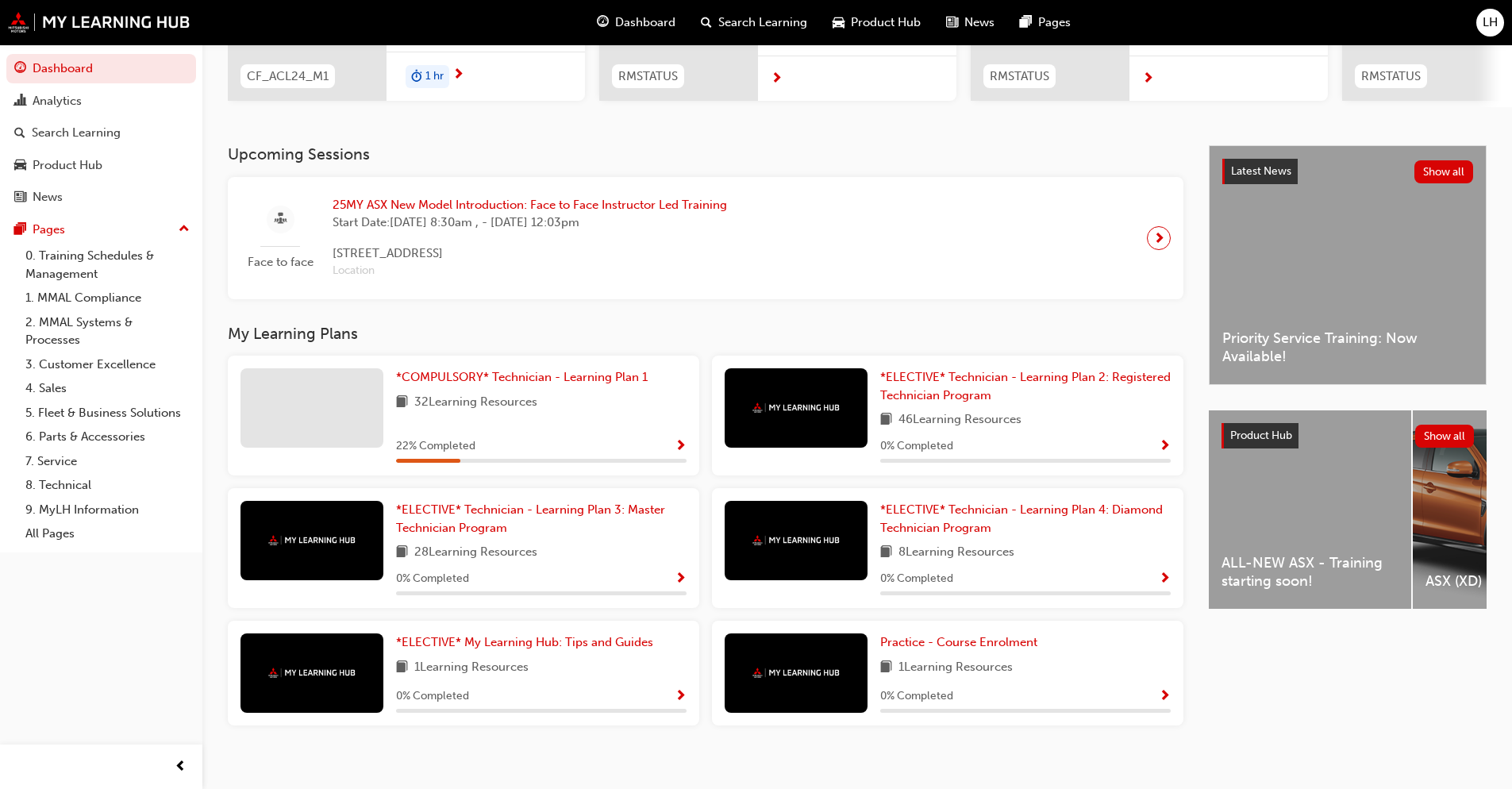
scroll to position [279, 0]
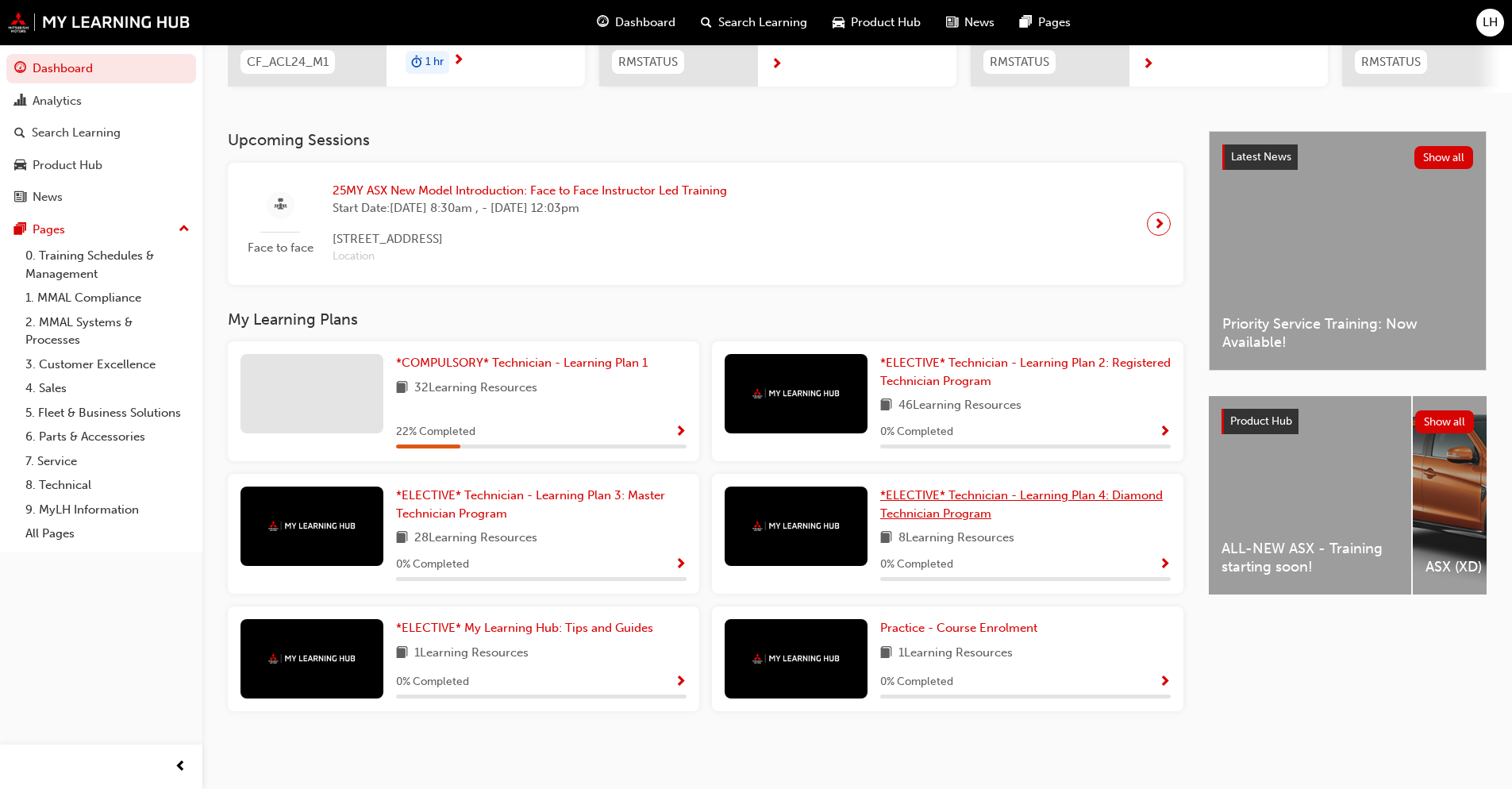
click at [948, 499] on span "*ELECTIVE* Technician - Learning Plan 4: Diamond Technician Program" at bounding box center [1021, 504] width 282 height 33
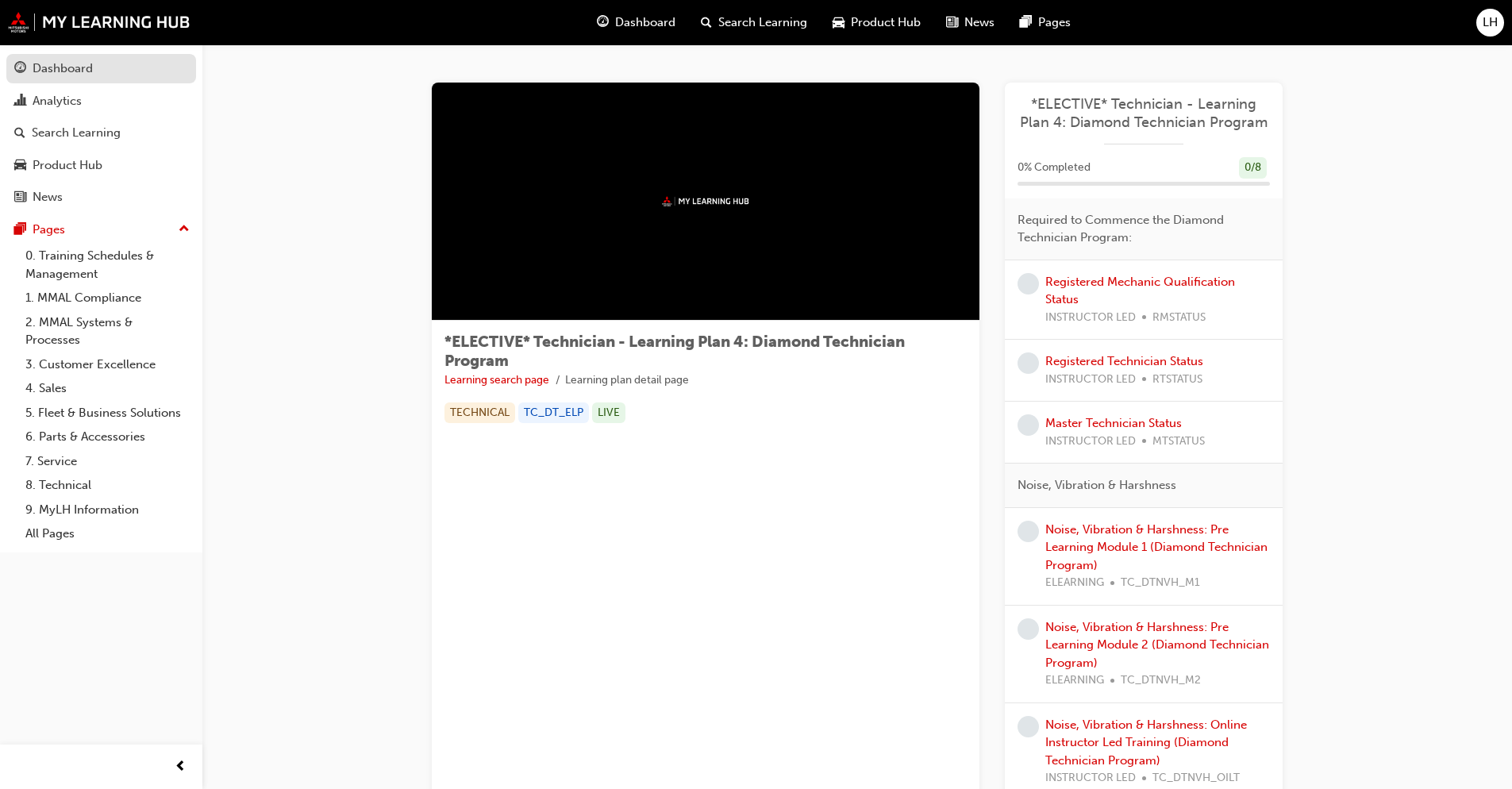
click at [64, 77] on div "Dashboard" at bounding box center [63, 68] width 60 height 19
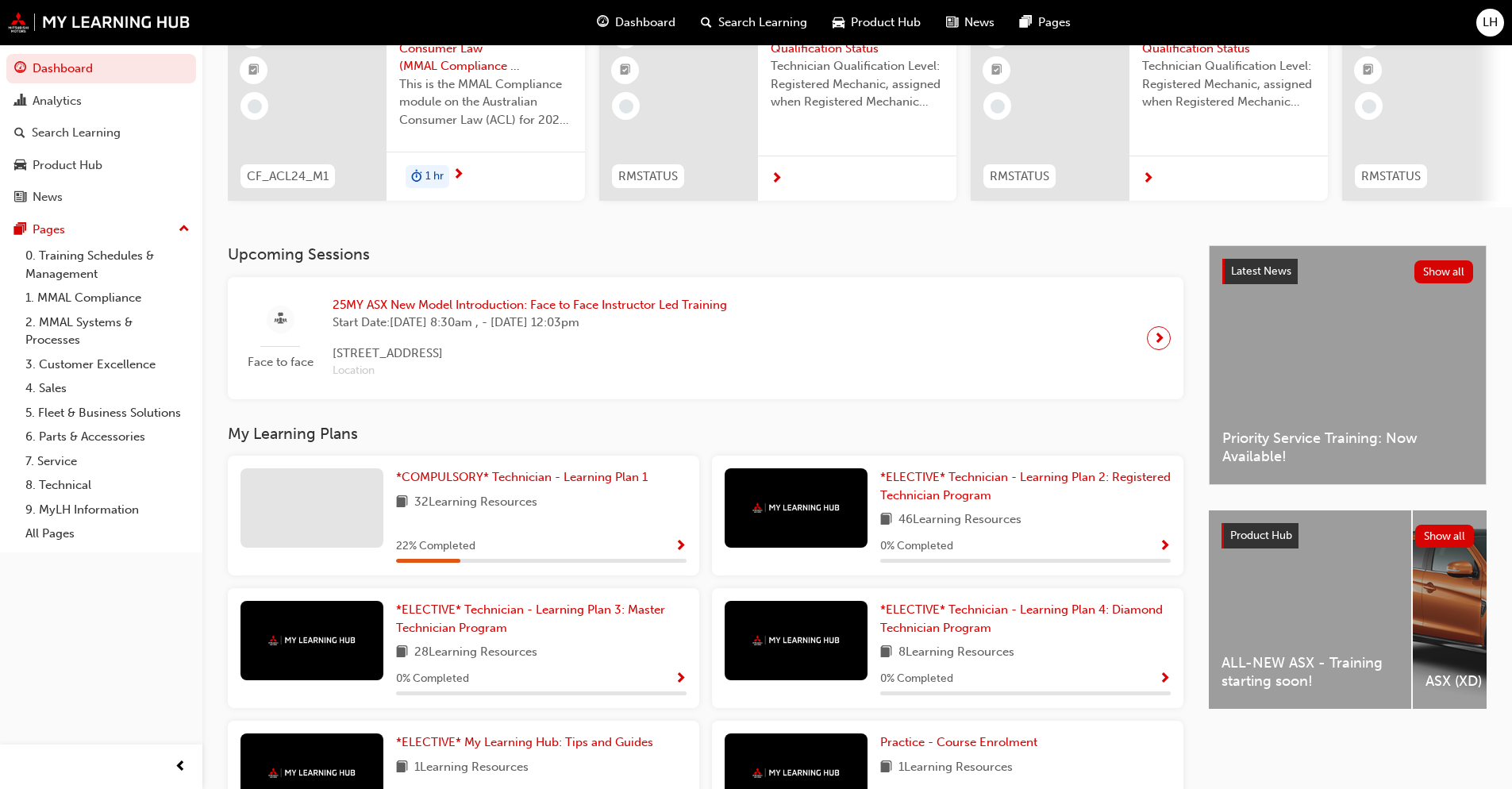
click at [1155, 345] on span "next-icon" at bounding box center [1158, 337] width 11 height 22
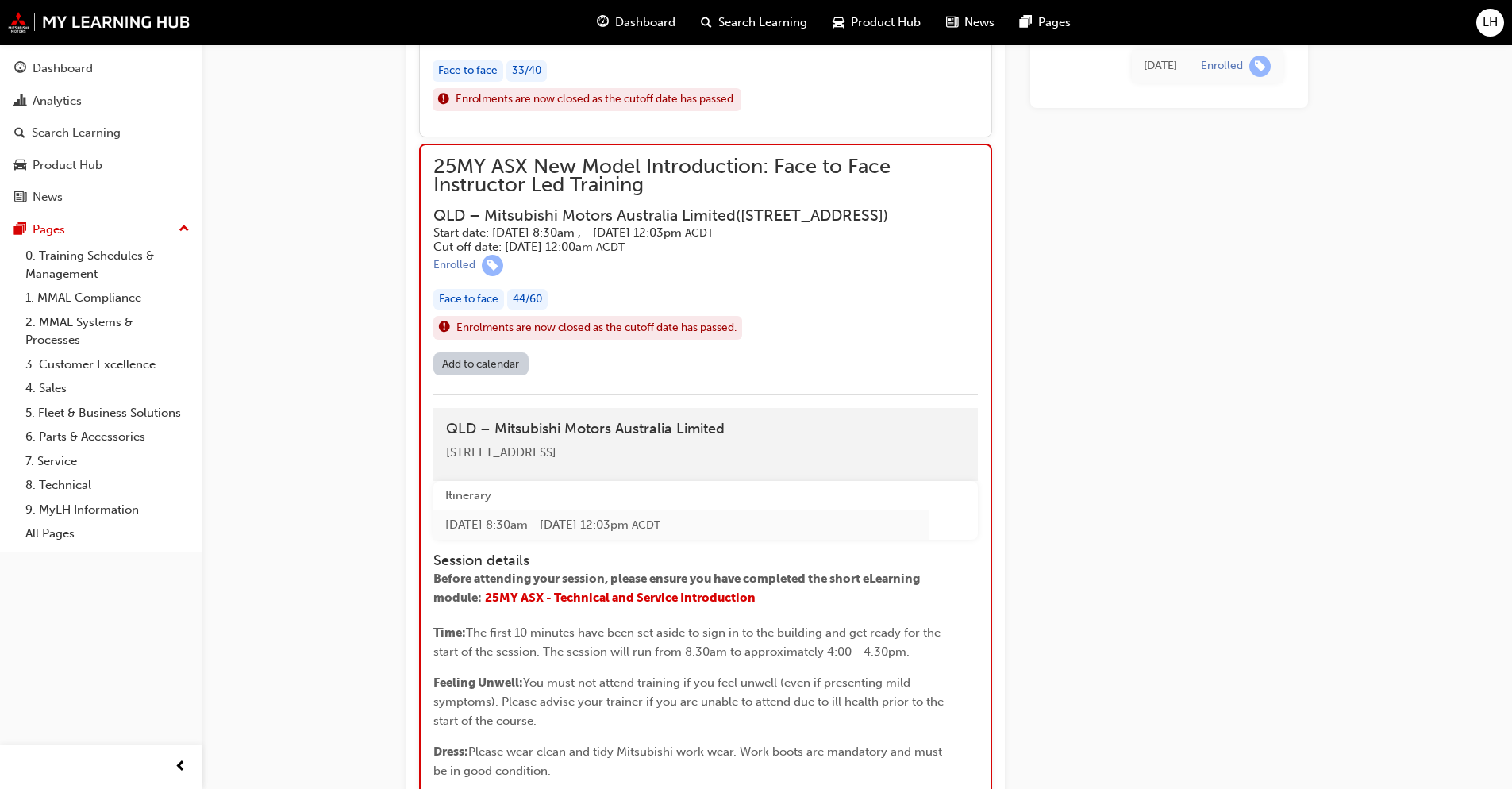
scroll to position [2014, 0]
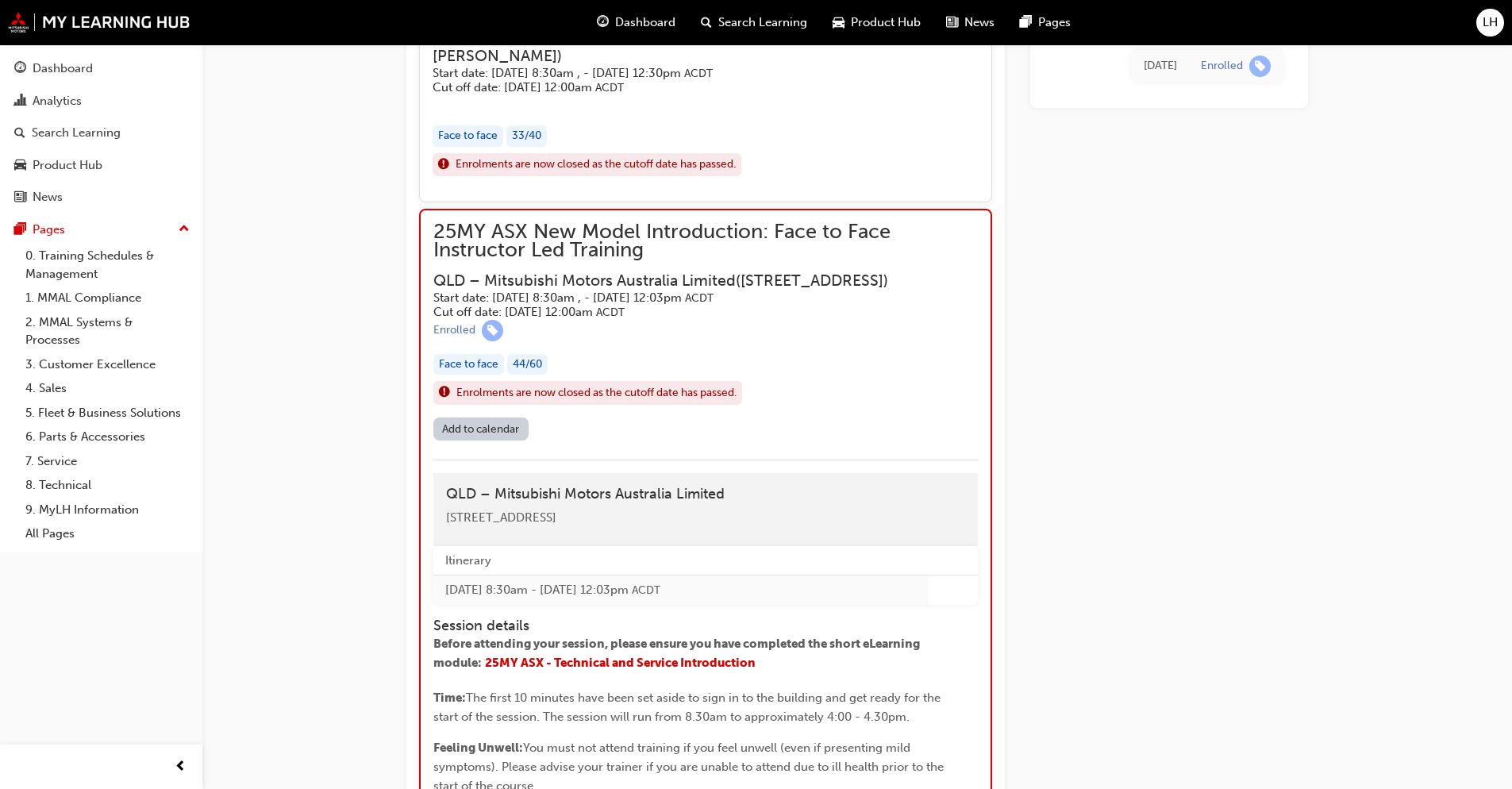
click at [530, 375] on div "44 / 60" at bounding box center [528, 364] width 41 height 21
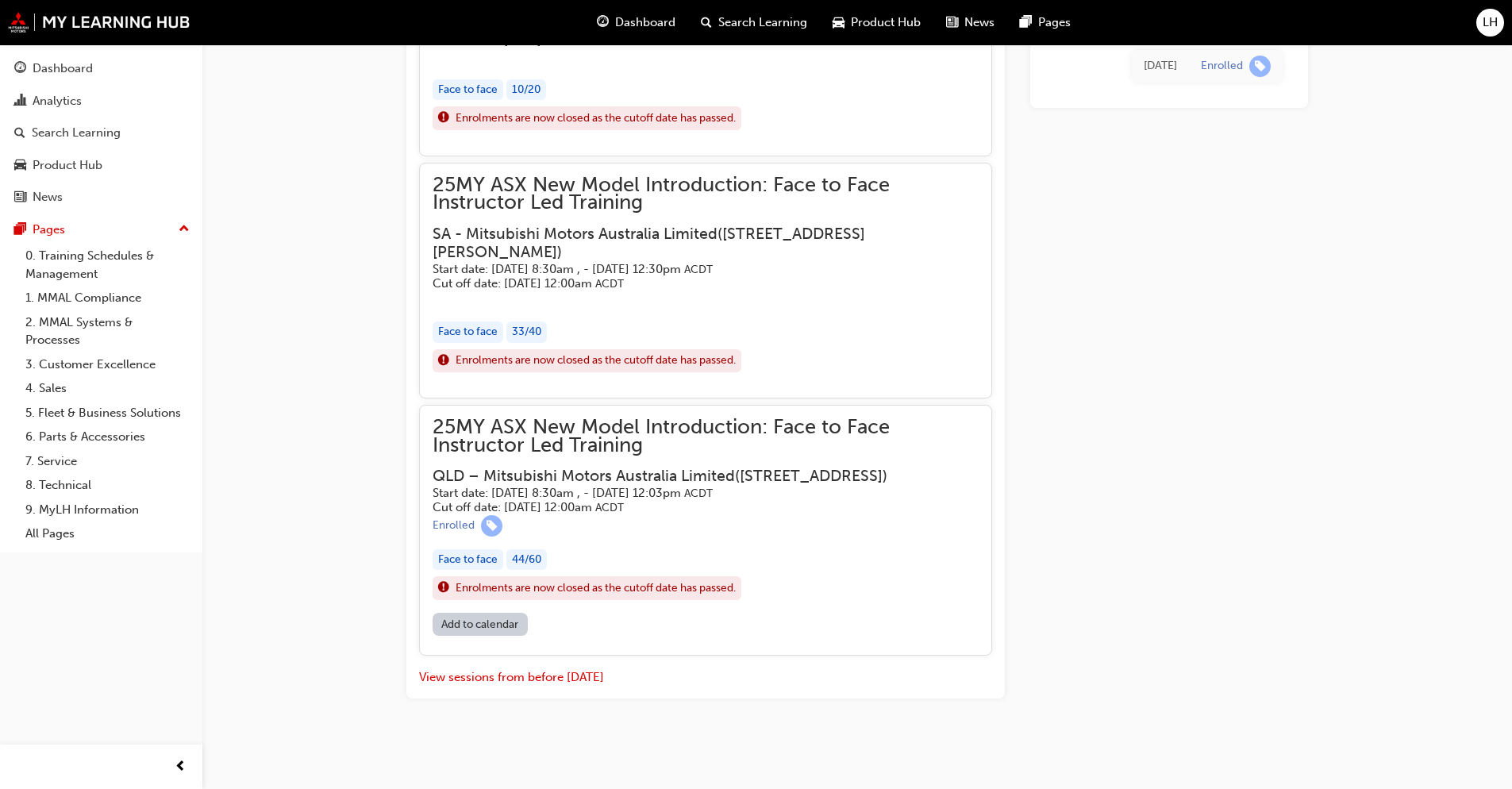
scroll to position [1912, 0]
click at [512, 418] on span "25MY ASX New Model Introduction: Face to Face Instructor Led Training" at bounding box center [705, 436] width 546 height 35
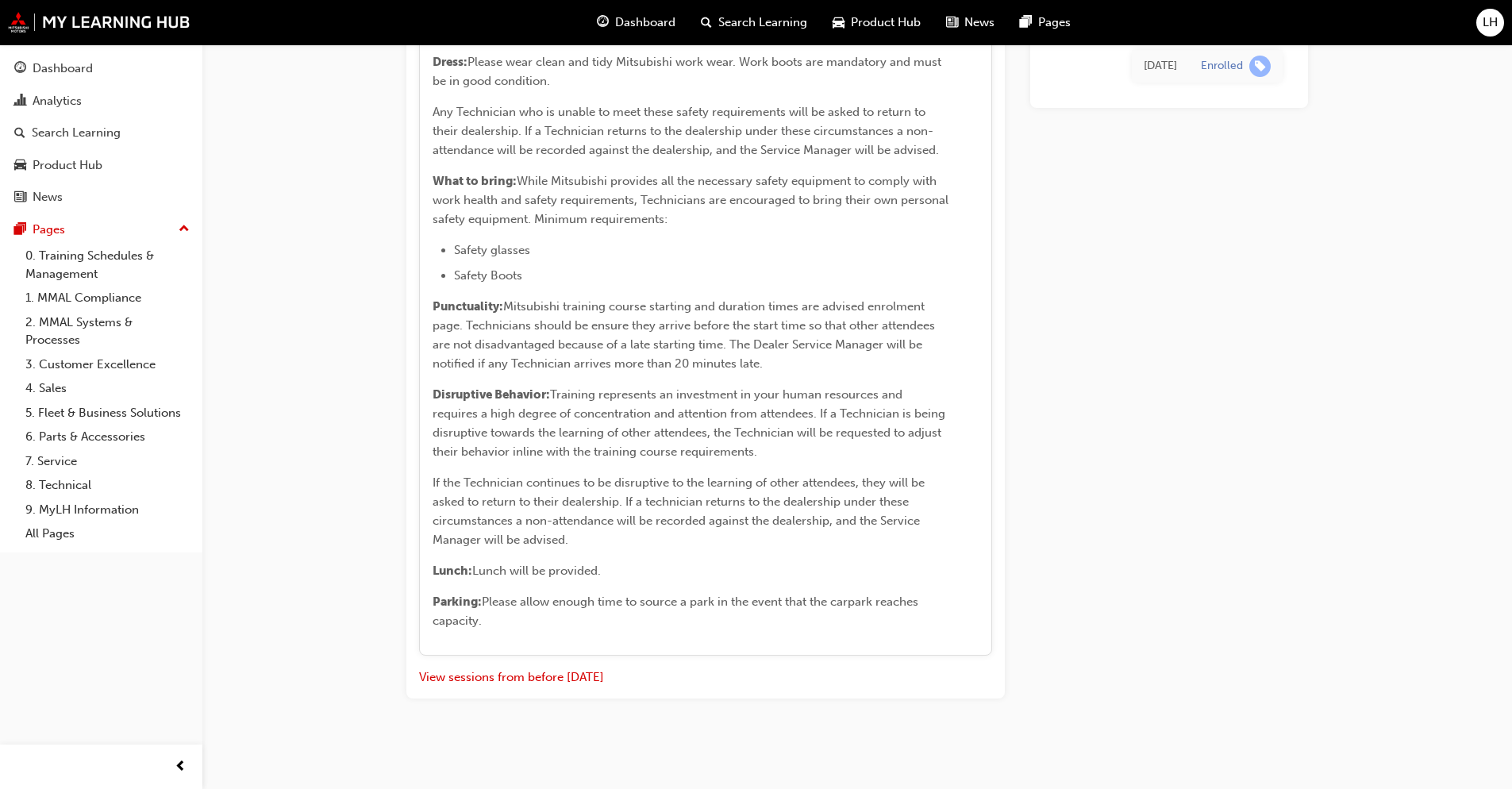
scroll to position [2861, 0]
click at [528, 673] on button "View sessions from before [DATE]" at bounding box center [511, 677] width 184 height 19
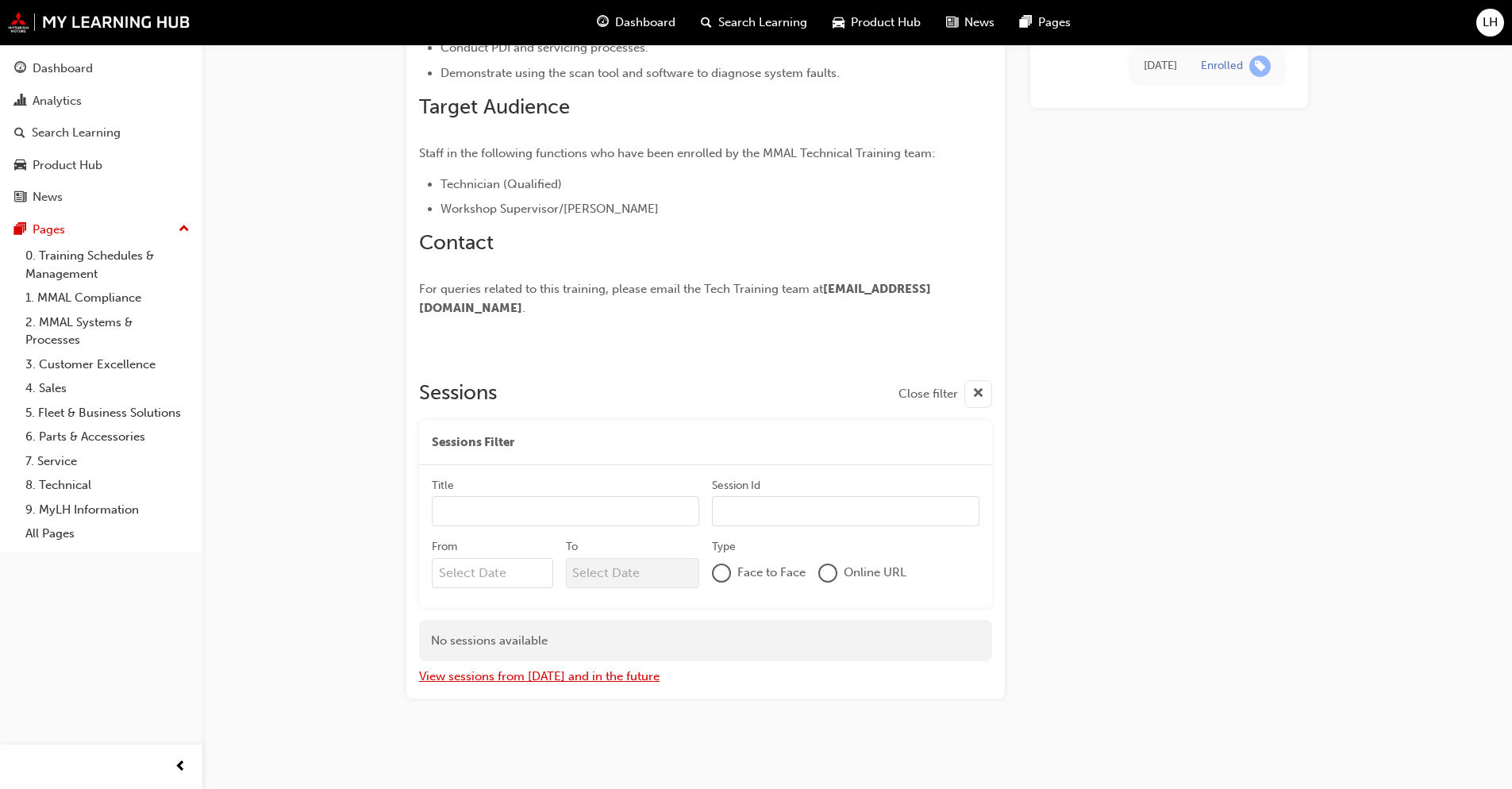
click at [519, 669] on button "View sessions from today and in the future" at bounding box center [539, 676] width 240 height 19
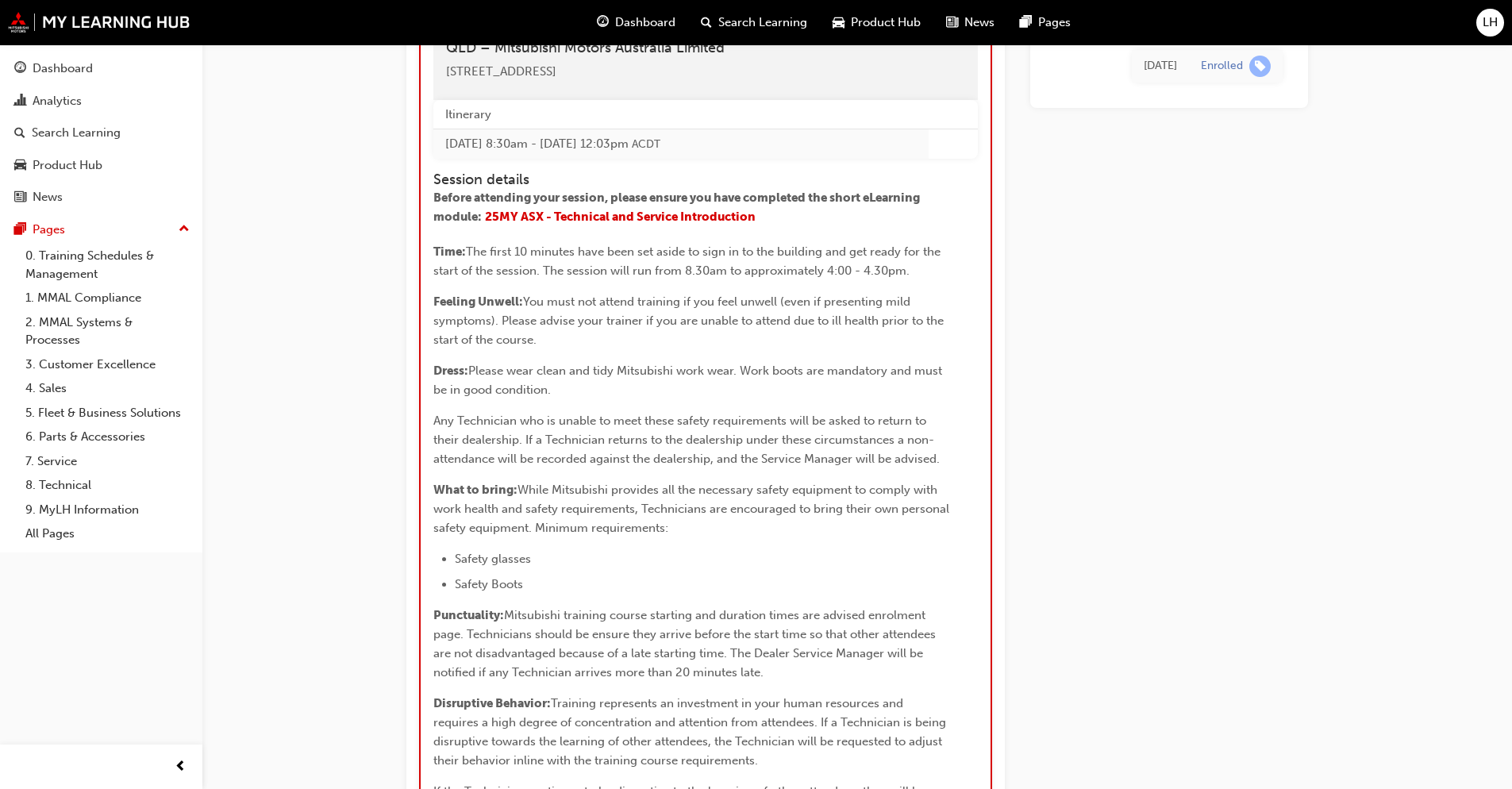
scroll to position [2459, 0]
click at [606, 224] on span "25MY ASX - Technical and Service Introduction" at bounding box center [620, 217] width 271 height 14
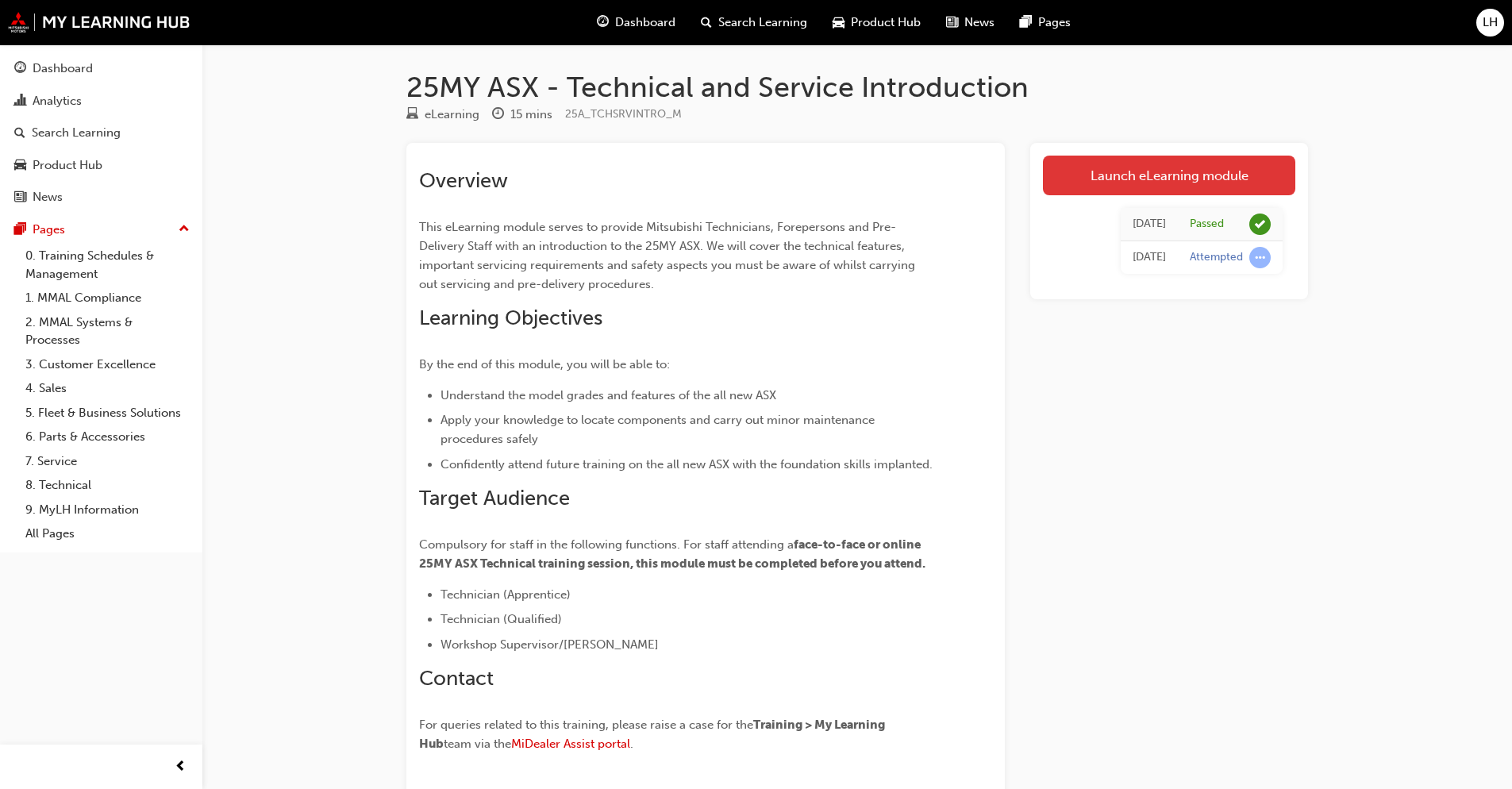
click at [1167, 169] on link "Launch eLearning module" at bounding box center [1169, 175] width 252 height 40
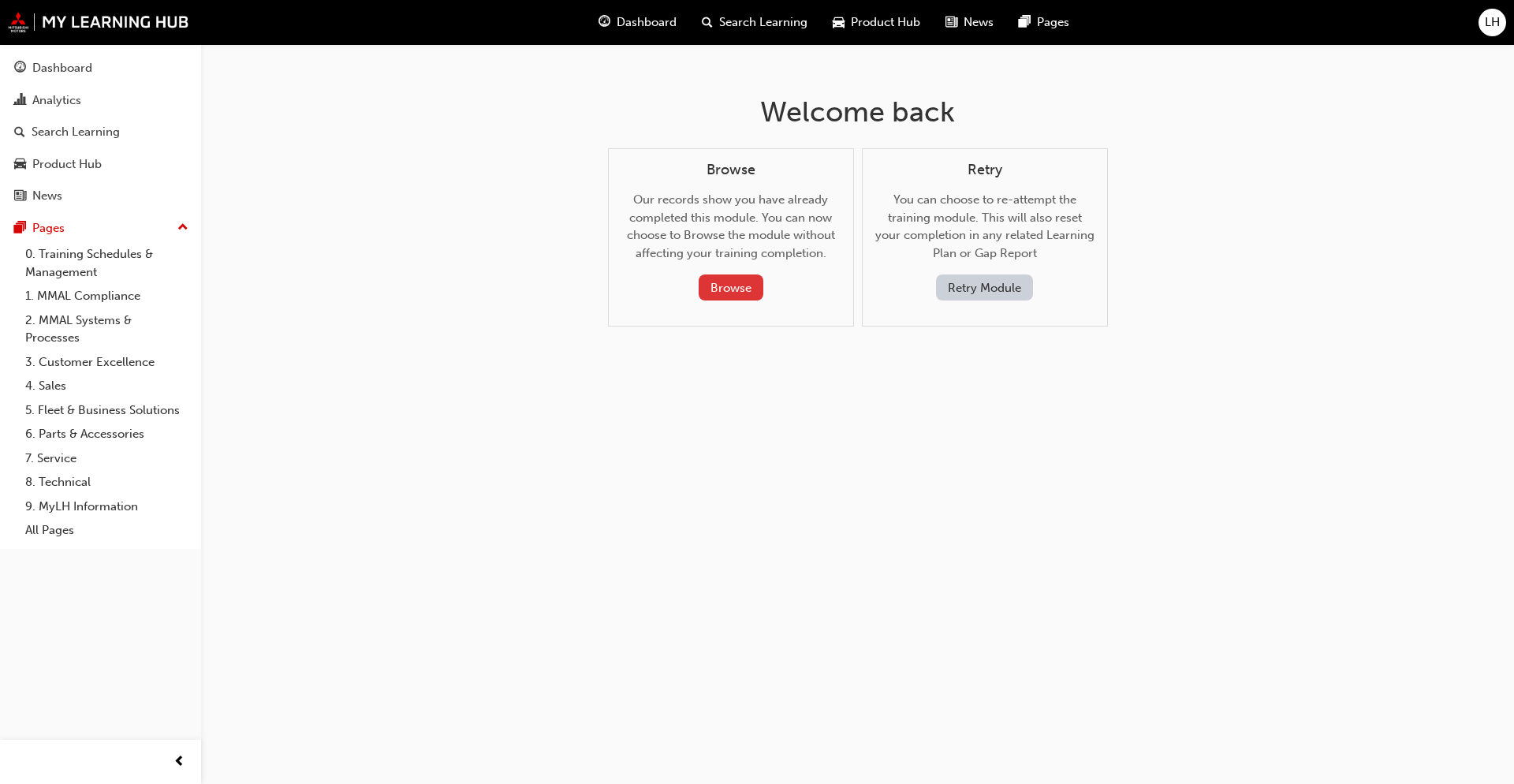
click at [732, 289] on button "Browse" at bounding box center [732, 288] width 65 height 26
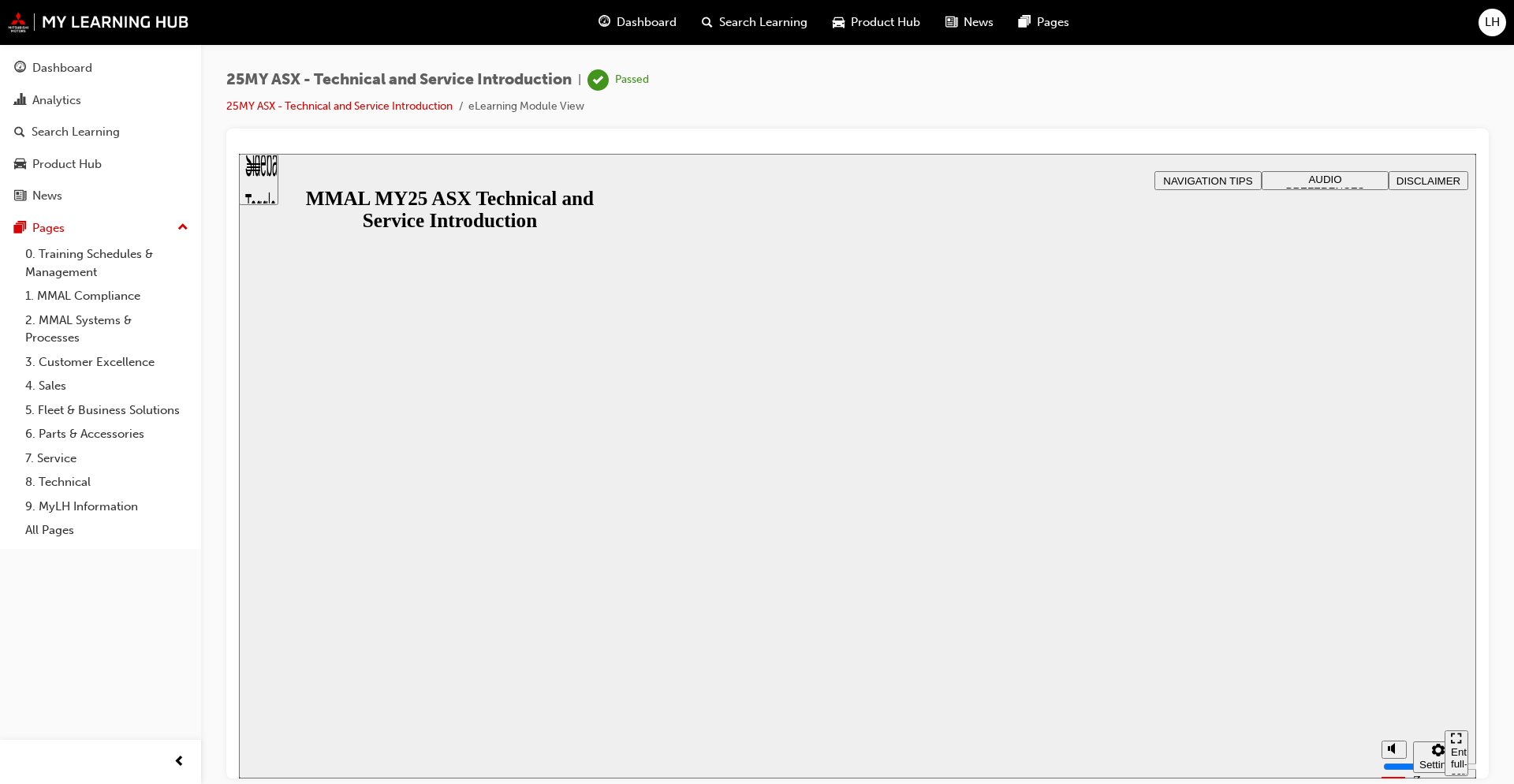
click at [301, 774] on button "Resume" at bounding box center [269, 784] width 62 height 20
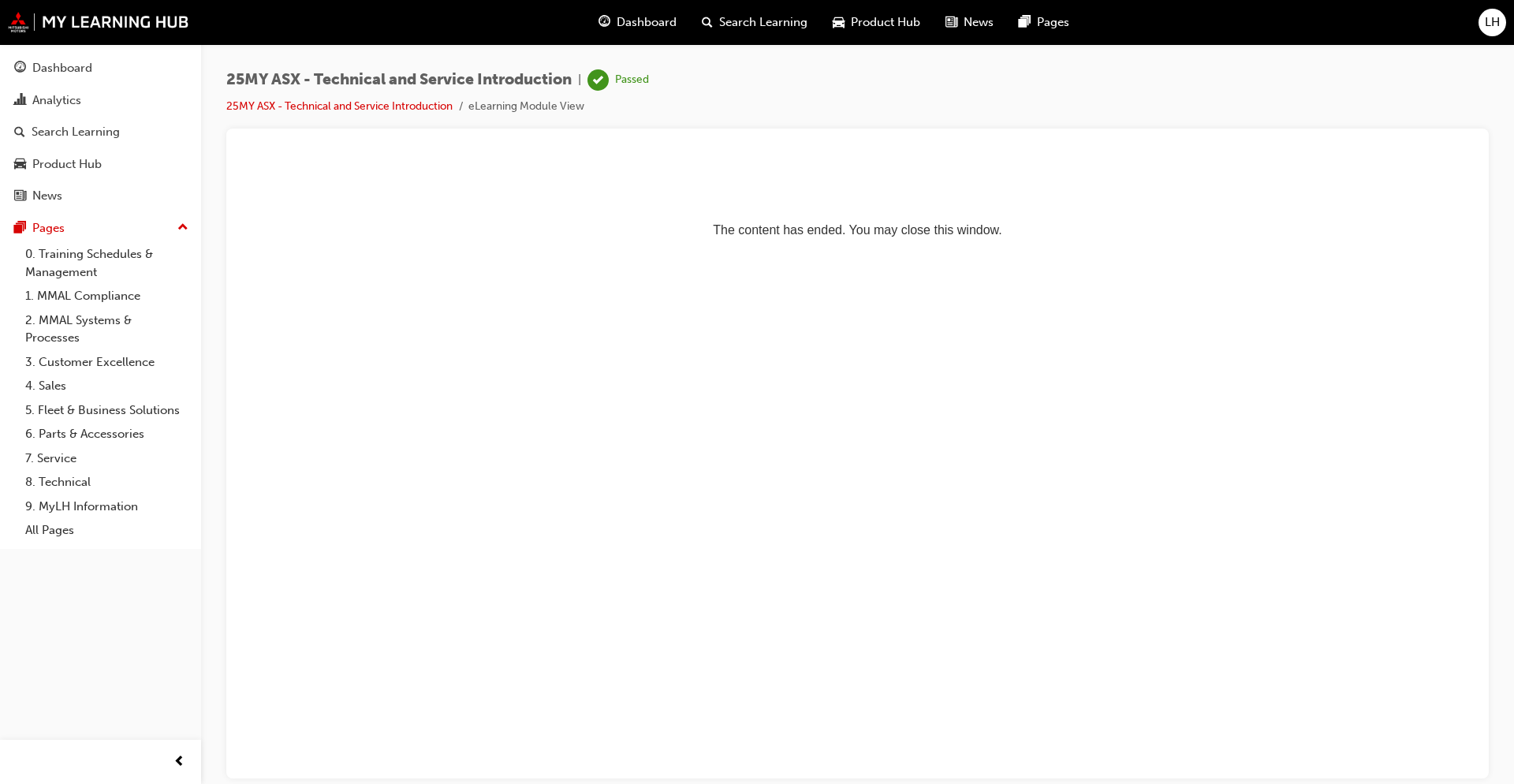
click at [840, 19] on span "car-icon" at bounding box center [838, 22] width 11 height 19
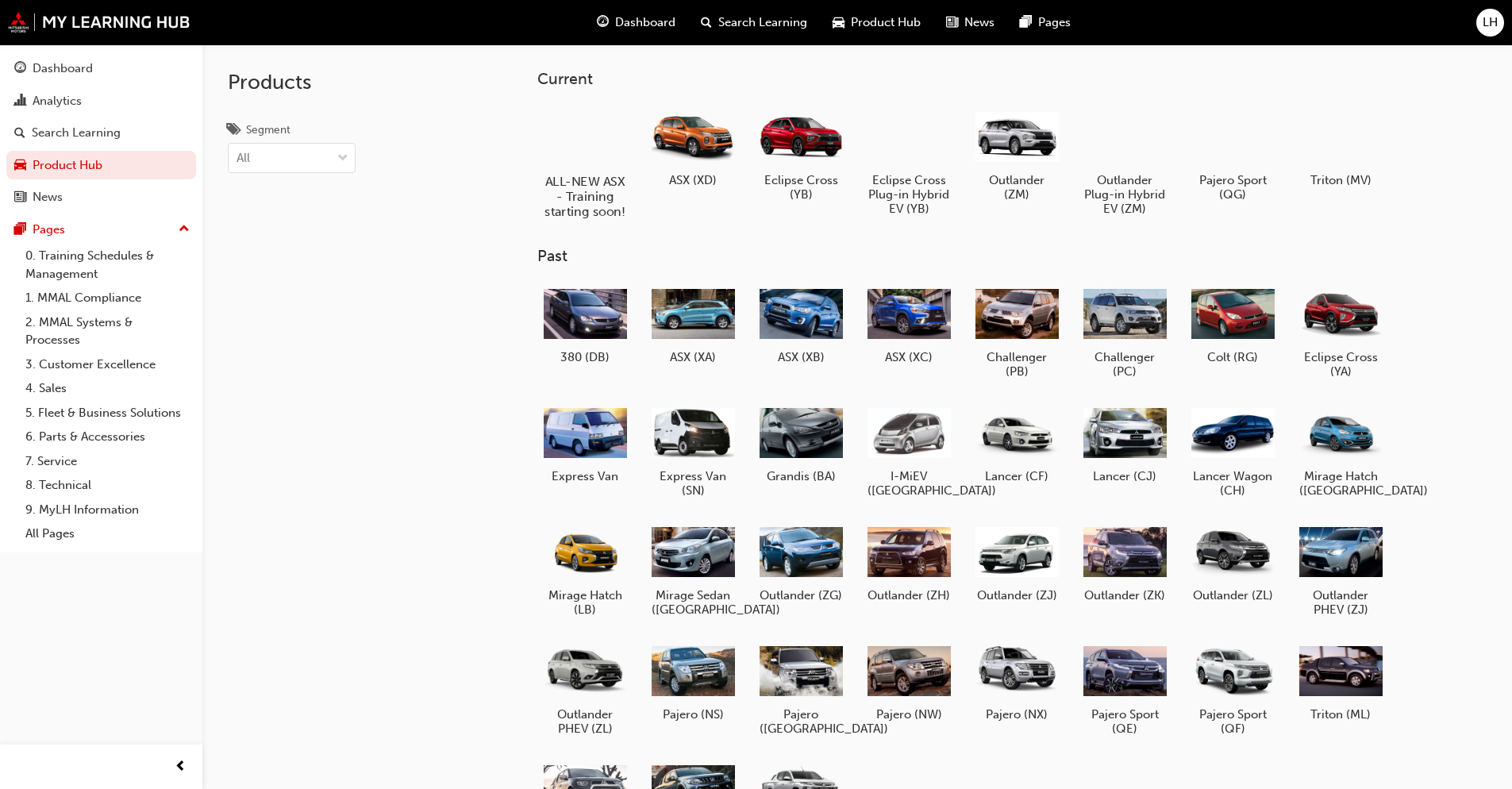
click at [611, 138] on div at bounding box center [584, 136] width 88 height 64
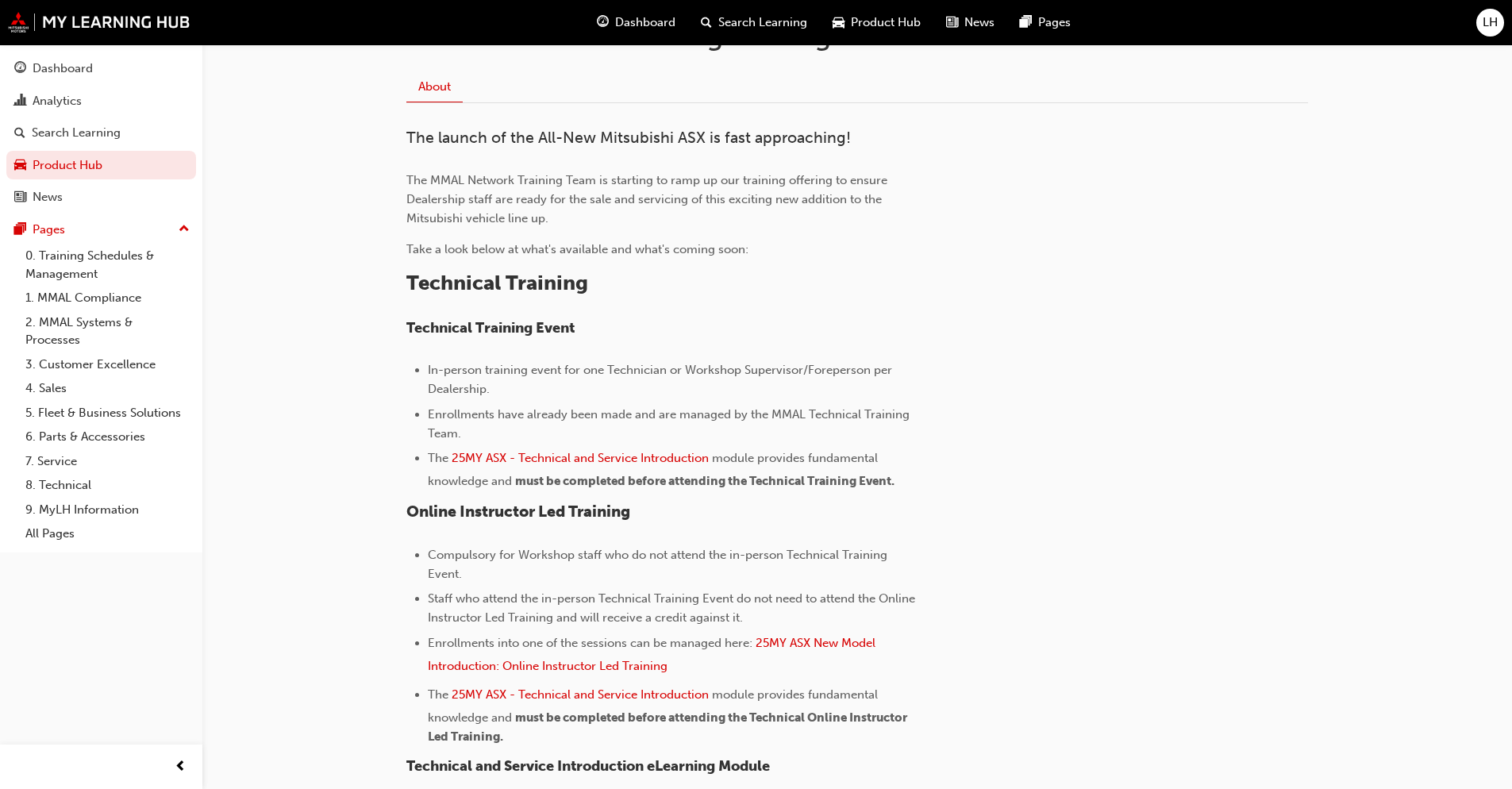
scroll to position [397, 0]
click at [702, 691] on span "25MY ASX - Technical and Service Introduction" at bounding box center [580, 692] width 257 height 14
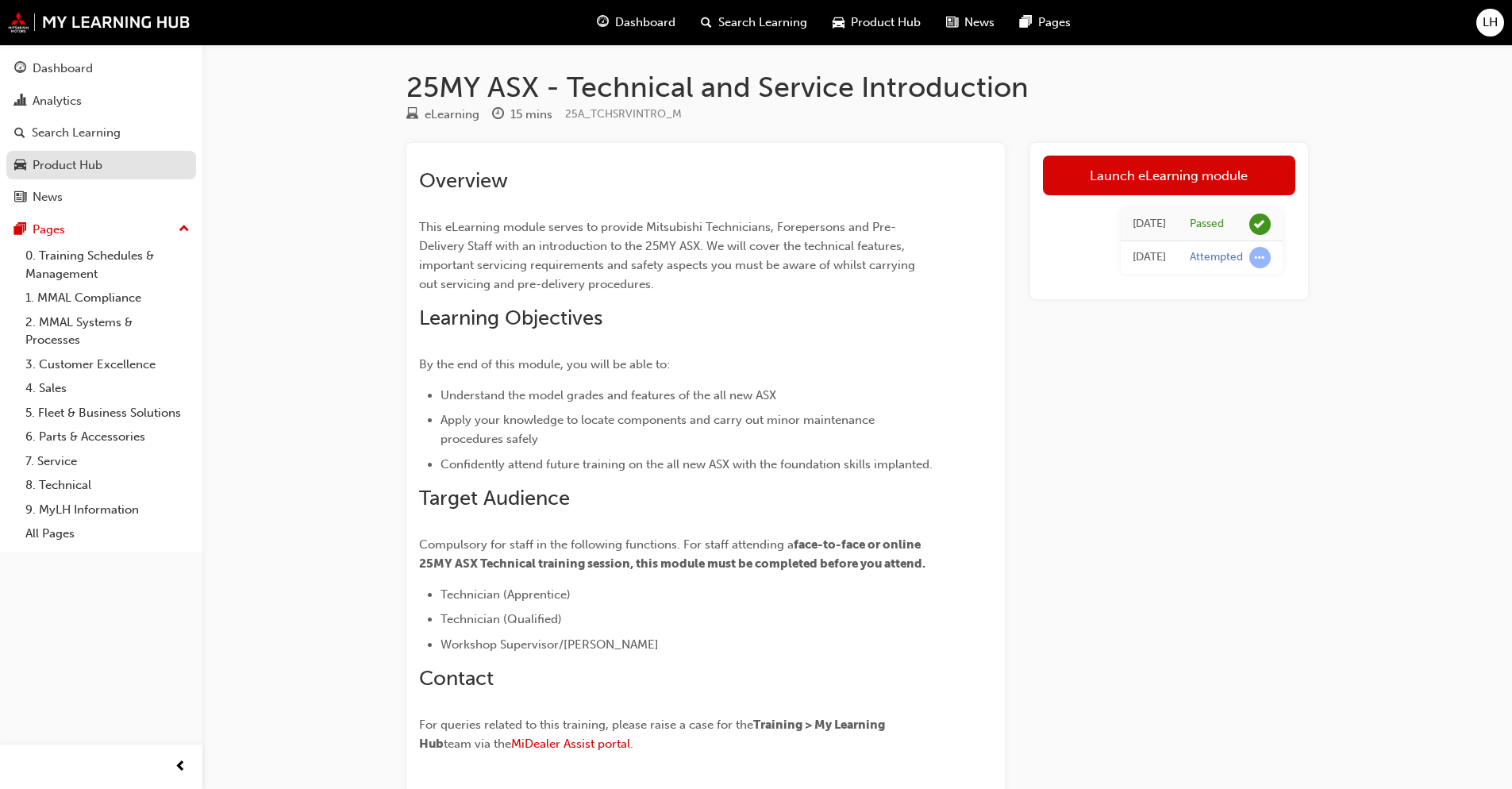
click at [68, 154] on link "Product Hub" at bounding box center [101, 165] width 190 height 29
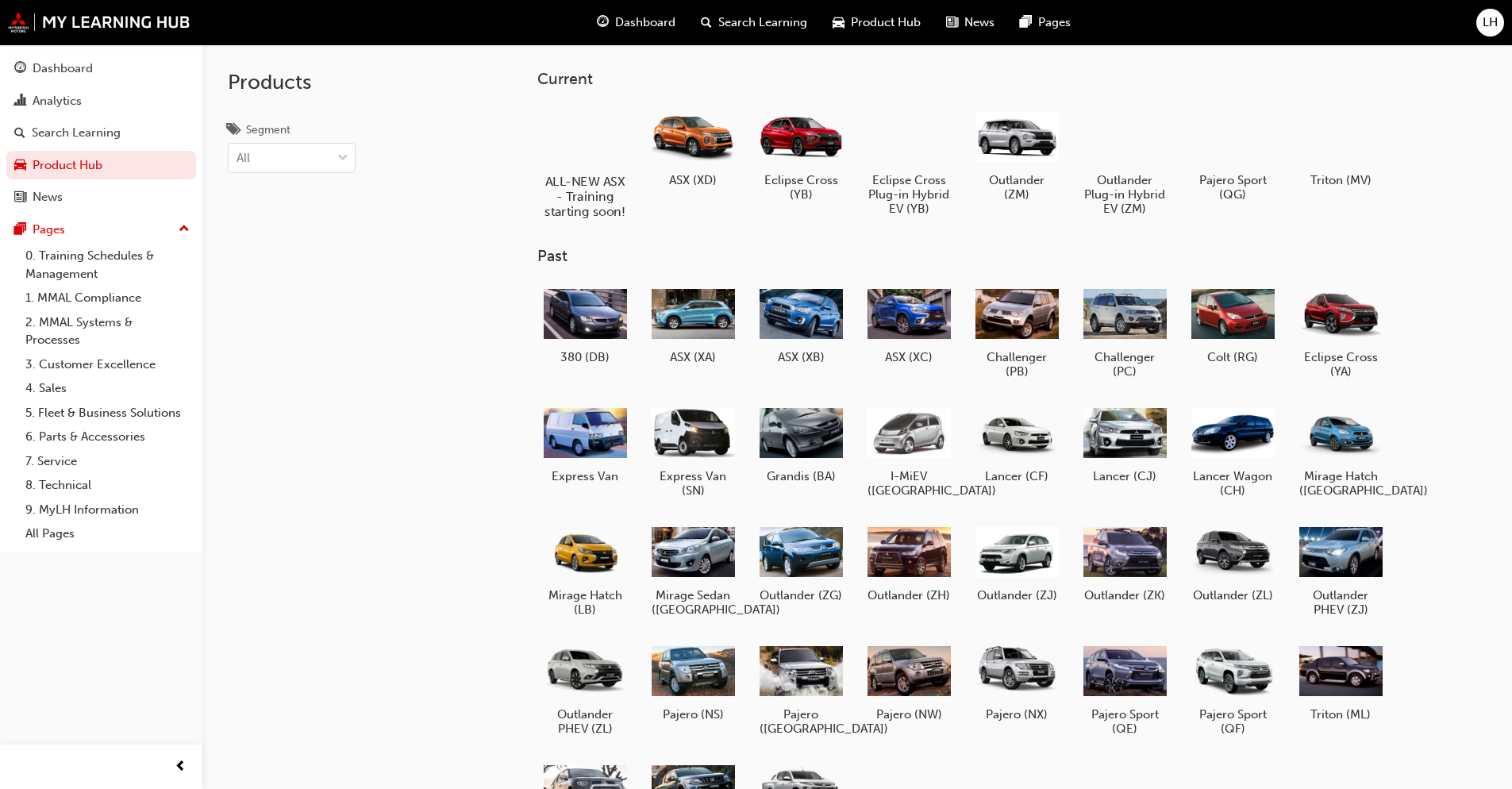
click at [599, 178] on h5 "ALL-NEW ASX - Training starting soon!" at bounding box center [584, 196] width 88 height 45
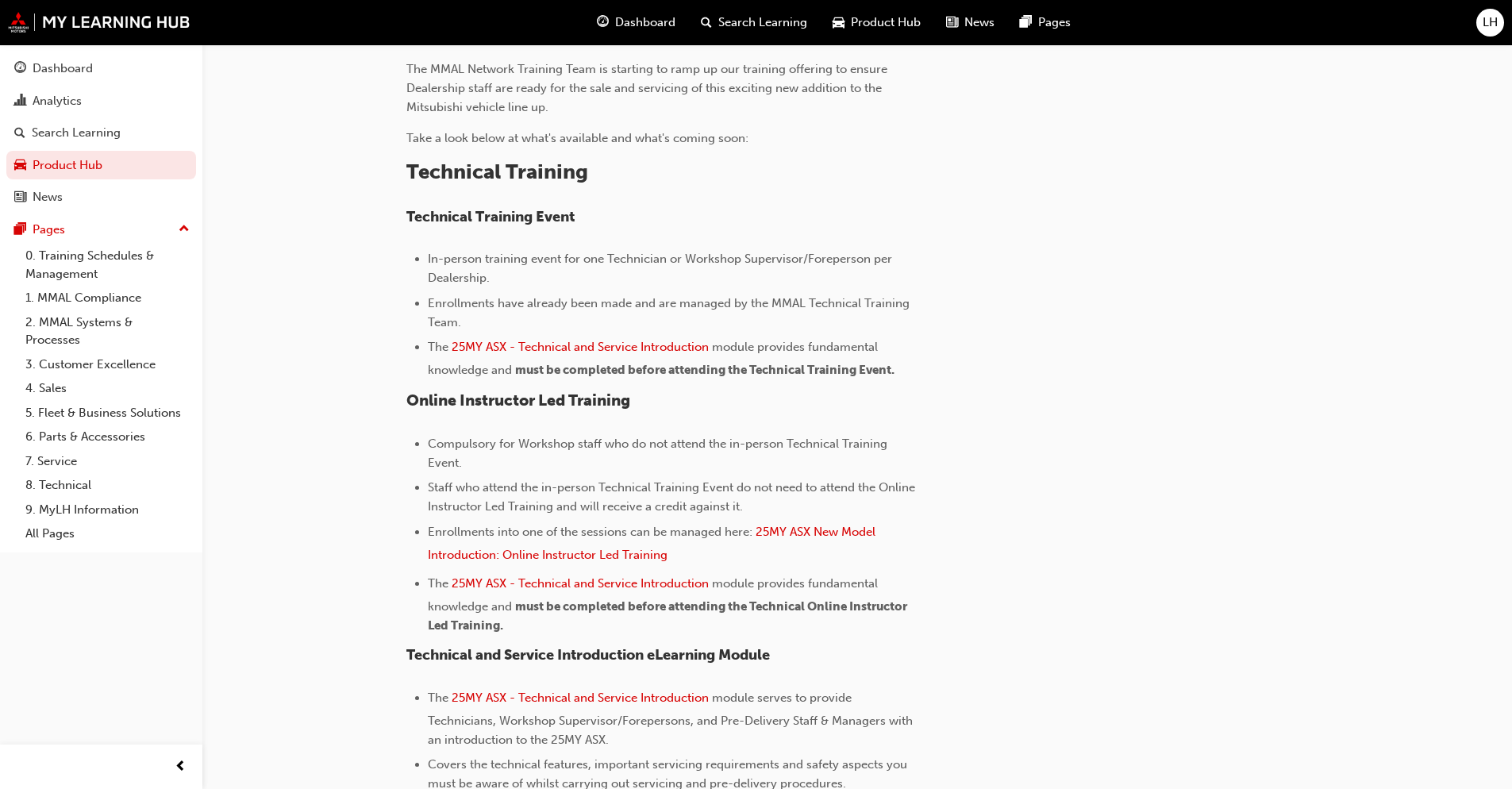
scroll to position [635, 0]
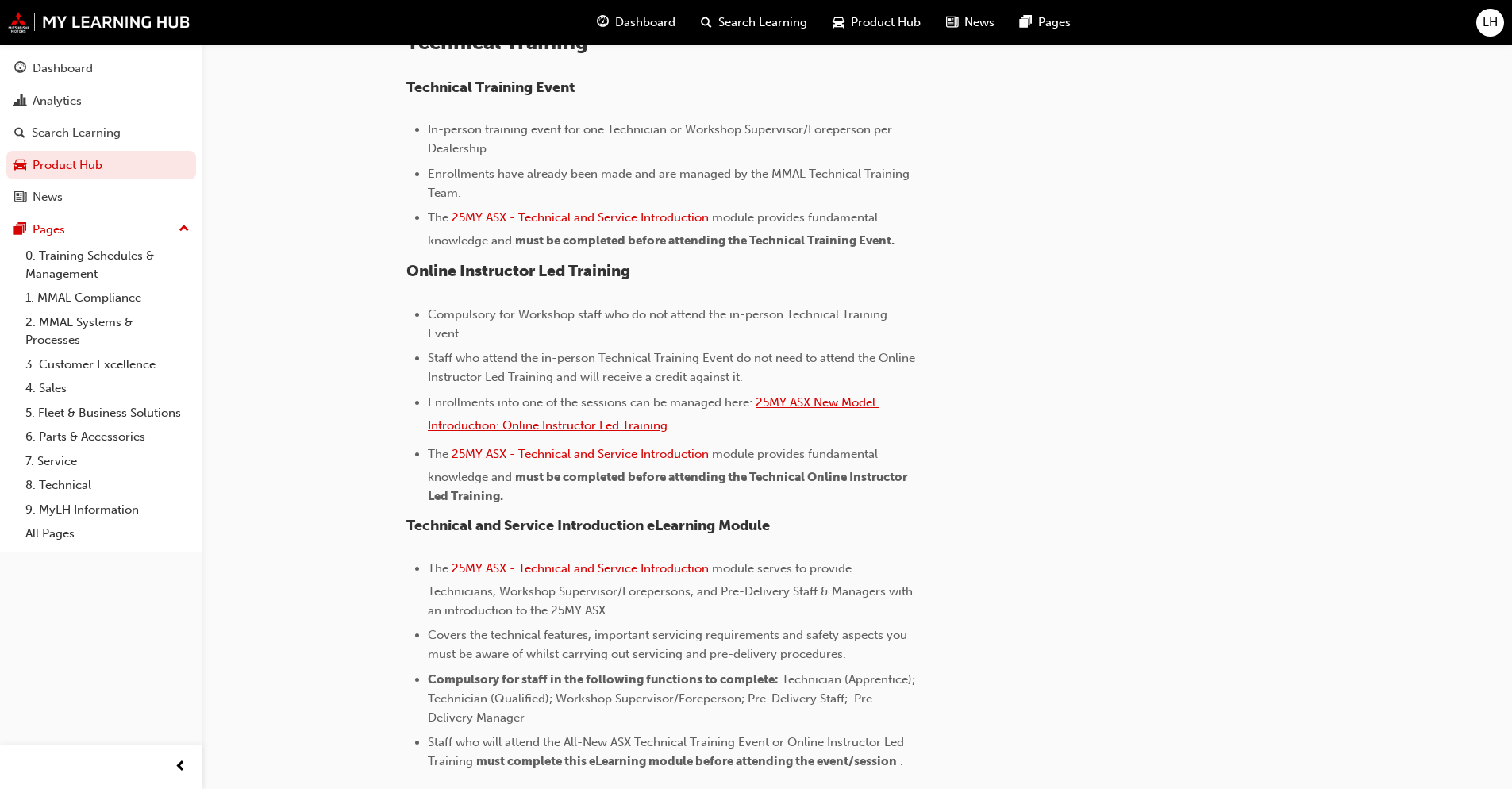
click at [566, 429] on span "25MY ASX New Model Introduction: Online Instructor Led Training" at bounding box center [653, 414] width 451 height 37
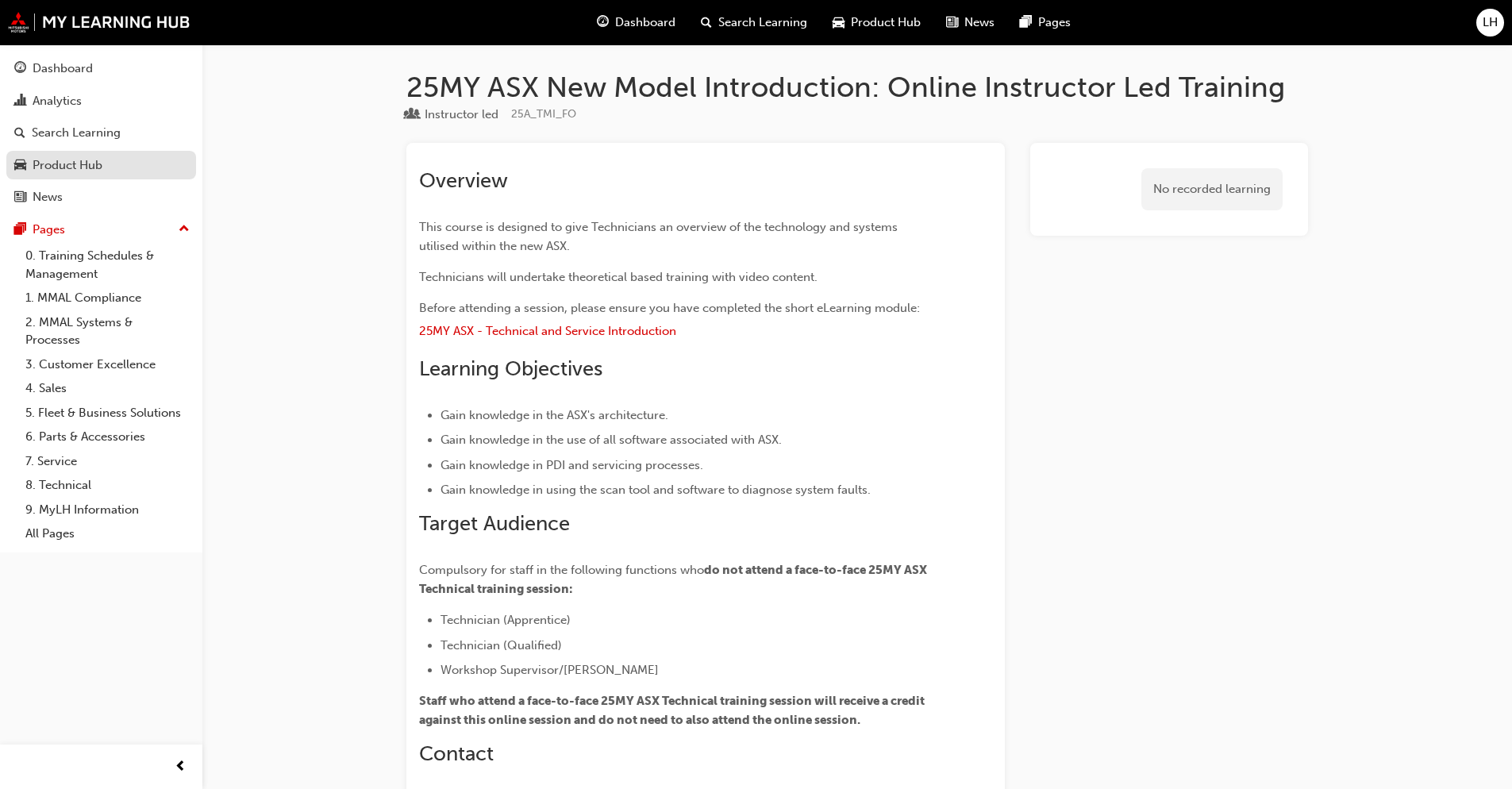
click at [94, 162] on div "Product Hub" at bounding box center [67, 165] width 70 height 19
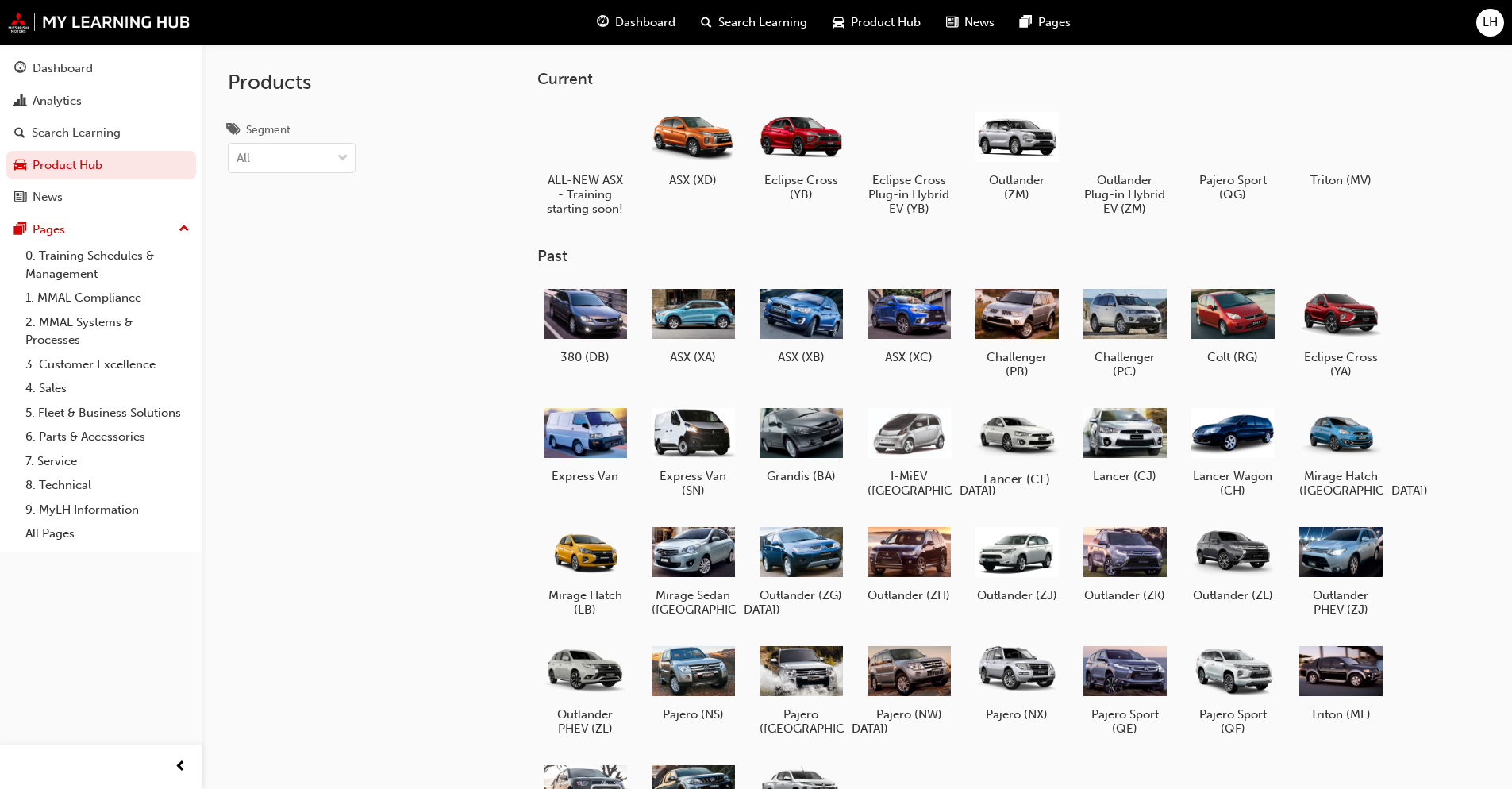
click at [1012, 444] on div at bounding box center [1016, 432] width 88 height 63
